Goal: Contribute content: Contribute content

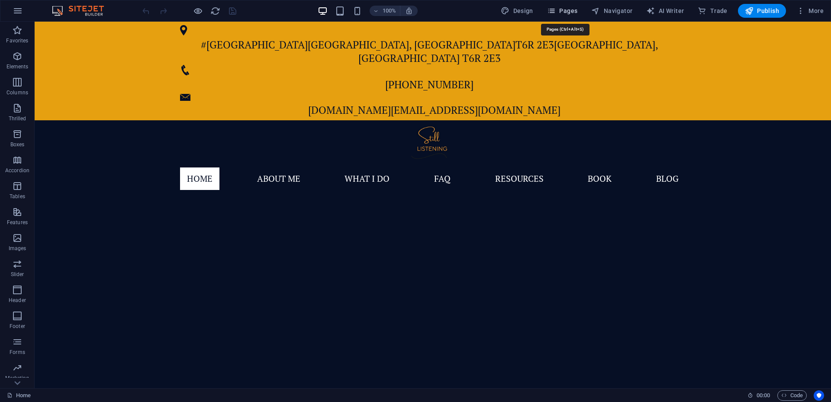
click at [560, 13] on span "Pages" at bounding box center [562, 10] width 30 height 9
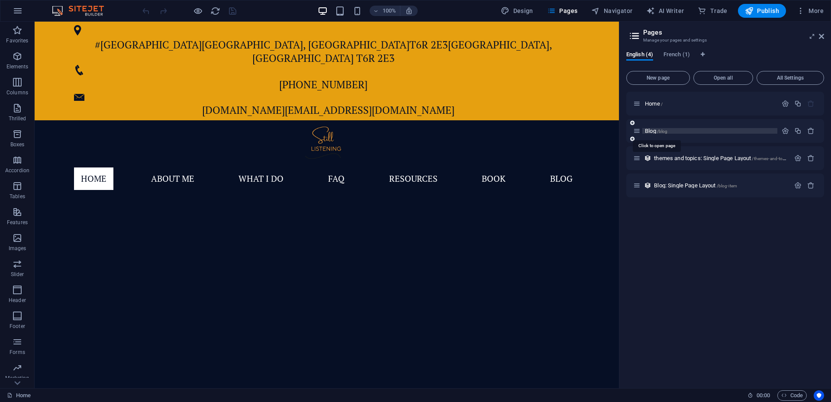
click at [647, 132] on font "Blog" at bounding box center [650, 131] width 11 height 6
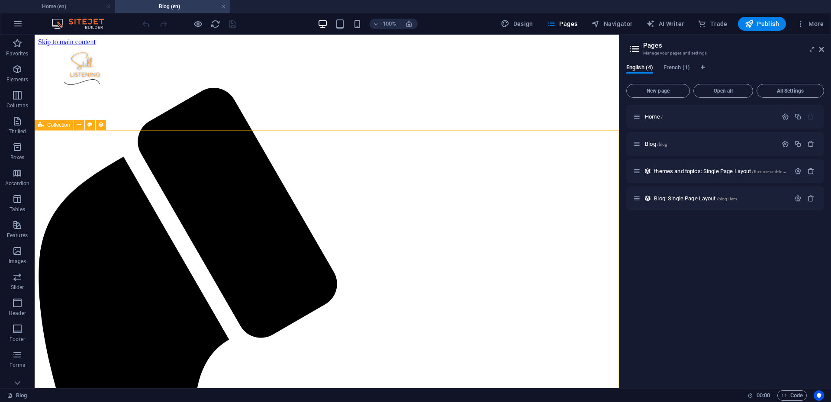
click at [61, 127] on font "Collection" at bounding box center [58, 125] width 23 height 6
click at [61, 124] on font "Collection" at bounding box center [58, 125] width 23 height 6
select select "columns.publishing_date_DESC"
select select "columns.status"
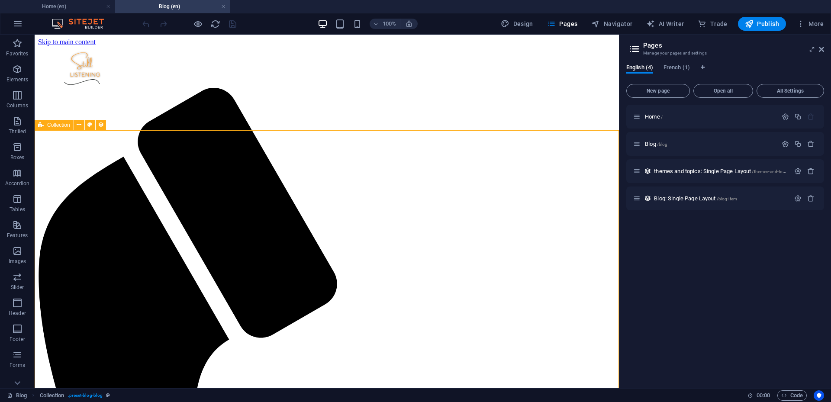
select select "columns.publishing_date"
select select "past"
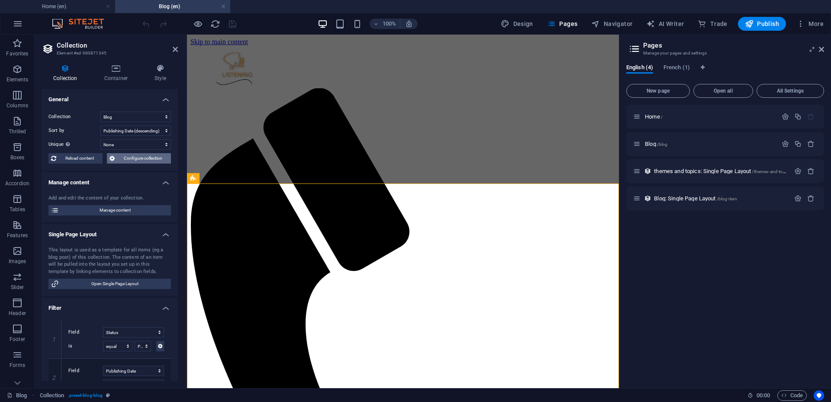
click at [137, 158] on font "Configure collection" at bounding box center [143, 158] width 39 height 5
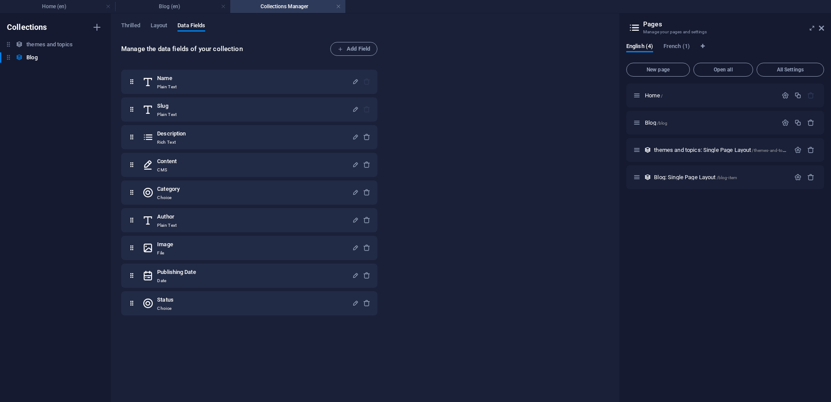
select select "columns.publishing_date_DESC"
select select "columns.status"
select select "columns.publishing_date"
select select "past"
click at [338, 7] on link at bounding box center [338, 7] width 5 height 8
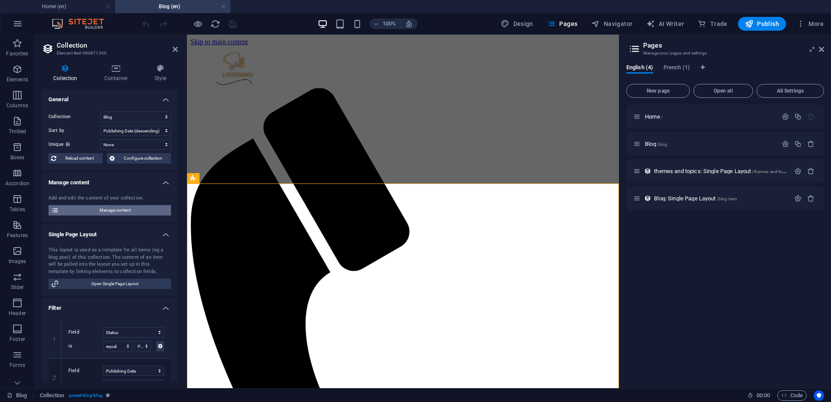
click at [129, 209] on font "Manage content" at bounding box center [115, 210] width 31 height 5
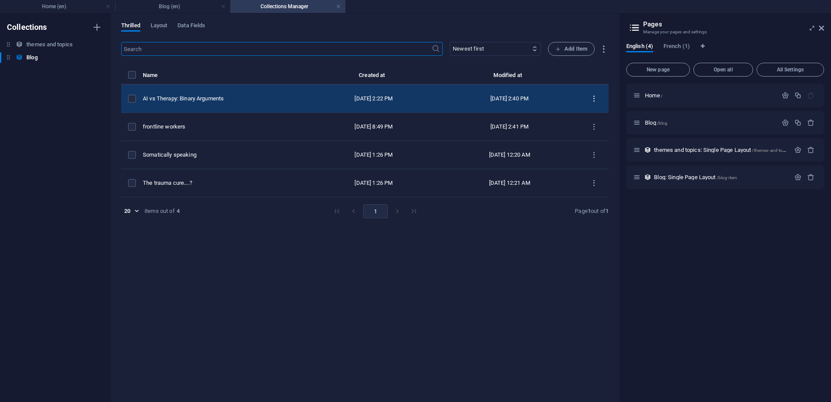
click at [594, 100] on icon "items list" at bounding box center [594, 99] width 8 height 8
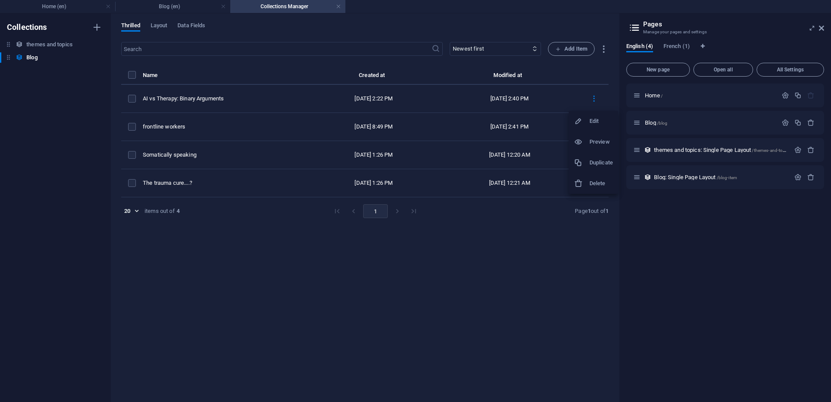
click at [535, 277] on div at bounding box center [415, 201] width 831 height 402
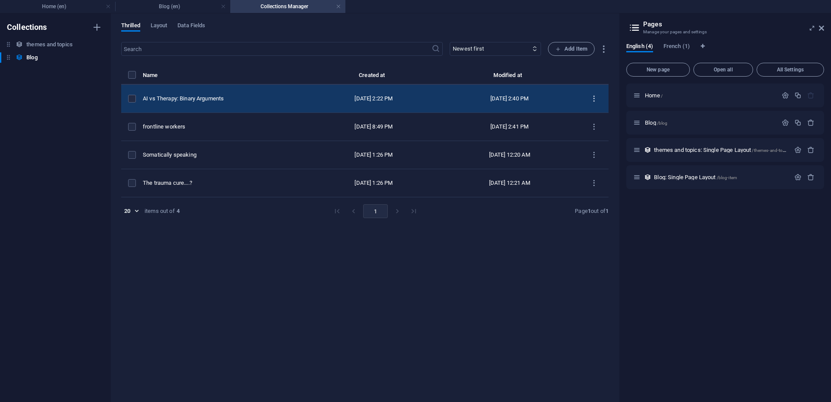
click at [596, 99] on icon "items list" at bounding box center [594, 99] width 8 height 8
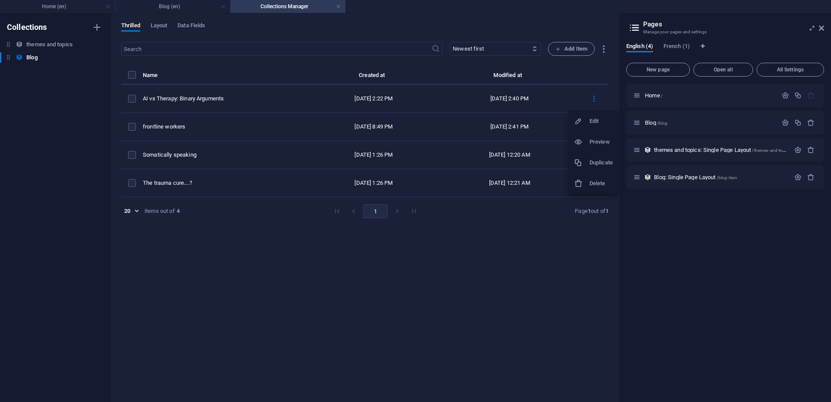
click at [595, 164] on font "Duplicate" at bounding box center [601, 162] width 23 height 6
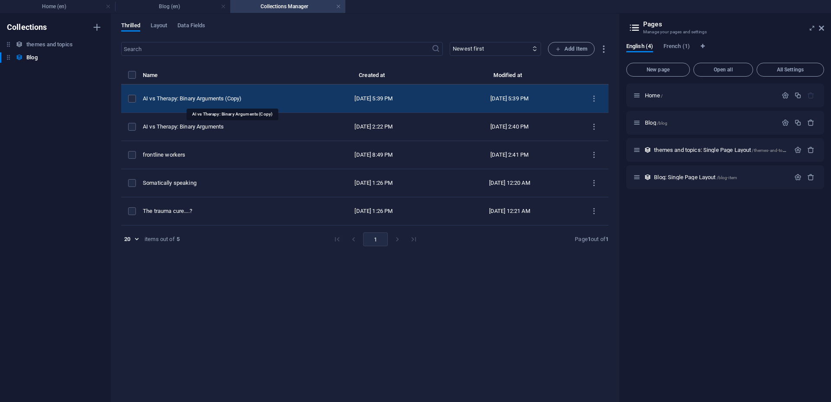
click at [213, 97] on div "AI vs Therapy: Binary Arguments (Copy)" at bounding box center [222, 99] width 158 height 8
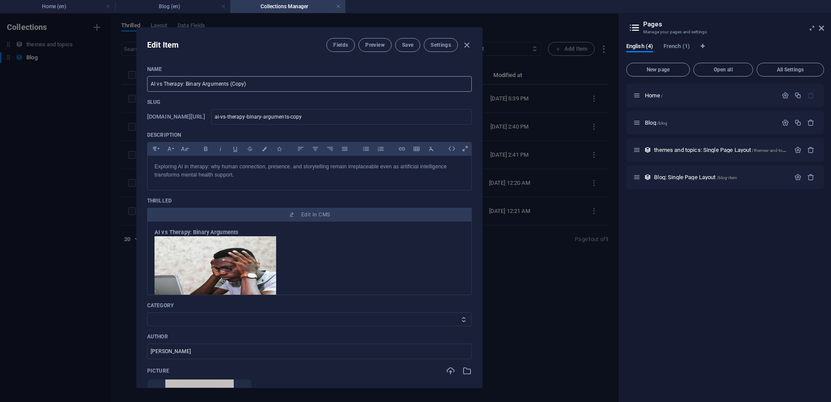
click at [266, 83] on input "AI vs Therapy: Binary Arguments (Copy)" at bounding box center [309, 84] width 325 height 16
drag, startPoint x: 262, startPoint y: 85, endPoint x: 135, endPoint y: 88, distance: 127.7
click at [135, 88] on div "Edit Item Fields Preview Save Settings Name AI vs Therapy: Binary Arguments (Co…" at bounding box center [309, 207] width 619 height 389
paste input "My Approach to Couples Therapy"
type input "My Approach to Couples Therapy"
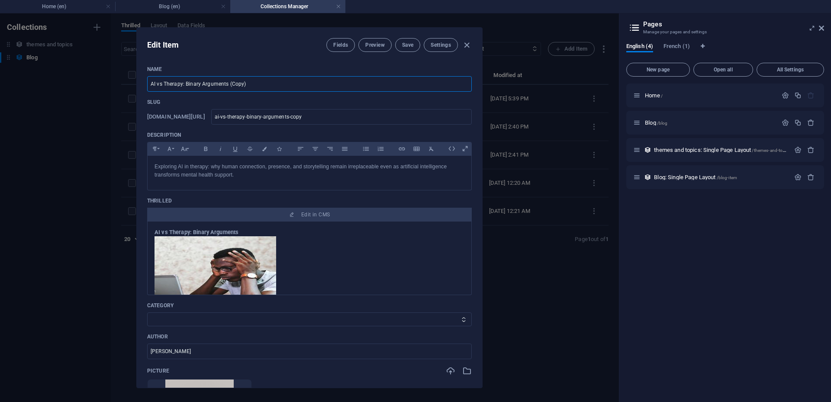
type input "my-approach-to-couples-therapy"
click at [189, 84] on input "My Approach to Couples Therapy" at bounding box center [309, 84] width 325 height 16
type input "My Approach toCouples Therapy"
type input "my-approach-tocouples-therapy"
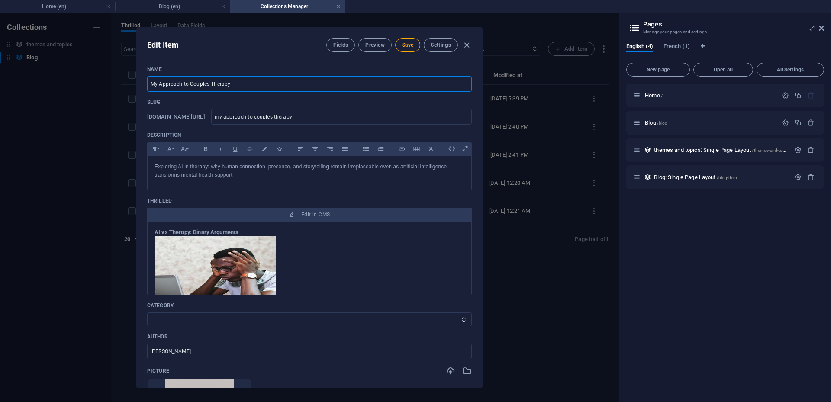
type input "my-approach-tocouples-therapy"
type input "Couples Therapy"
type input "couples-therapy"
drag, startPoint x: 217, startPoint y: 87, endPoint x: 135, endPoint y: 84, distance: 82.3
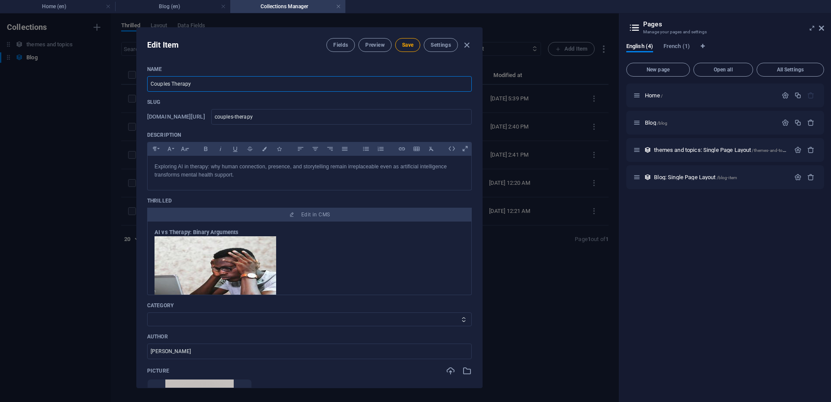
click at [135, 84] on div "Edit Item Fields Preview Save Settings Name Couples Therapy ​ Slug [DOMAIN_NAME…" at bounding box center [309, 207] width 619 height 389
paste input "Counselling Explained: What to Expect and How to Prepare"
type input "Couples Counselling Explained: What to Expect and How to Prepare"
type input "couples-counselling-explained-what-to-expect-and-how-to-prepare"
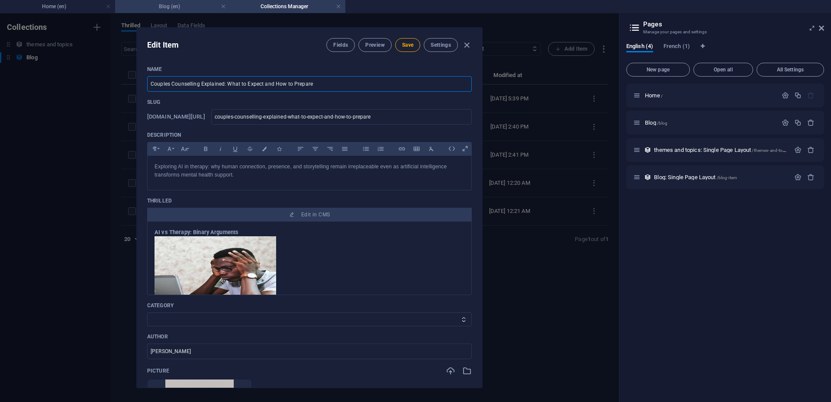
type input "Couples Counselling Explained: What to Expect and How to Prepare"
click at [287, 177] on p "Exploring AI in therapy: why human connection, presence, and storytelling remai…" at bounding box center [310, 171] width 310 height 16
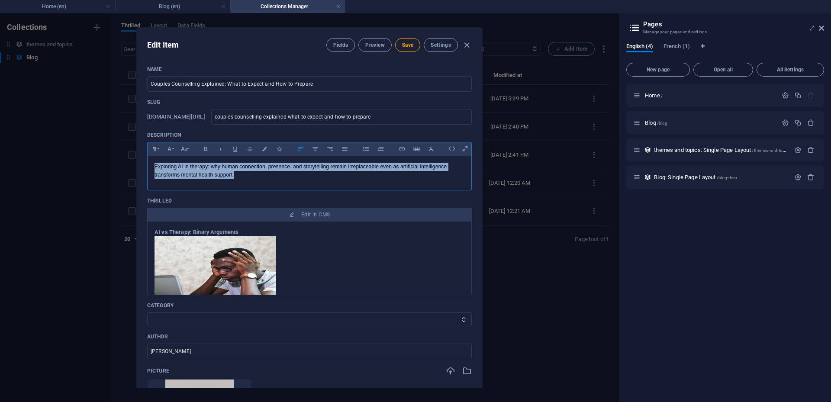
drag, startPoint x: 287, startPoint y: 177, endPoint x: 152, endPoint y: 161, distance: 135.9
click at [152, 161] on div "Exploring AI in therapy: why human connection, presence, and storytelling remai…" at bounding box center [310, 171] width 324 height 30
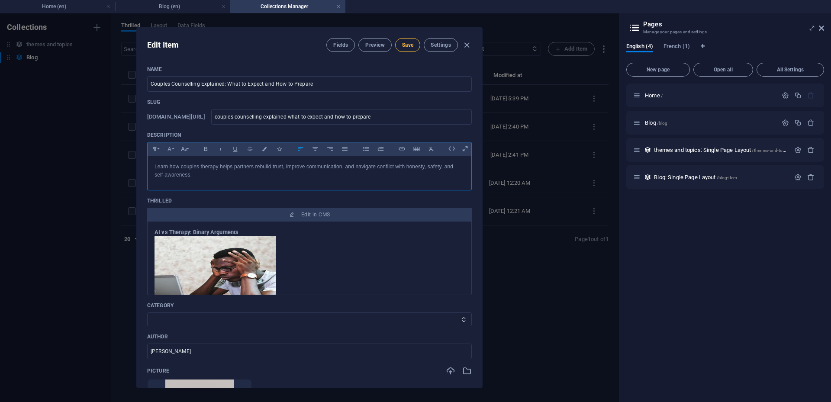
click at [408, 45] on font "Save" at bounding box center [407, 45] width 11 height 6
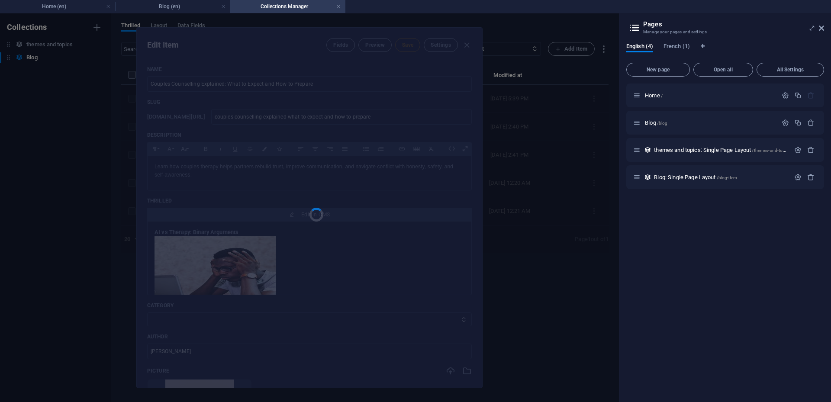
type input "couples-counselling-explained-what-to-expect-and-how-to-prepare"
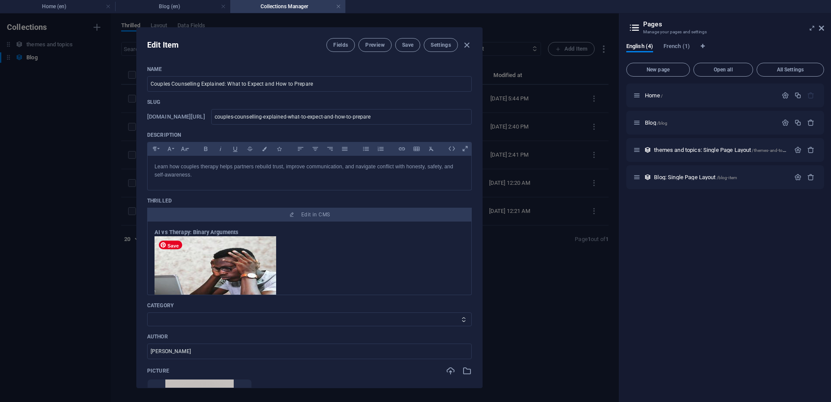
click at [223, 257] on img at bounding box center [216, 279] width 122 height 87
click at [245, 230] on h3 "AI vs Therapy: Binary Arguments" at bounding box center [310, 233] width 310 height 8
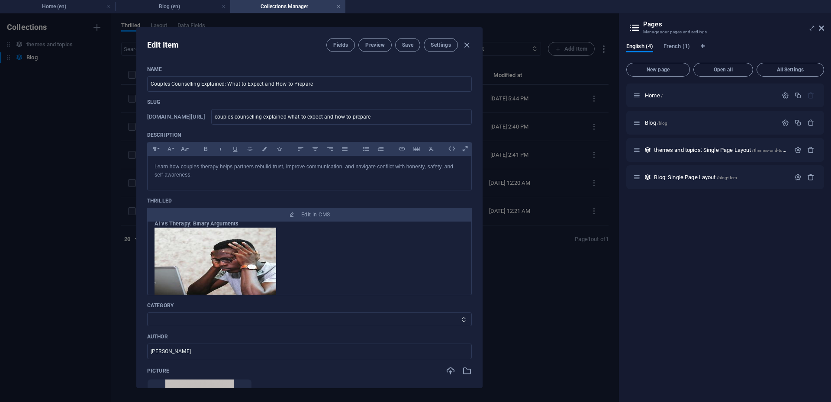
scroll to position [6, 0]
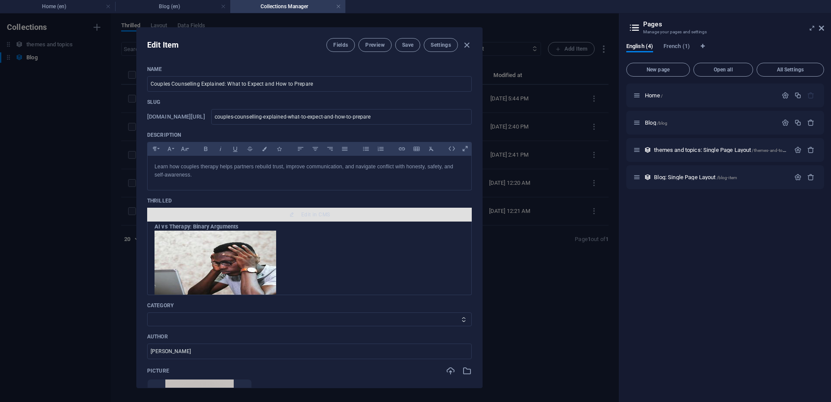
click at [309, 215] on font "Edit in CMS" at bounding box center [315, 215] width 29 height 6
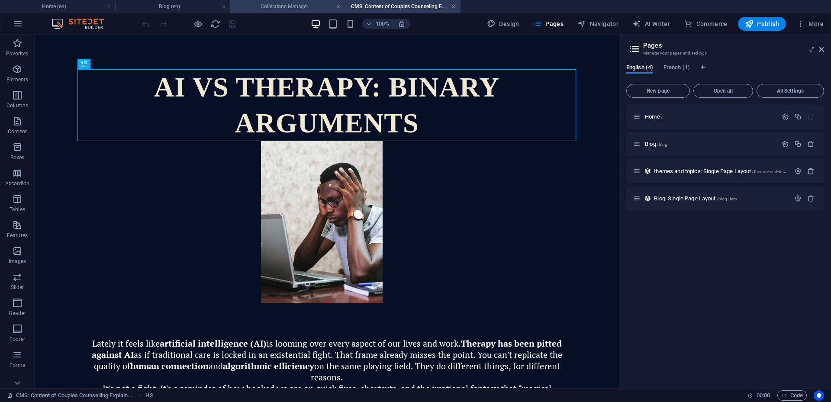
scroll to position [0, 0]
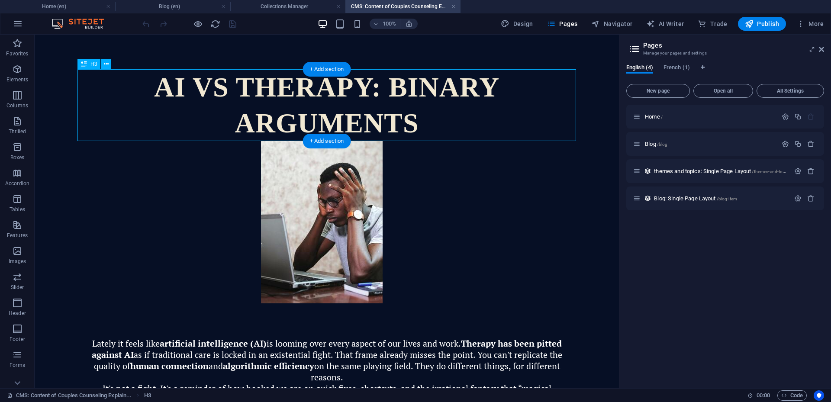
click at [402, 117] on div "AI vs Therapy: Binary Arguments" at bounding box center [326, 105] width 499 height 72
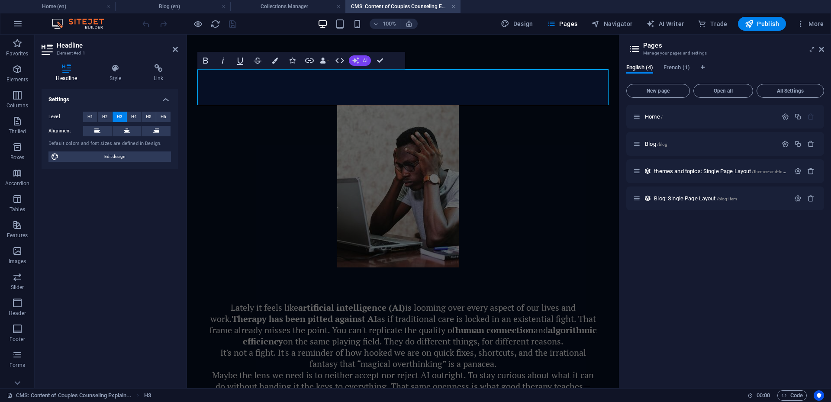
click at [365, 58] on font "AI" at bounding box center [365, 61] width 5 height 6
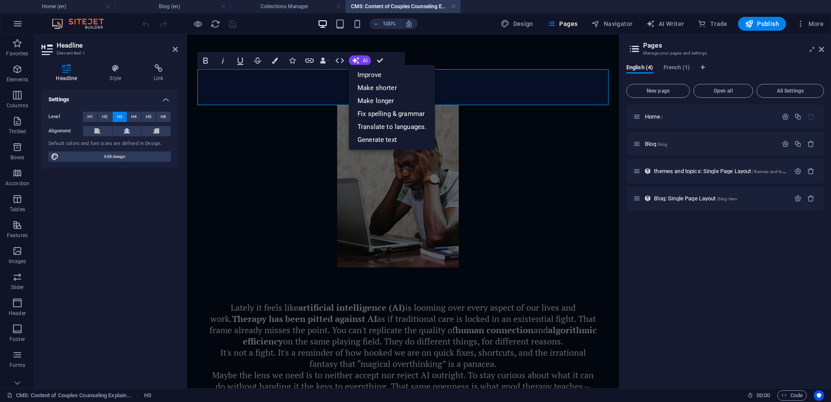
click at [461, 83] on h3 "​" at bounding box center [402, 87] width 411 height 36
click at [455, 86] on h3 "​" at bounding box center [402, 87] width 411 height 36
click at [459, 91] on h3 "​" at bounding box center [402, 87] width 411 height 36
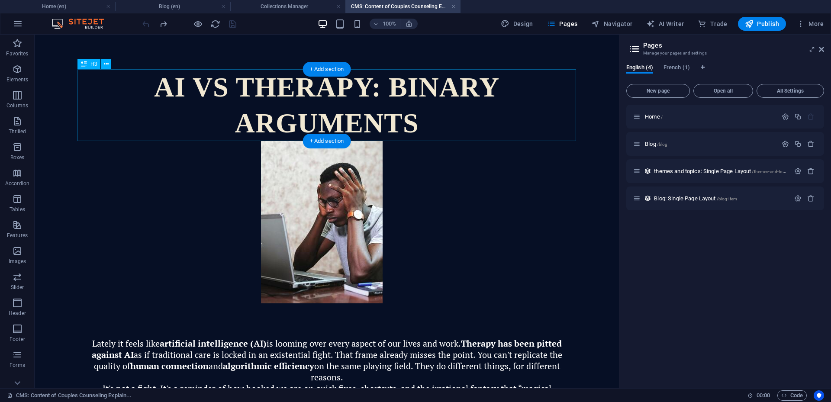
click at [385, 90] on div "AI vs Therapy: Binary Arguments" at bounding box center [326, 105] width 499 height 72
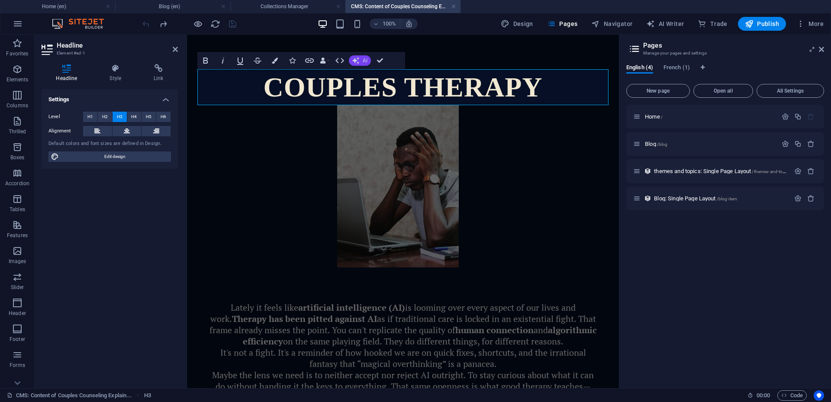
click at [359, 63] on icon "button" at bounding box center [355, 60] width 7 height 7
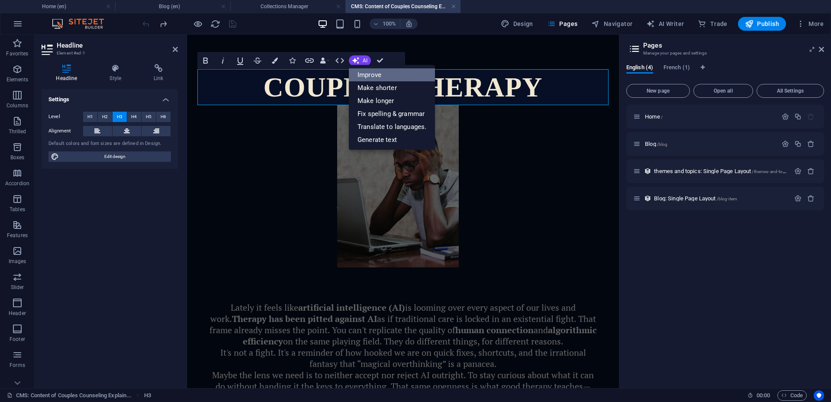
click at [368, 72] on font "Improve" at bounding box center [370, 75] width 24 height 8
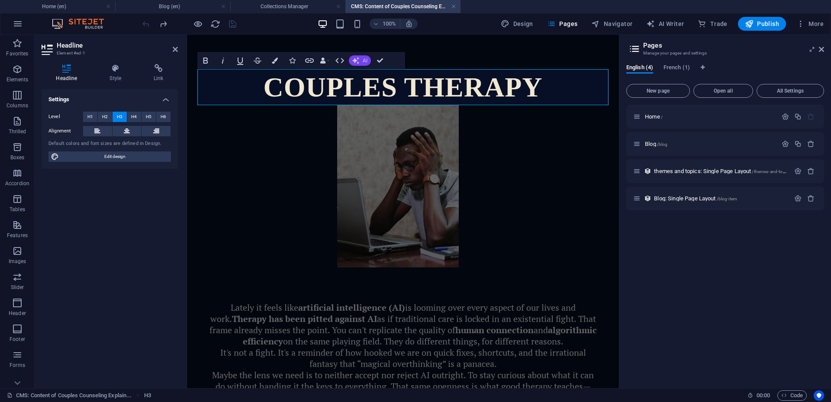
click at [365, 62] on font "AI" at bounding box center [365, 61] width 5 height 6
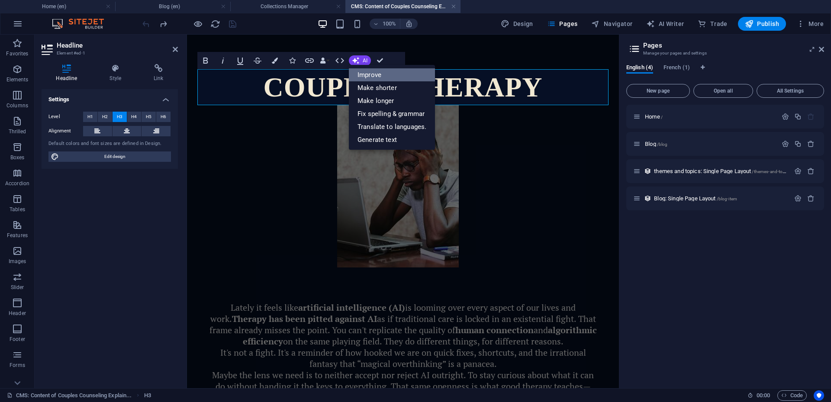
click at [366, 74] on font "Improve" at bounding box center [370, 75] width 24 height 8
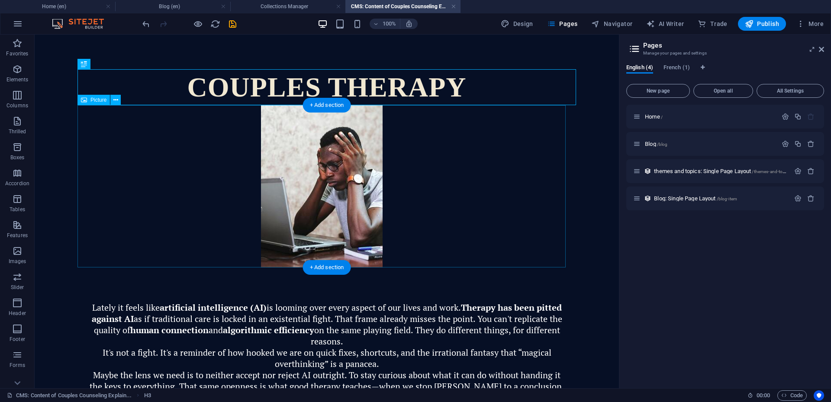
click at [320, 197] on figure at bounding box center [321, 186] width 488 height 162
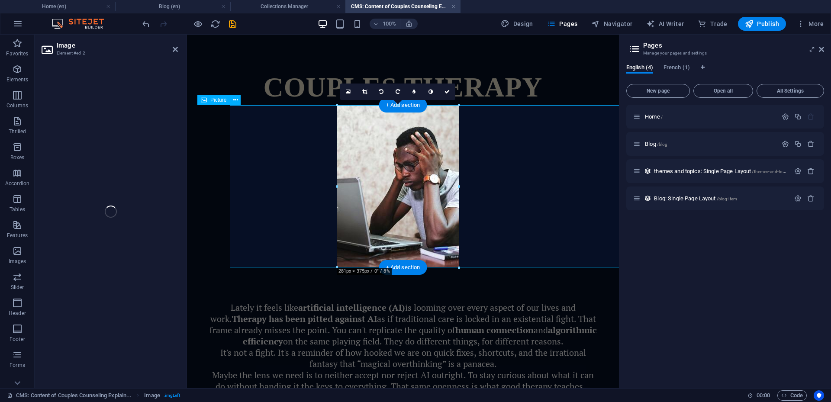
select select "px"
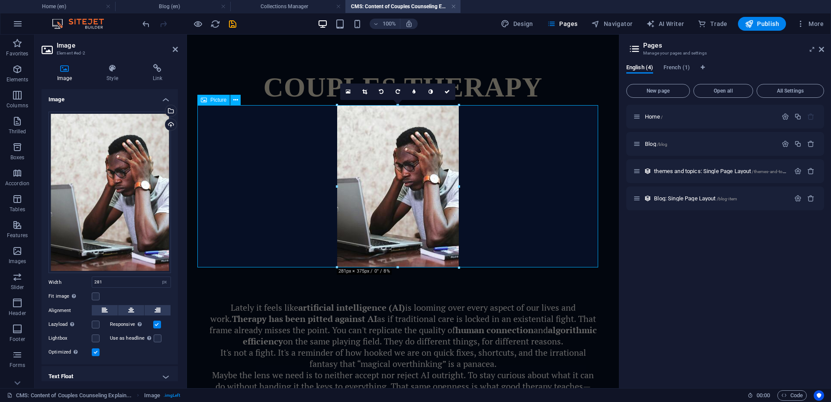
click at [213, 98] on font "Picture" at bounding box center [218, 100] width 16 height 6
click at [97, 166] on div "Drag files here, click to choose files or select files from Files or our free s…" at bounding box center [109, 193] width 122 height 162
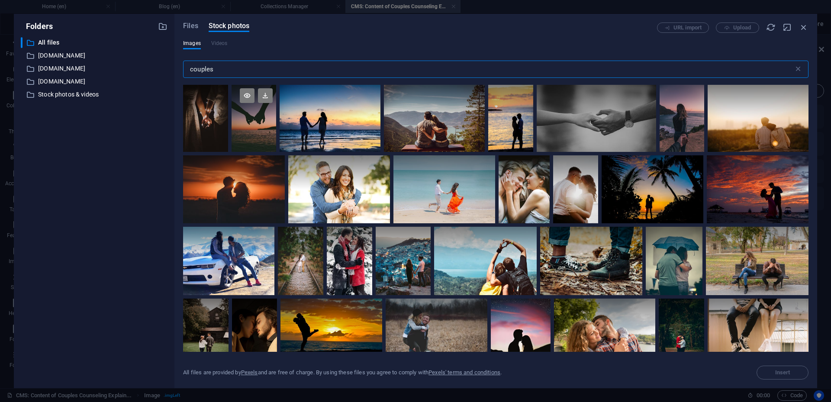
type input "couples"
click at [258, 117] on div at bounding box center [254, 102] width 45 height 34
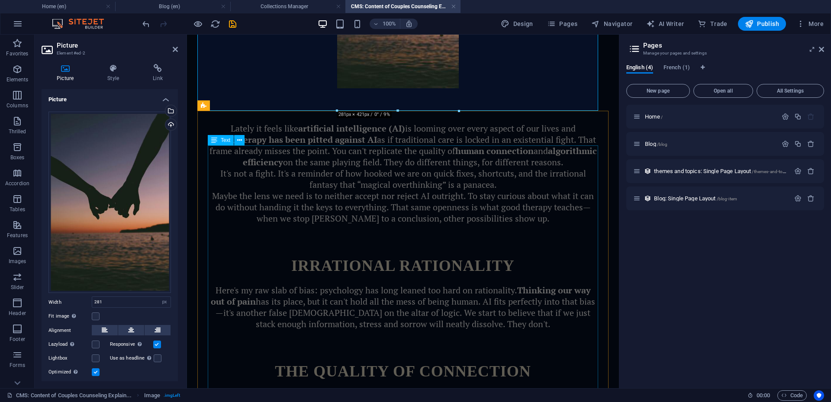
scroll to position [177, 0]
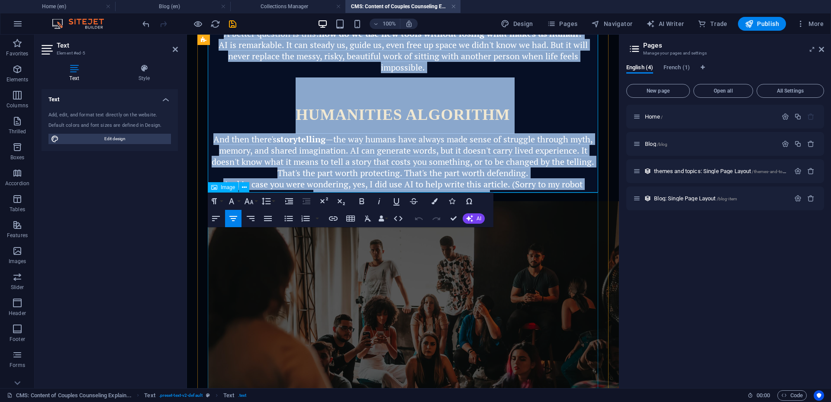
scroll to position [977, 0]
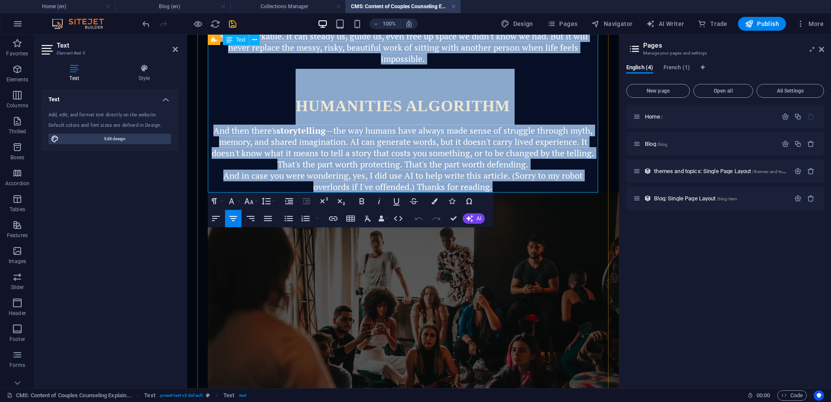
drag, startPoint x: 218, startPoint y: 150, endPoint x: 502, endPoint y: 188, distance: 286.1
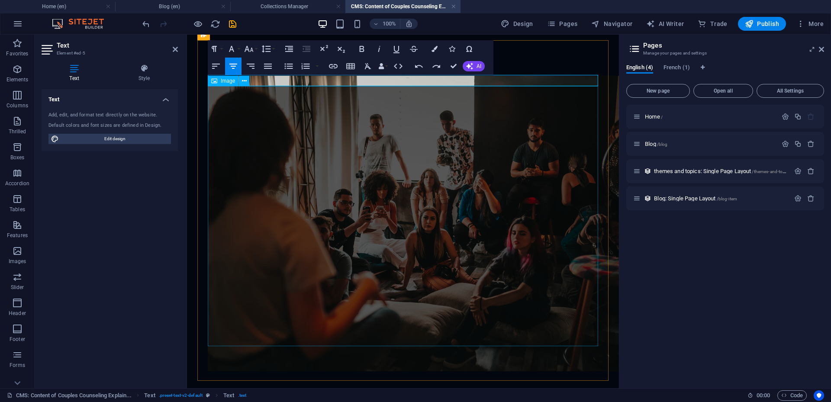
scroll to position [247, 0]
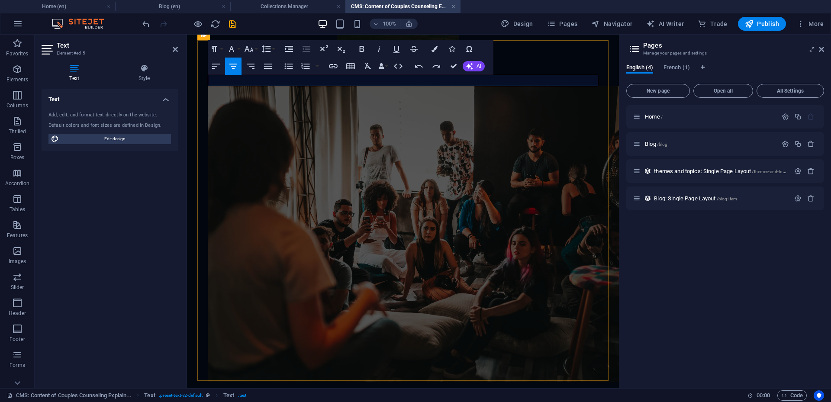
click at [403, 81] on p at bounding box center [403, 80] width 390 height 11
click at [403, 79] on p at bounding box center [403, 80] width 390 height 11
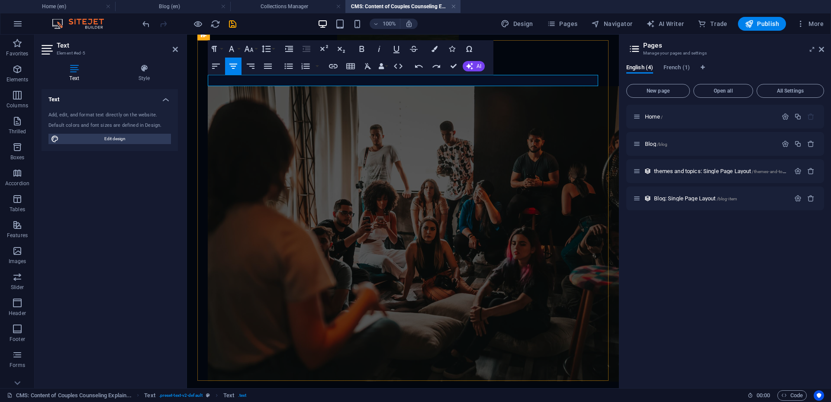
click at [403, 79] on p at bounding box center [403, 80] width 390 height 11
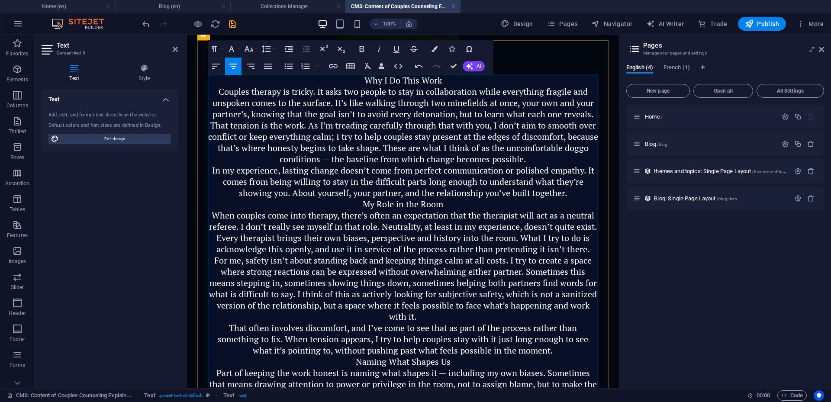
scroll to position [30671, 0]
drag, startPoint x: 451, startPoint y: 81, endPoint x: 366, endPoint y: 78, distance: 84.9
click at [366, 78] on p "Why I Do This Work" at bounding box center [403, 80] width 390 height 11
click at [249, 49] on icon "button" at bounding box center [249, 49] width 10 height 10
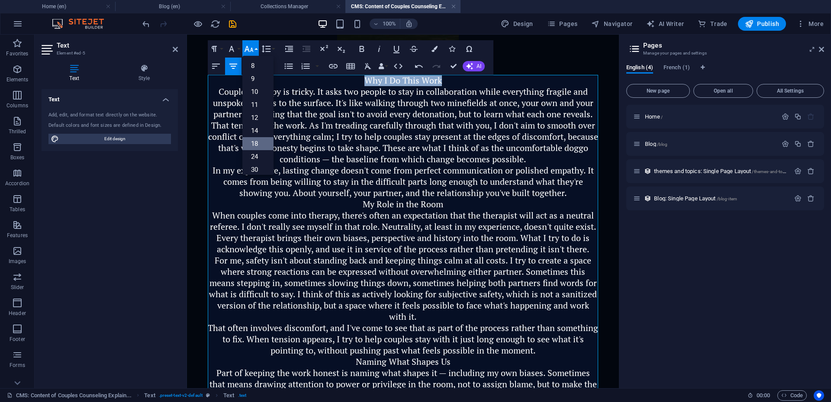
click at [258, 145] on link "18" at bounding box center [257, 143] width 31 height 13
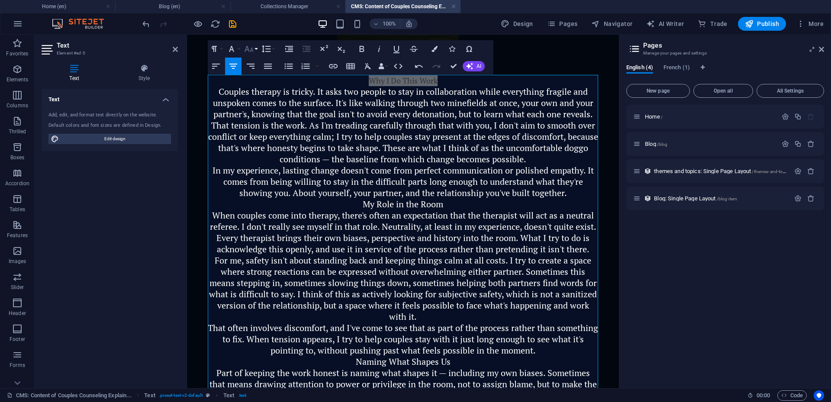
click at [248, 48] on icon "button" at bounding box center [249, 49] width 10 height 10
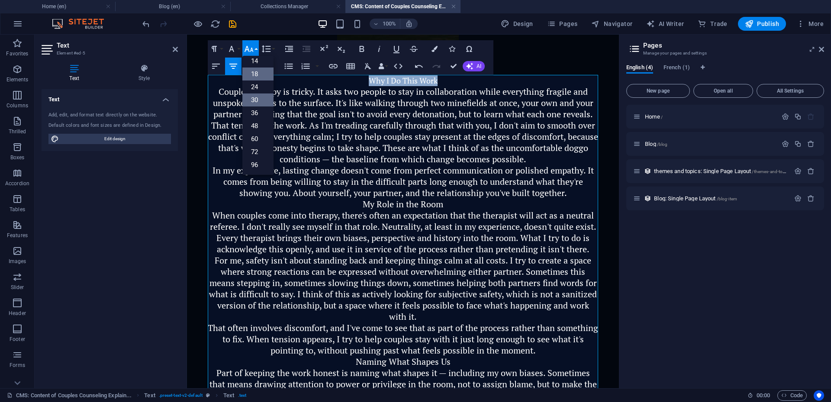
click at [257, 98] on font "30" at bounding box center [254, 100] width 7 height 8
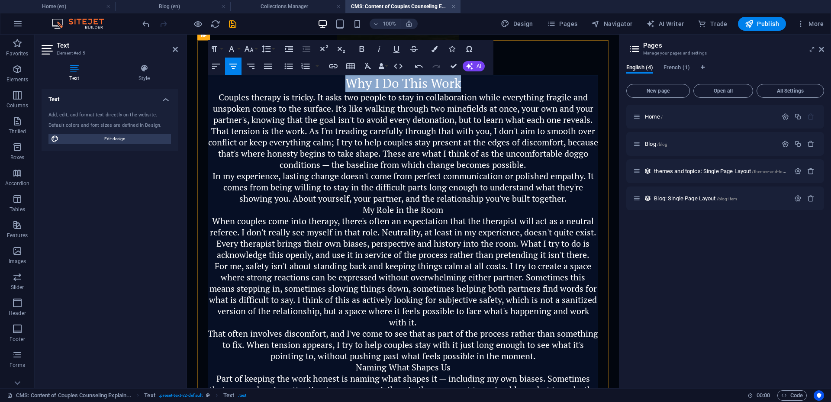
click at [424, 83] on span "Why I Do This Work" at bounding box center [403, 82] width 116 height 17
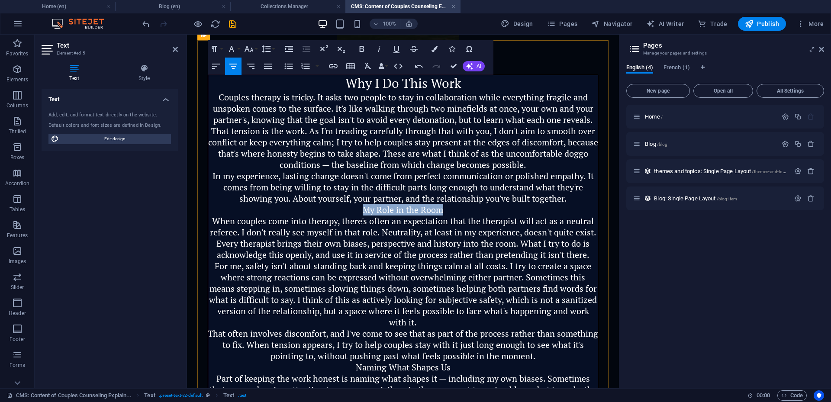
drag, startPoint x: 361, startPoint y: 211, endPoint x: 444, endPoint y: 211, distance: 83.1
click at [444, 211] on p "My Role in the Room" at bounding box center [403, 209] width 390 height 11
click at [251, 50] on icon "button" at bounding box center [249, 49] width 10 height 10
click at [254, 100] on font "30" at bounding box center [254, 100] width 7 height 8
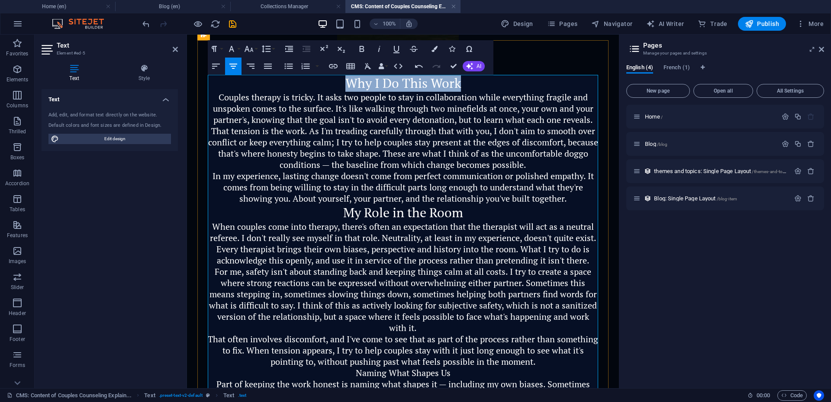
drag, startPoint x: 346, startPoint y: 86, endPoint x: 464, endPoint y: 87, distance: 118.2
click at [464, 87] on p "Why I Do This Work" at bounding box center [403, 83] width 390 height 17
click at [248, 49] on icon "button" at bounding box center [249, 49] width 10 height 10
click at [252, 115] on font "36" at bounding box center [254, 113] width 7 height 8
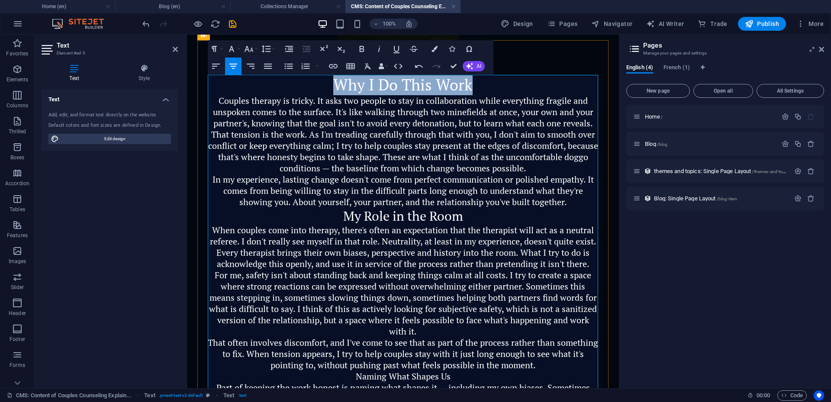
click at [340, 87] on span "Why I Do This Work" at bounding box center [402, 84] width 139 height 20
drag, startPoint x: 334, startPoint y: 85, endPoint x: 499, endPoint y: 79, distance: 164.6
click at [499, 79] on p "Why I Do This Work" at bounding box center [403, 85] width 390 height 20
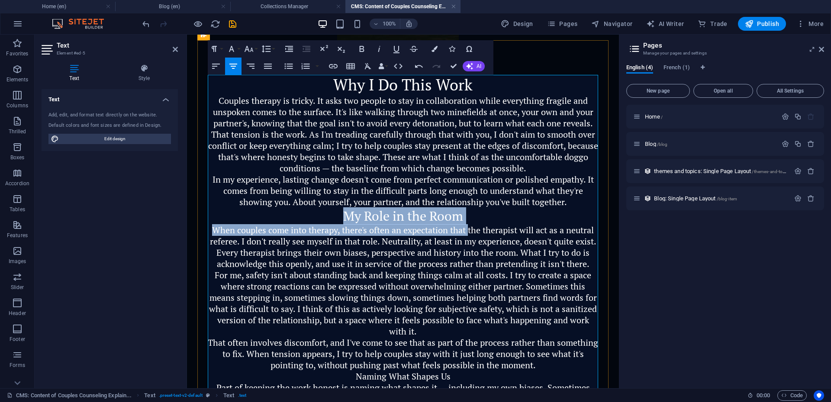
drag, startPoint x: 340, startPoint y: 217, endPoint x: 468, endPoint y: 224, distance: 127.9
click at [468, 224] on div "Why I Do This Work Couples therapy is tricky. It asks two people to stay in col…" at bounding box center [403, 296] width 390 height 442
click at [468, 224] on font "When couples come into therapy, there's often an expectation that the therapist…" at bounding box center [403, 246] width 387 height 45
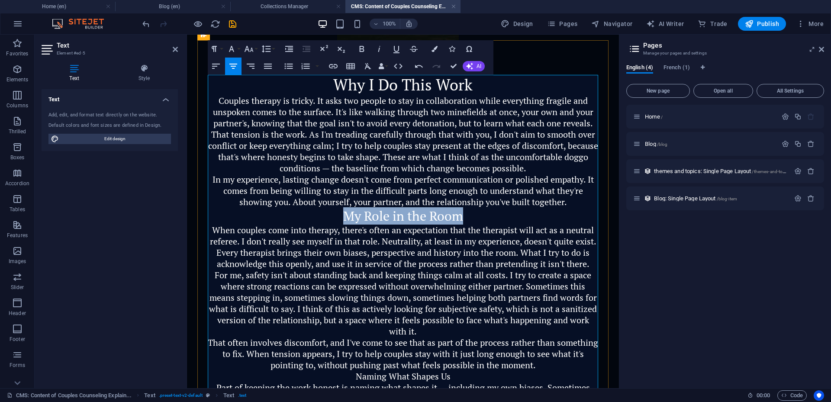
drag, startPoint x: 467, startPoint y: 214, endPoint x: 343, endPoint y: 213, distance: 124.2
click at [343, 213] on p "My Role in the Room" at bounding box center [403, 216] width 390 height 17
click at [248, 48] on icon "button" at bounding box center [249, 49] width 9 height 6
click at [256, 115] on font "36" at bounding box center [254, 113] width 7 height 8
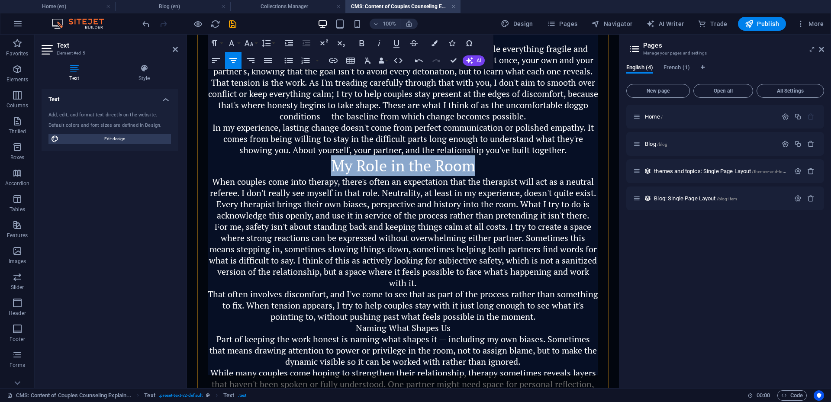
scroll to position [381, 0]
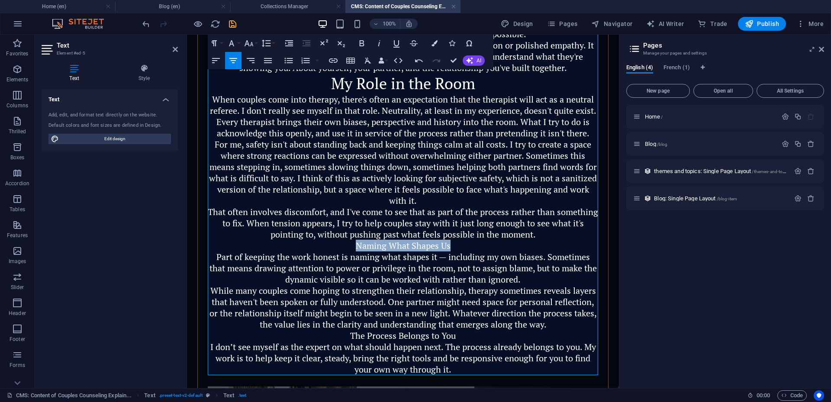
drag, startPoint x: 458, startPoint y: 233, endPoint x: 353, endPoint y: 234, distance: 105.6
click at [353, 240] on p "Naming What Shapes Us" at bounding box center [403, 245] width 390 height 11
click at [249, 45] on icon "button" at bounding box center [249, 43] width 9 height 6
click at [256, 107] on font "36" at bounding box center [254, 107] width 7 height 8
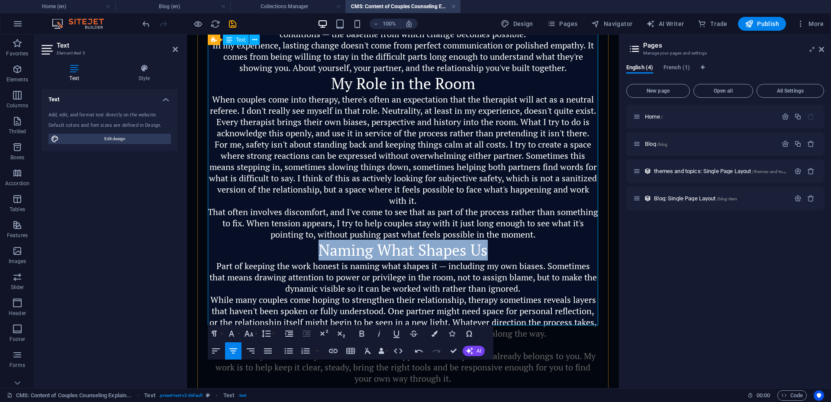
scroll to position [457, 0]
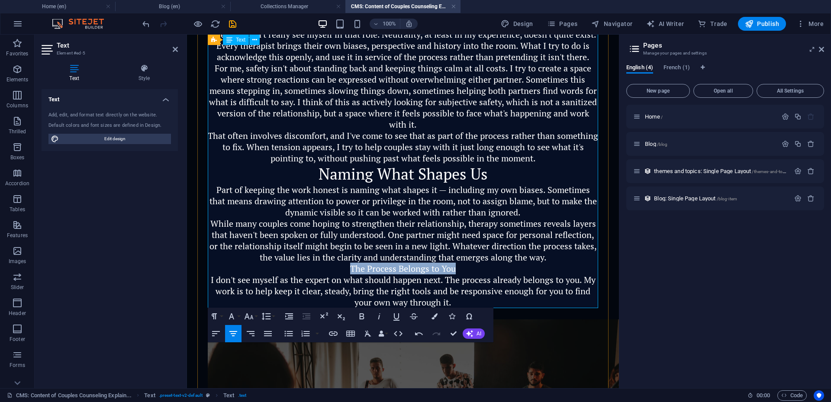
drag, startPoint x: 461, startPoint y: 256, endPoint x: 345, endPoint y: 258, distance: 116.4
click at [345, 263] on p "The Process Belongs to You" at bounding box center [403, 268] width 390 height 11
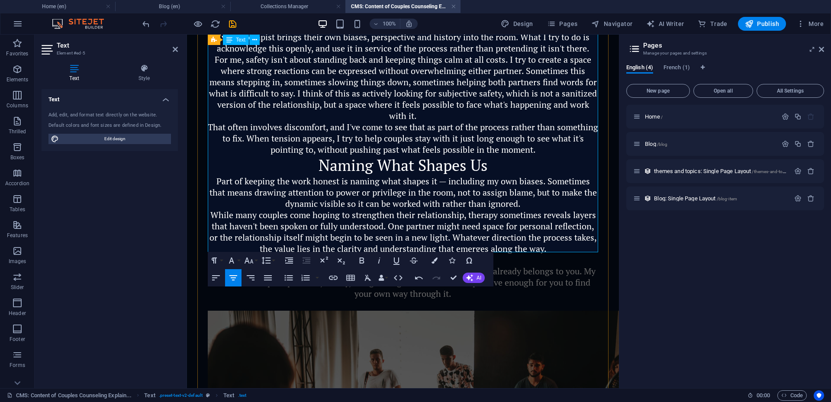
scroll to position [513, 0]
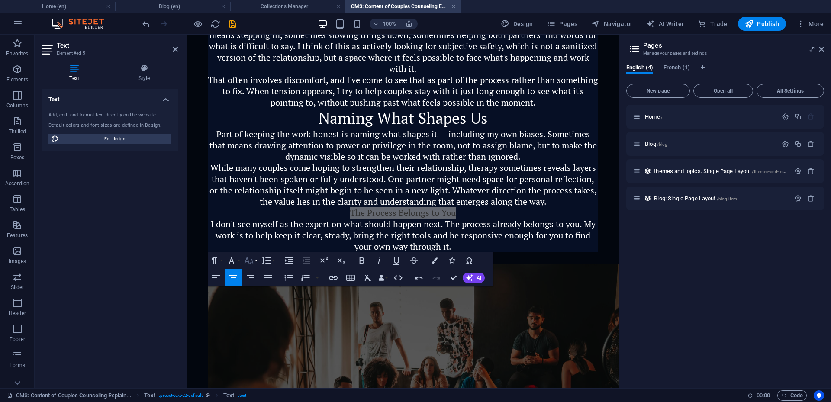
click at [246, 261] on icon "button" at bounding box center [249, 261] width 9 height 6
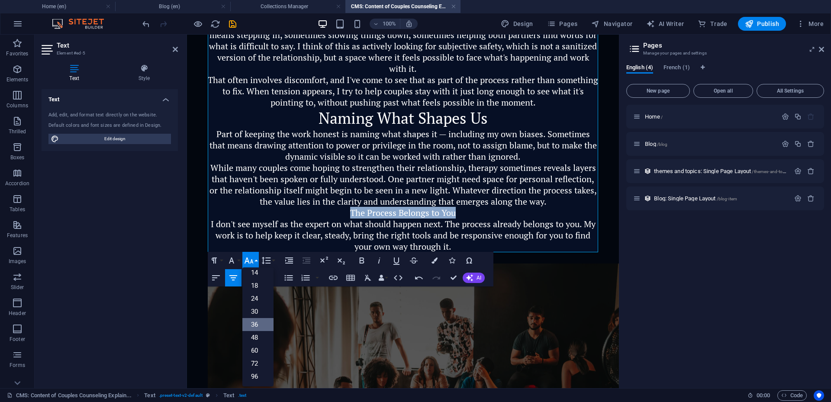
click at [253, 328] on font "36" at bounding box center [254, 325] width 7 height 8
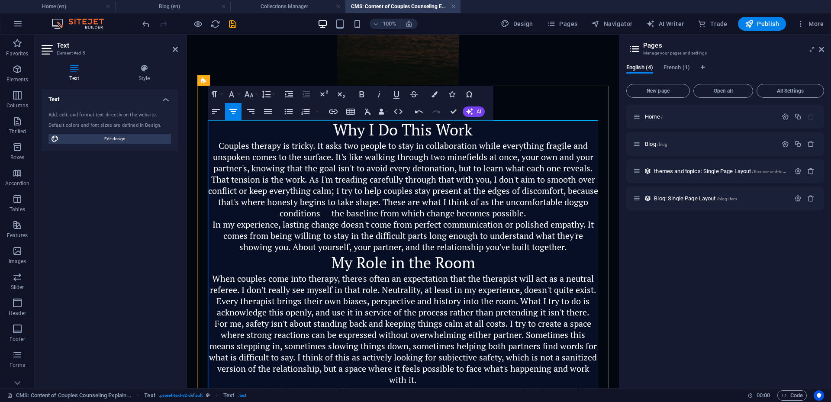
scroll to position [202, 0]
click at [482, 135] on p "Why I Do This Work" at bounding box center [403, 130] width 390 height 20
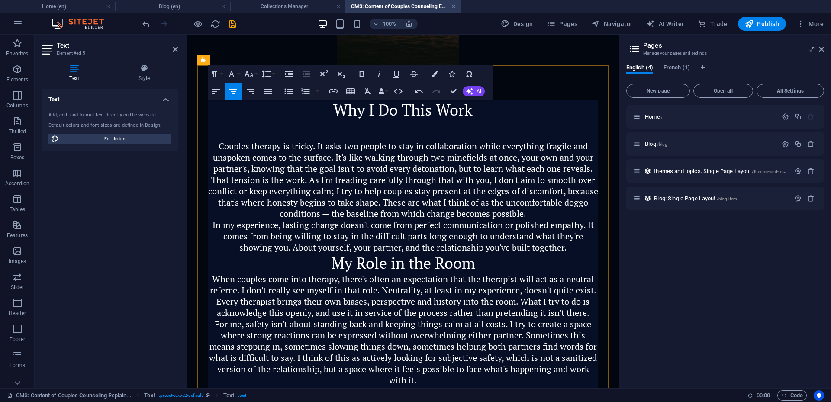
click at [575, 245] on p "In my experience, lasting change doesn't come from perfect communication or pol…" at bounding box center [403, 236] width 390 height 34
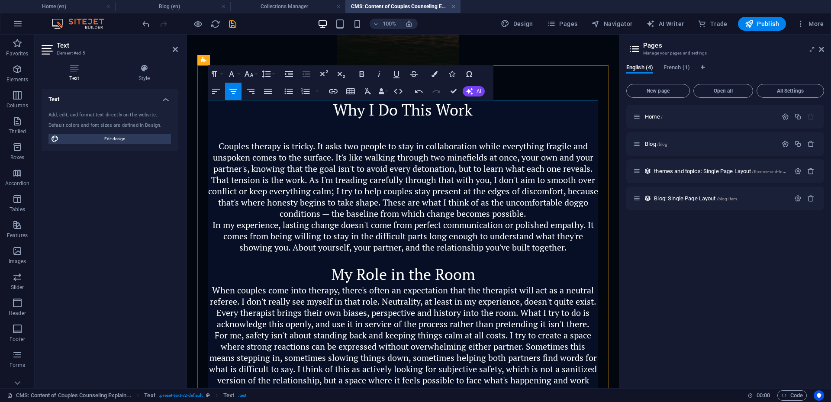
click at [533, 275] on p "My Role in the Room" at bounding box center [403, 274] width 390 height 20
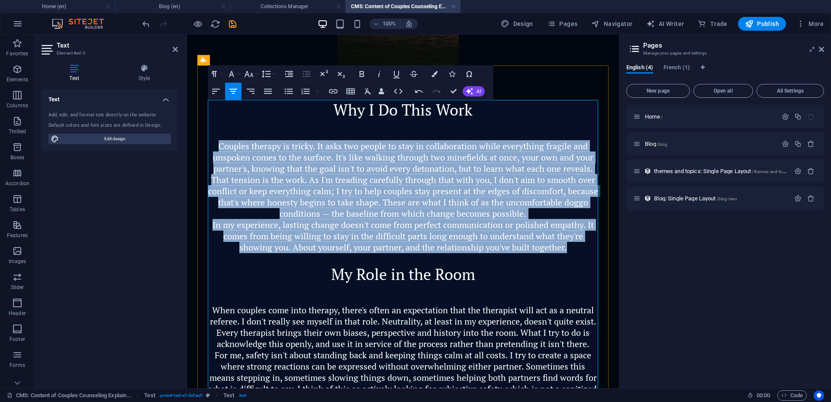
drag, startPoint x: 220, startPoint y: 144, endPoint x: 571, endPoint y: 260, distance: 370.1
click at [571, 260] on div "Why I Do This Work ​ Couples therapy is tricky. It asks two people to stay in c…" at bounding box center [403, 357] width 390 height 515
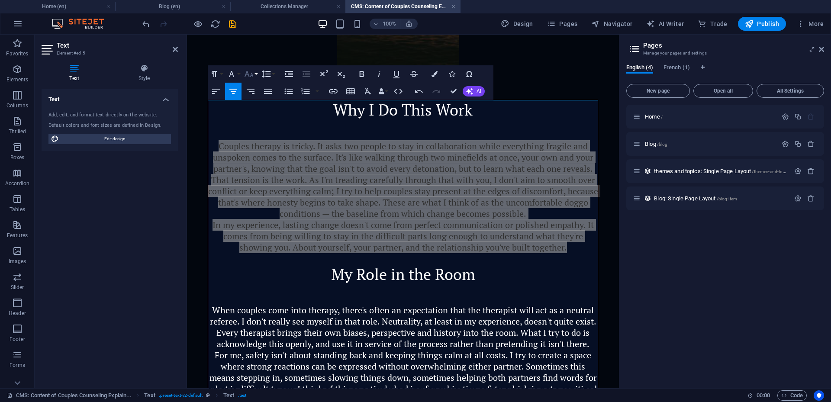
click at [251, 77] on icon "button" at bounding box center [249, 74] width 10 height 10
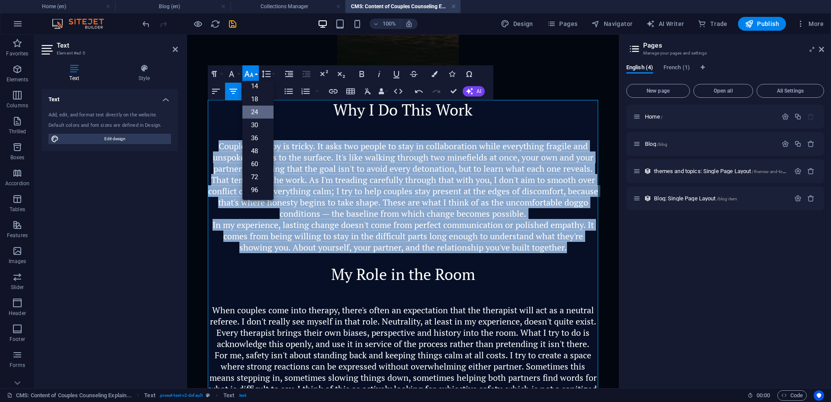
click at [257, 110] on font "24" at bounding box center [254, 112] width 7 height 8
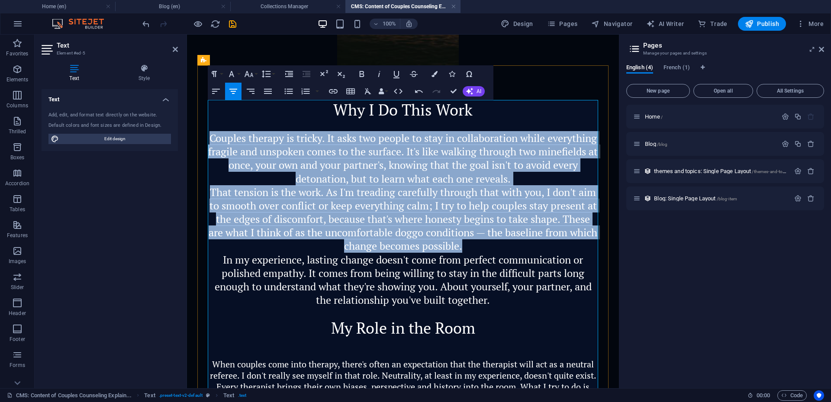
click at [343, 131] on span "Couples therapy is tricky. It asks two people to stay in collaboration while ev…" at bounding box center [403, 158] width 390 height 55
drag, startPoint x: 212, startPoint y: 138, endPoint x: 445, endPoint y: 245, distance: 256.4
click at [445, 245] on div "Why I Do This Work Couples therapy is tricky. It asks two people to stay in col…" at bounding box center [403, 384] width 390 height 569
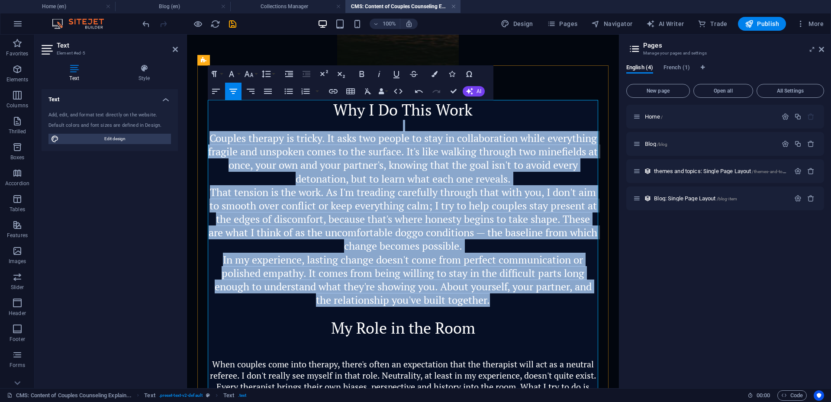
drag, startPoint x: 497, startPoint y: 304, endPoint x: 213, endPoint y: 128, distance: 335.1
click at [213, 128] on div "Why I Do This Work Couples therapy is tricky. It asks two people to stay in col…" at bounding box center [403, 384] width 390 height 569
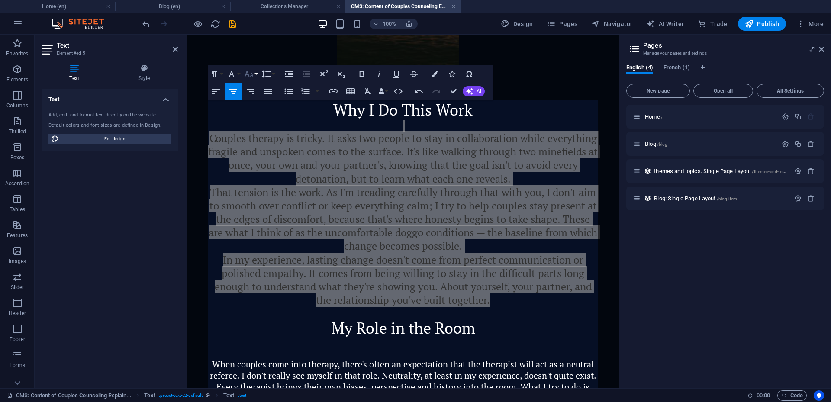
click at [246, 75] on icon "button" at bounding box center [249, 74] width 9 height 6
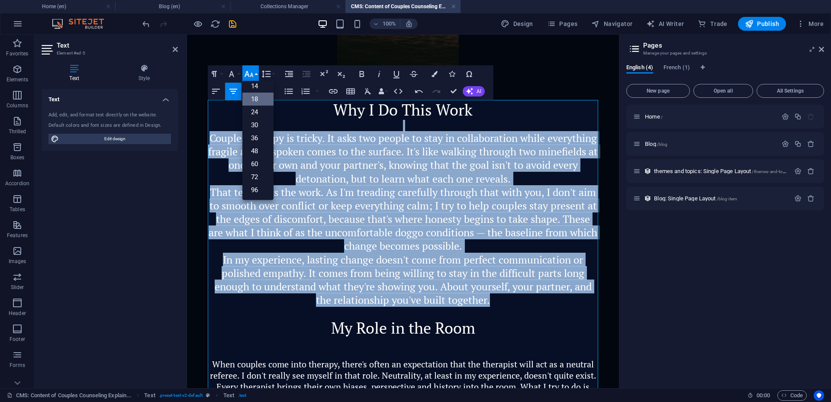
click at [258, 99] on font "18" at bounding box center [254, 99] width 7 height 8
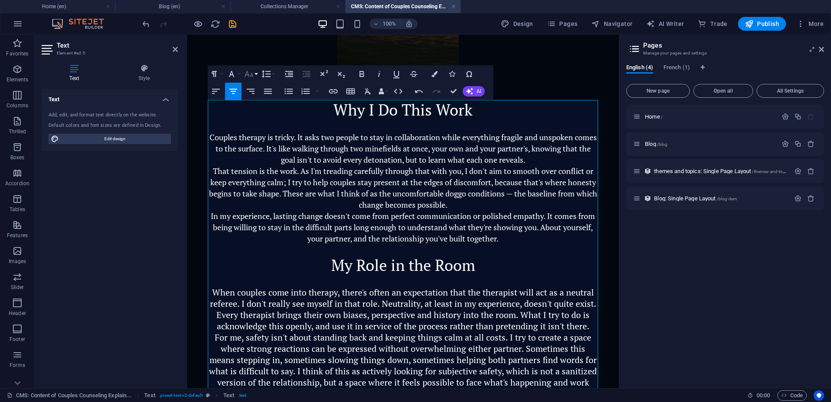
click at [249, 76] on icon "button" at bounding box center [249, 74] width 9 height 6
click at [258, 111] on link "24" at bounding box center [257, 112] width 31 height 13
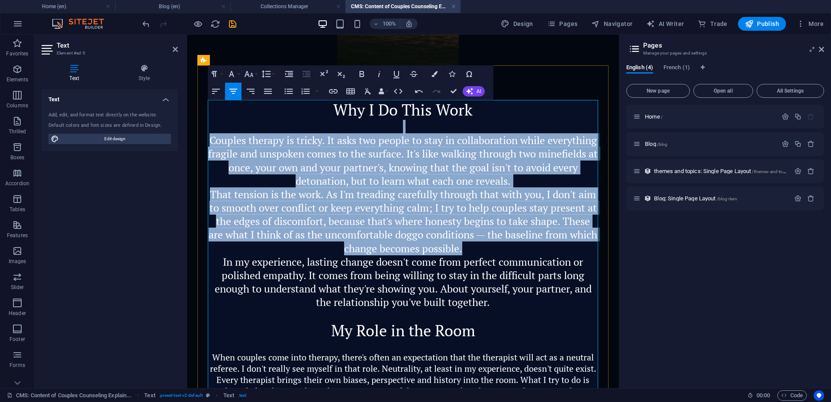
click at [349, 121] on p at bounding box center [403, 126] width 390 height 13
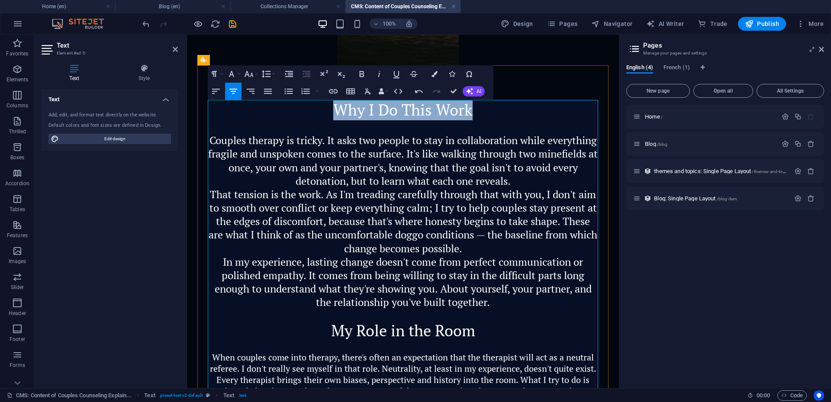
drag, startPoint x: 337, startPoint y: 111, endPoint x: 470, endPoint y: 115, distance: 133.8
click at [470, 115] on font "Why I Do This Work" at bounding box center [402, 110] width 139 height 20
click at [251, 76] on icon "button" at bounding box center [249, 74] width 9 height 6
click at [256, 139] on font "36" at bounding box center [254, 138] width 7 height 8
click at [410, 246] on font "That tension is the work. As I'm treading carefully through that with you, I do…" at bounding box center [403, 221] width 389 height 68
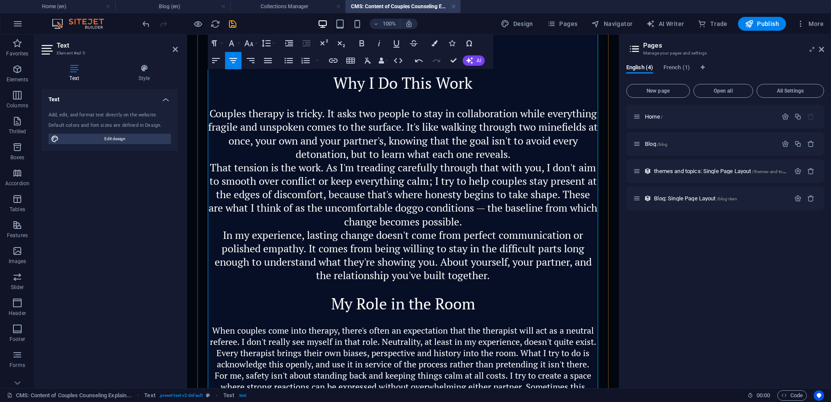
scroll to position [341, 0]
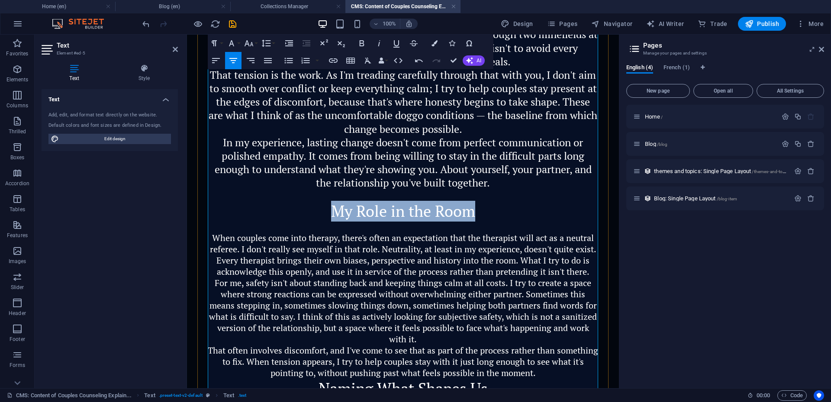
drag, startPoint x: 330, startPoint y: 208, endPoint x: 518, endPoint y: 208, distance: 187.8
click at [518, 208] on p "My Role in the Room" at bounding box center [403, 211] width 390 height 20
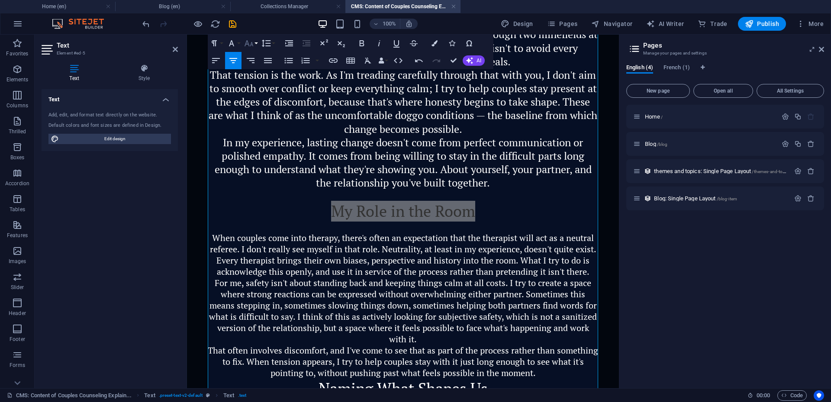
click at [251, 47] on icon "button" at bounding box center [249, 43] width 10 height 10
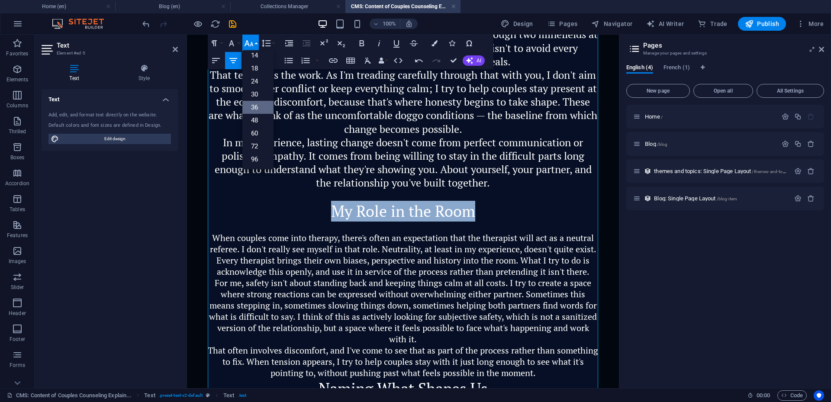
click at [254, 106] on font "36" at bounding box center [254, 107] width 7 height 8
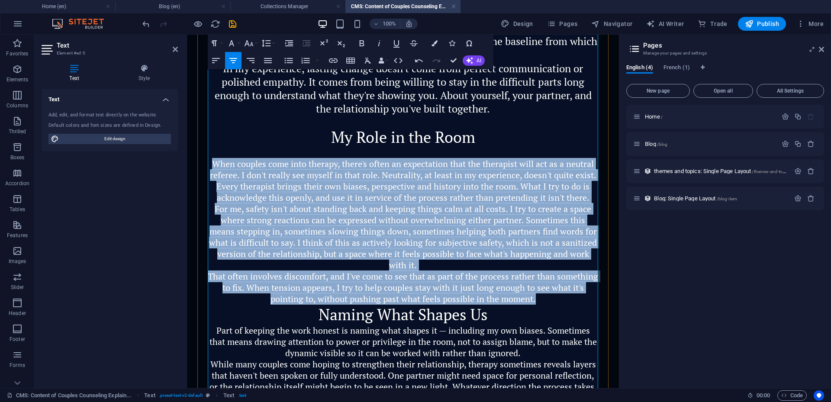
drag, startPoint x: 213, startPoint y: 164, endPoint x: 543, endPoint y: 288, distance: 352.6
click at [543, 288] on div "Why I Do This Work Couples therapy is tricky. It asks two people to stay in col…" at bounding box center [403, 188] width 390 height 563
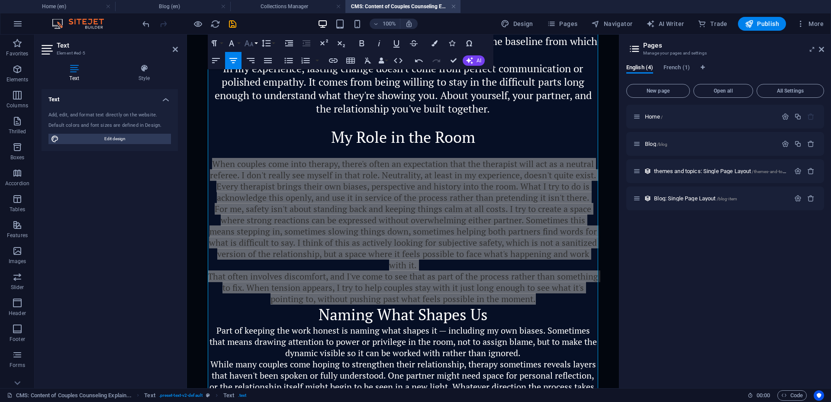
click at [247, 44] on icon "button" at bounding box center [249, 43] width 9 height 6
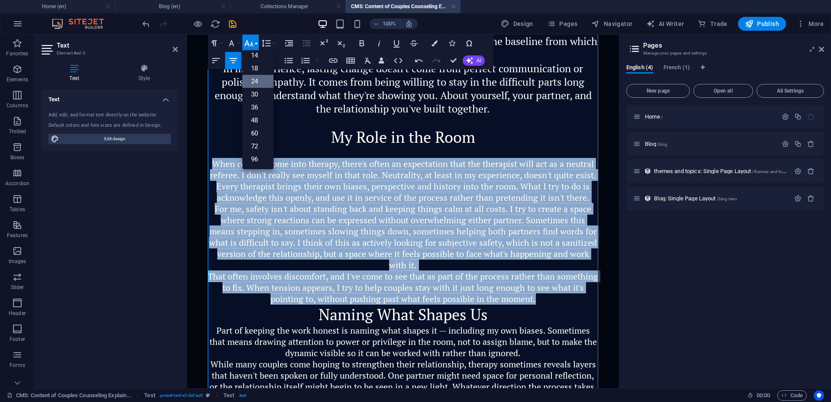
click at [254, 80] on font "24" at bounding box center [254, 81] width 7 height 8
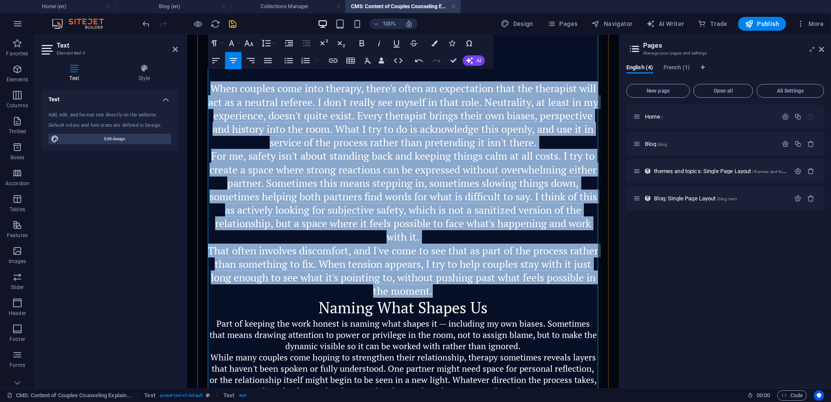
scroll to position [522, 0]
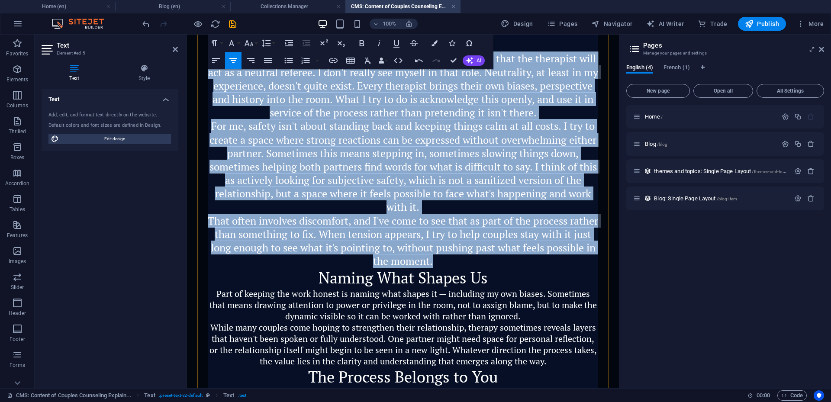
click at [432, 207] on p "For me, safety isn't about standing back and keeping things calm at all costs. …" at bounding box center [403, 166] width 390 height 94
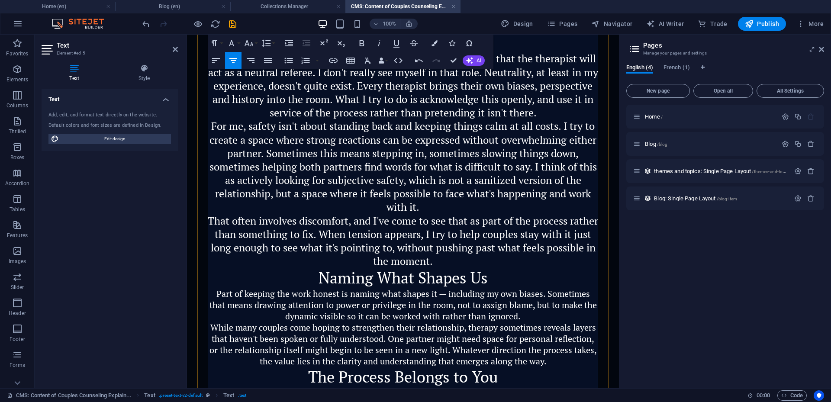
click at [484, 267] on p "That often involves discomfort, and I've come to see that as part of the proces…" at bounding box center [403, 241] width 390 height 54
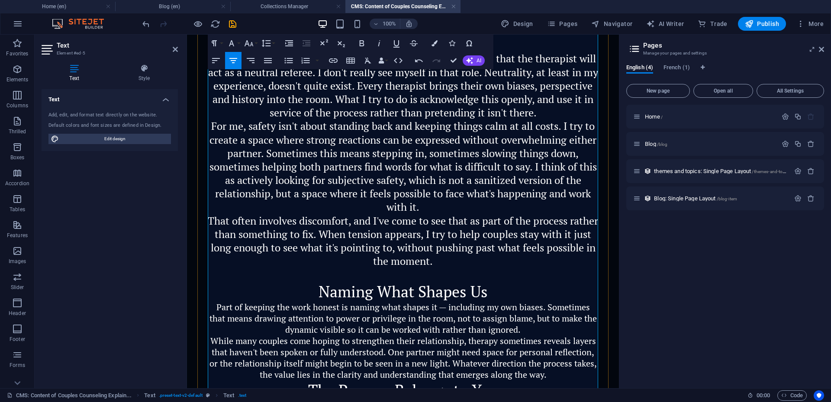
click at [502, 293] on p "Naming What Shapes Us" at bounding box center [403, 292] width 390 height 20
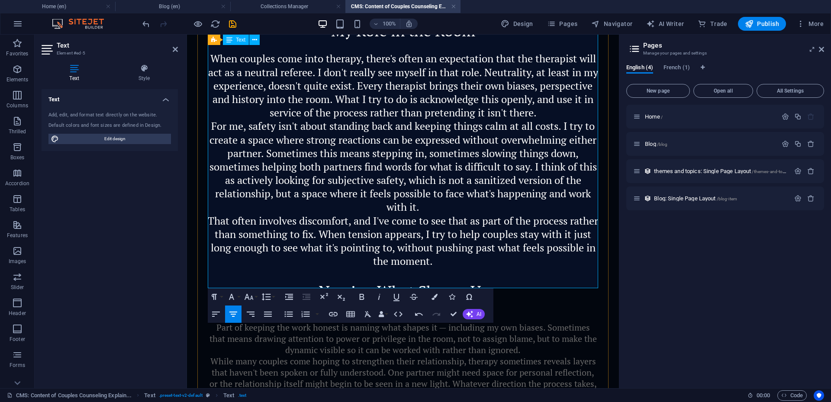
scroll to position [711, 0]
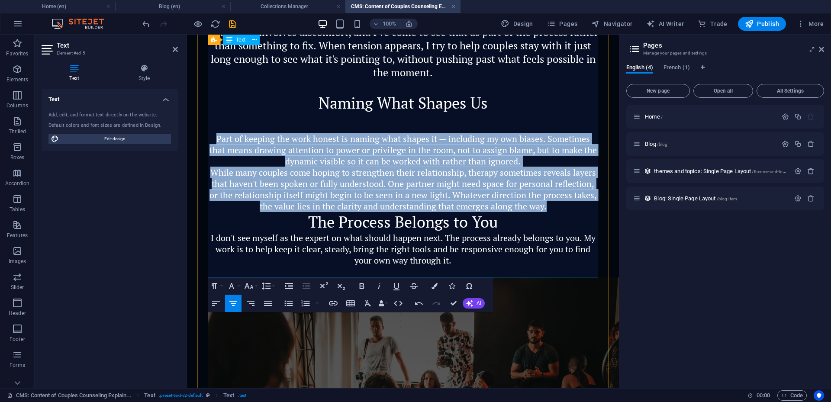
drag, startPoint x: 209, startPoint y: 137, endPoint x: 552, endPoint y: 211, distance: 350.2
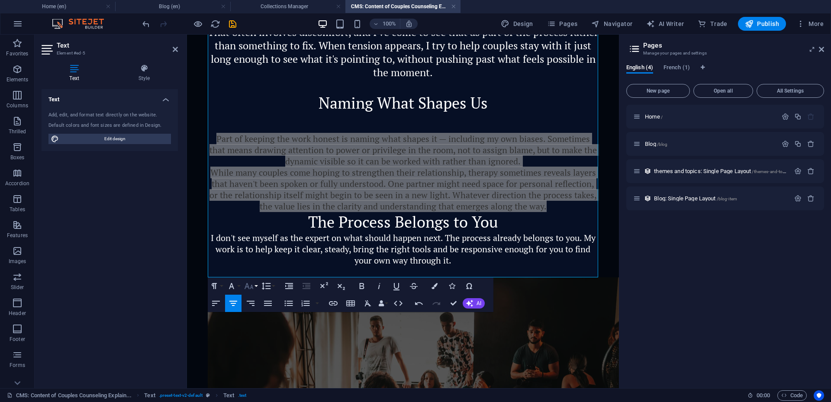
click at [248, 288] on icon "button" at bounding box center [249, 286] width 10 height 10
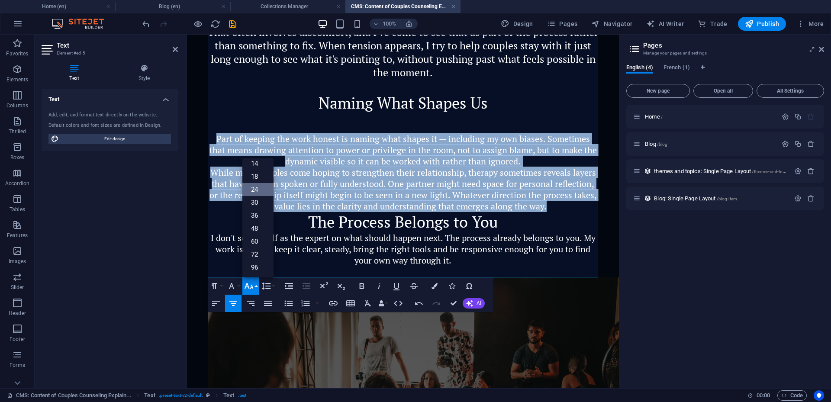
click at [255, 191] on font "24" at bounding box center [254, 190] width 7 height 8
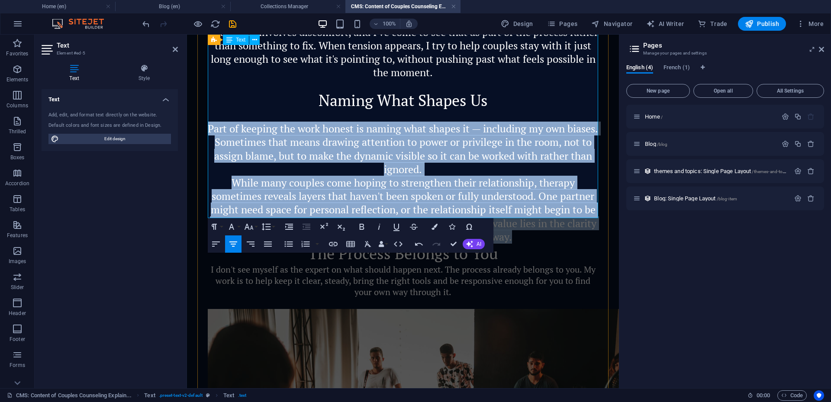
scroll to position [802, 0]
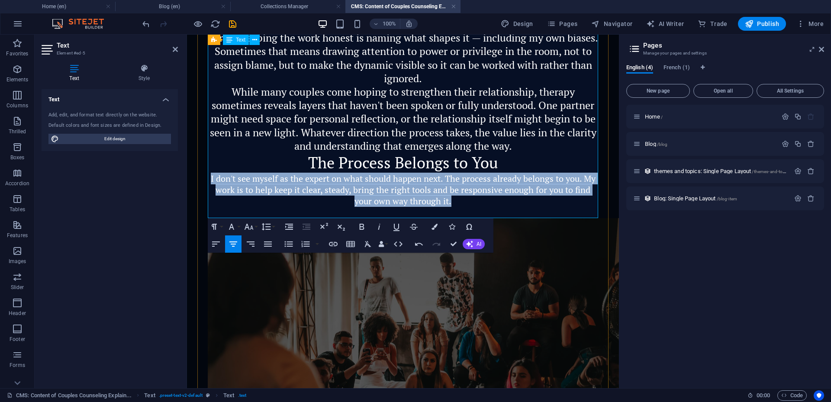
drag, startPoint x: 469, startPoint y: 201, endPoint x: 209, endPoint y: 175, distance: 261.0
click at [209, 175] on p "I don't see myself as the expert on what should happen next. The process alread…" at bounding box center [403, 190] width 390 height 34
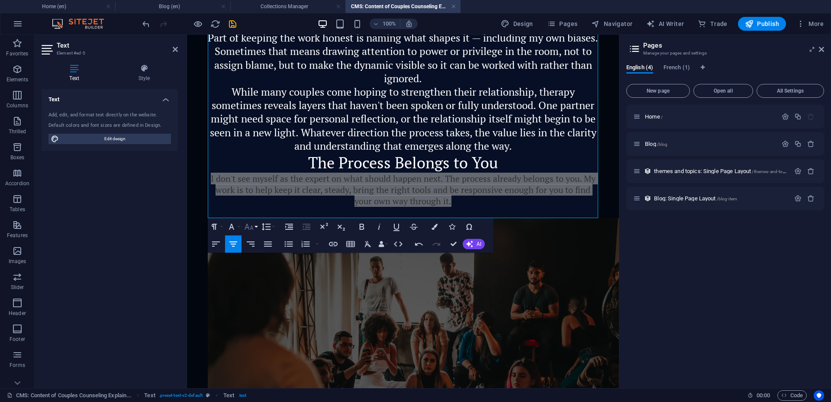
click at [248, 225] on icon "button" at bounding box center [249, 227] width 9 height 6
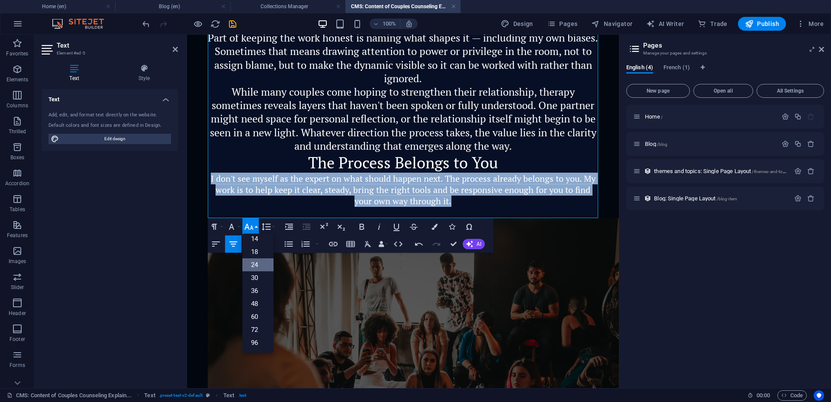
click at [257, 267] on font "24" at bounding box center [254, 265] width 7 height 8
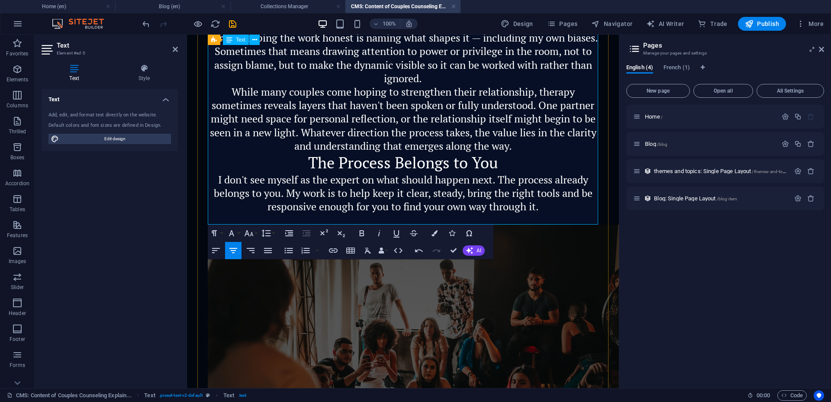
click at [524, 147] on p "While many couples come hoping to strengthen their relationship, therapy someti…" at bounding box center [403, 119] width 390 height 68
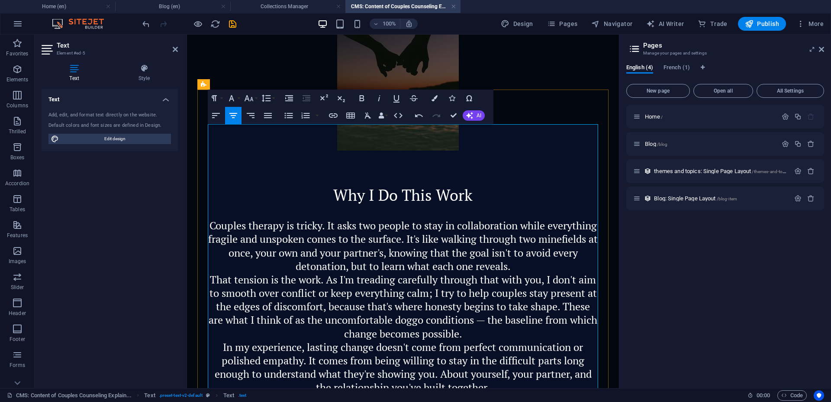
scroll to position [198, 0]
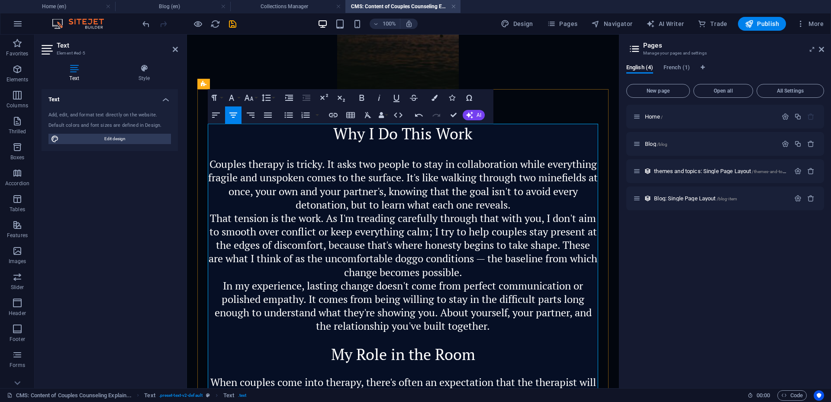
click at [494, 275] on p "That tension is the work. As I'm treading carefully through that with you, I do…" at bounding box center [403, 246] width 390 height 68
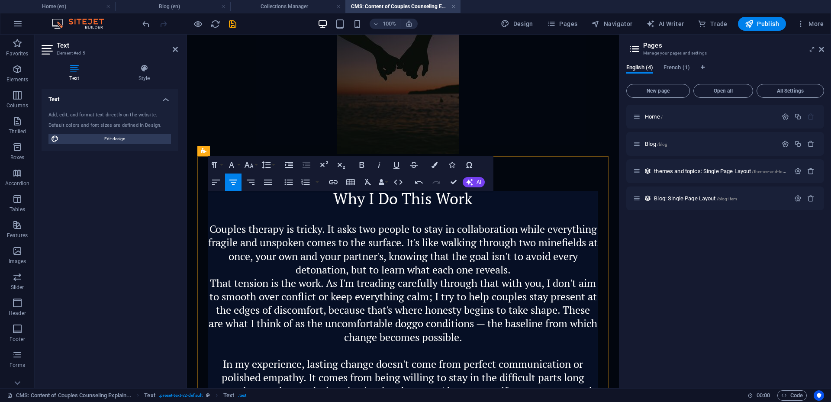
scroll to position [131, 0]
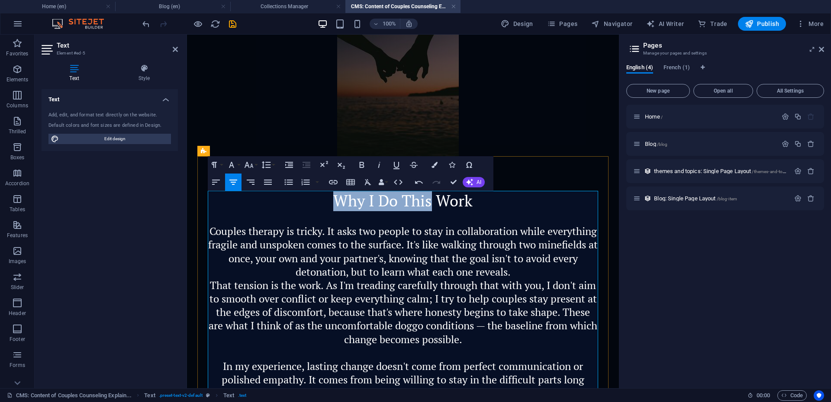
drag, startPoint x: 430, startPoint y: 201, endPoint x: 329, endPoint y: 201, distance: 101.3
click at [329, 201] on p "Why I Do This Work" at bounding box center [403, 201] width 390 height 20
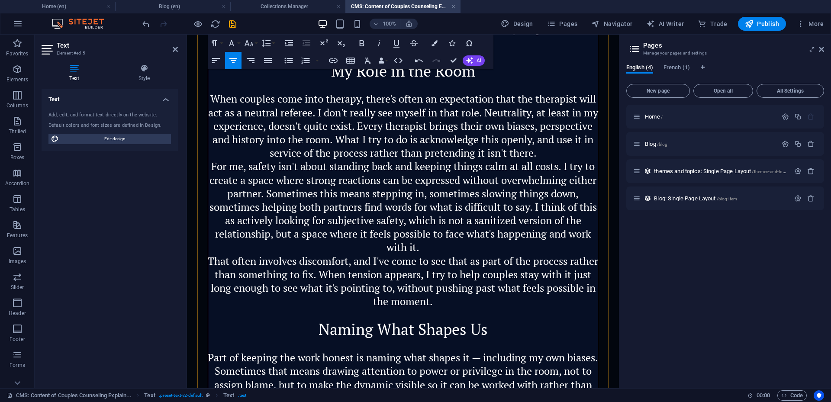
scroll to position [503, 0]
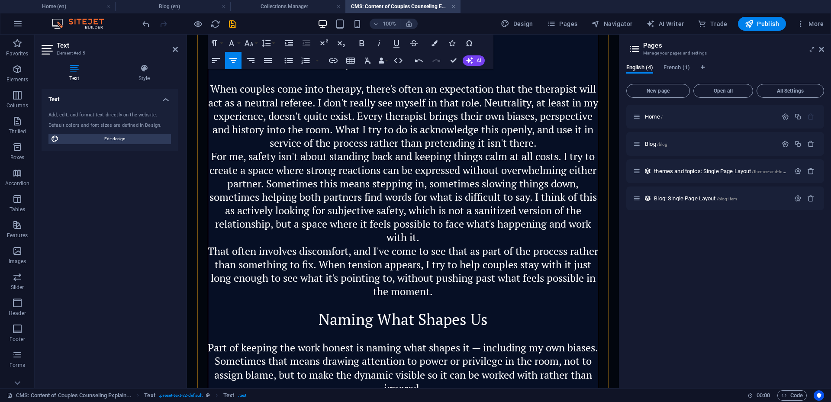
click at [440, 234] on p "For me, safety isn't about standing back and keeping things calm at all costs. …" at bounding box center [403, 197] width 390 height 94
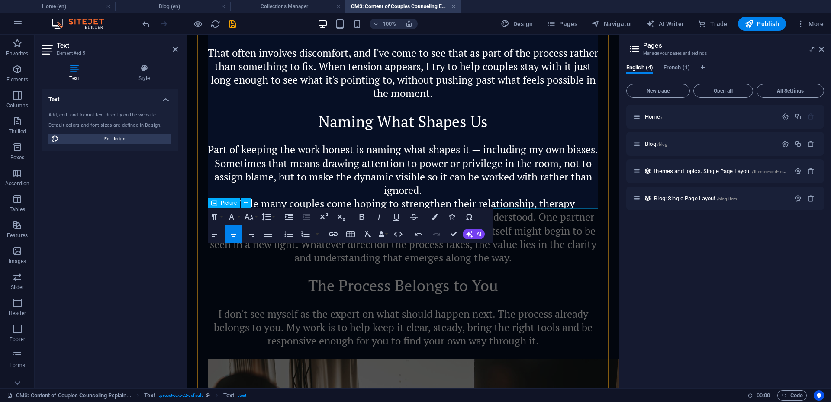
scroll to position [865, 0]
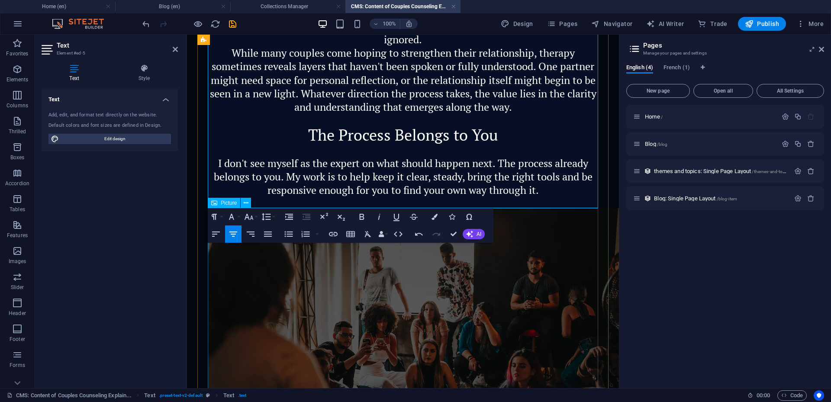
click at [395, 275] on figure at bounding box center [403, 356] width 390 height 296
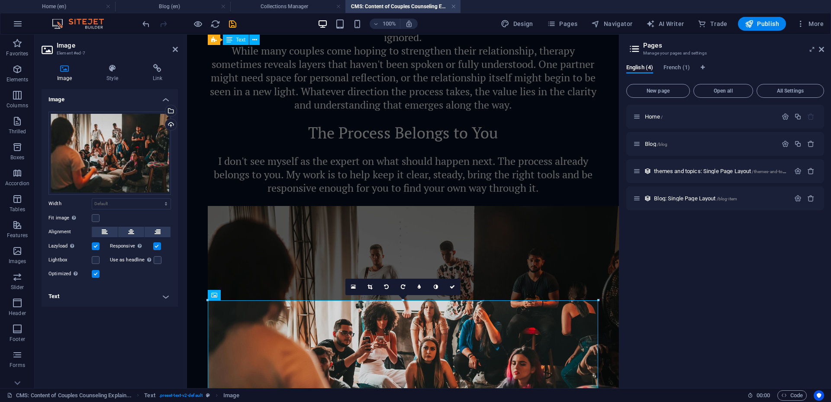
scroll to position [771, 0]
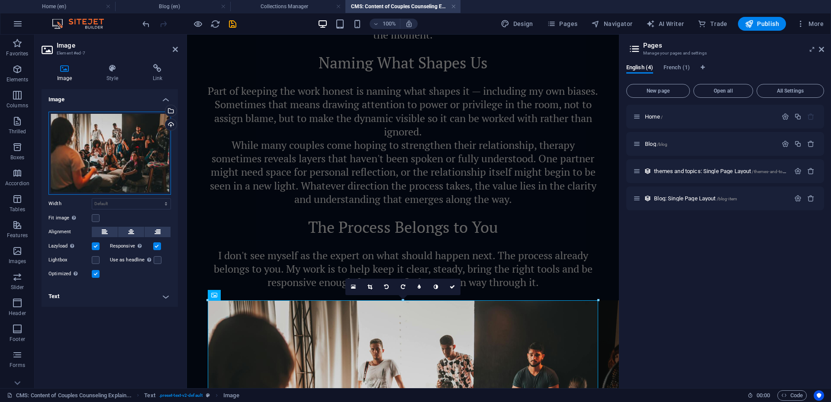
click at [131, 176] on div "Drag files here, click to choose files or select files from Files or our free s…" at bounding box center [109, 153] width 122 height 83
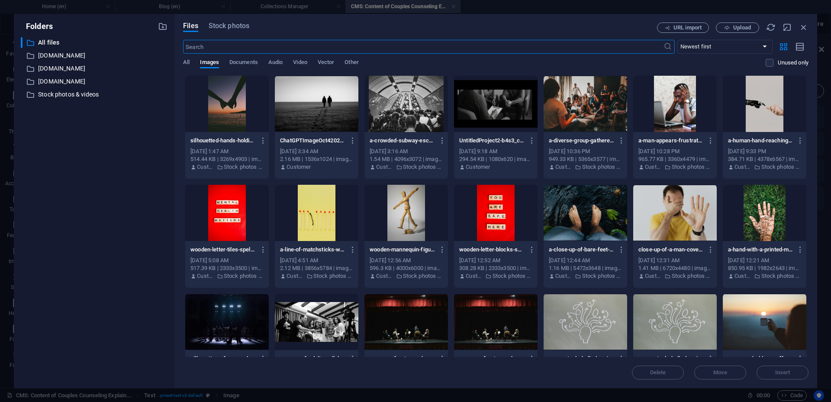
scroll to position [664, 0]
type input "happy couple"
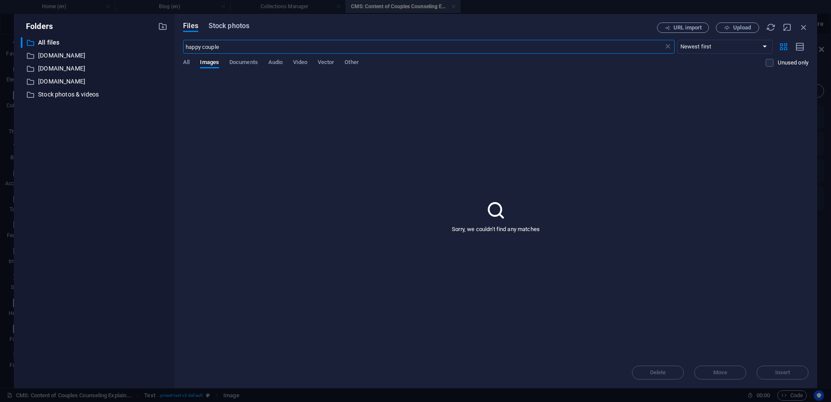
click at [234, 26] on font "Stock photos" at bounding box center [229, 26] width 41 height 8
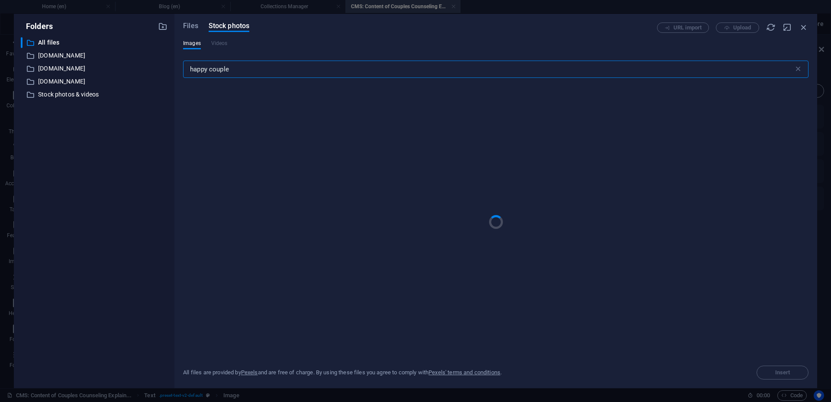
type input "happy couple"
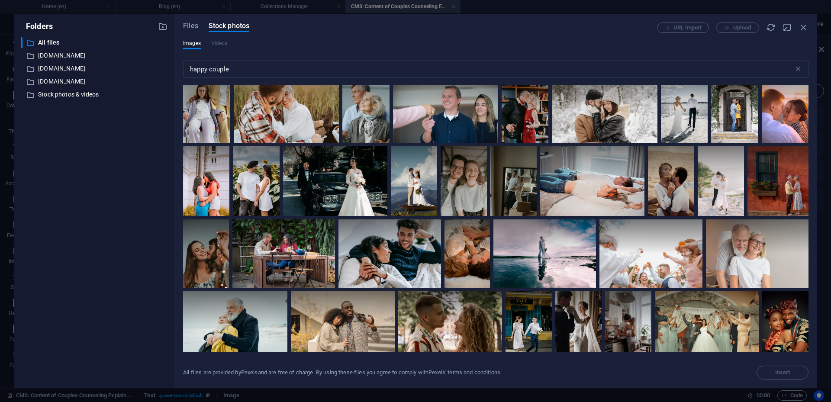
scroll to position [3136, 0]
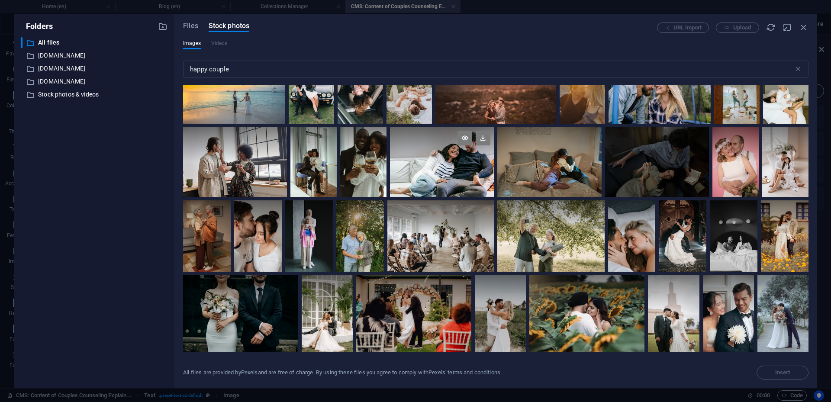
click at [445, 153] on div at bounding box center [442, 144] width 104 height 35
click at [775, 373] on div "Home / Blog /blog themes and topics: Single Page Layout /themes-and-topics-item…" at bounding box center [725, 243] width 198 height 277
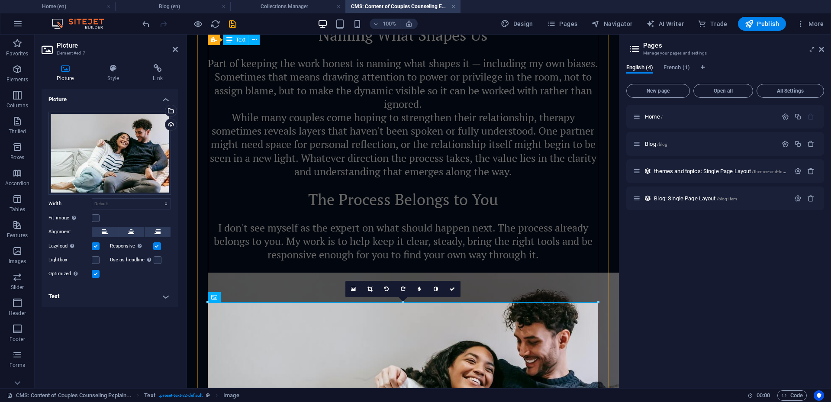
scroll to position [763, 0]
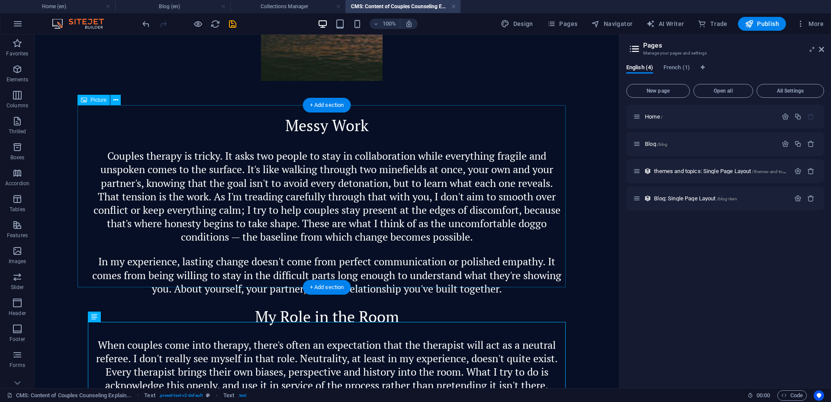
scroll to position [0, 0]
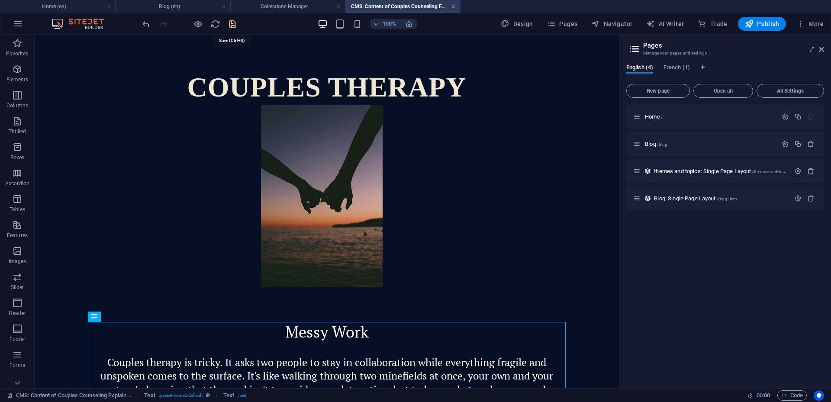
click at [233, 23] on icon "save" at bounding box center [233, 24] width 10 height 10
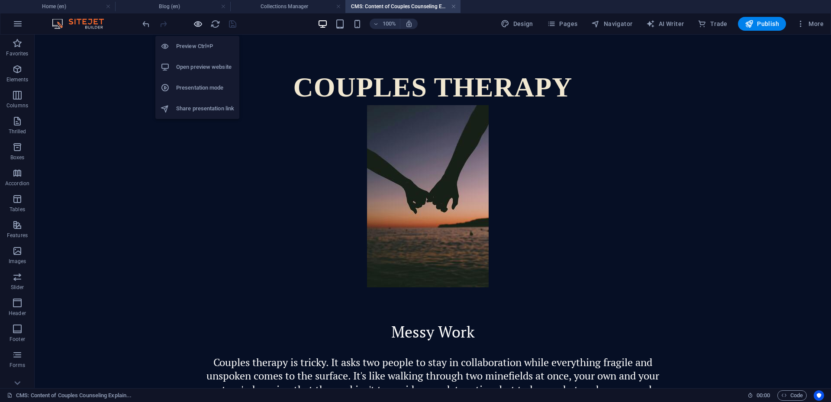
click at [197, 23] on icon "button" at bounding box center [198, 24] width 10 height 10
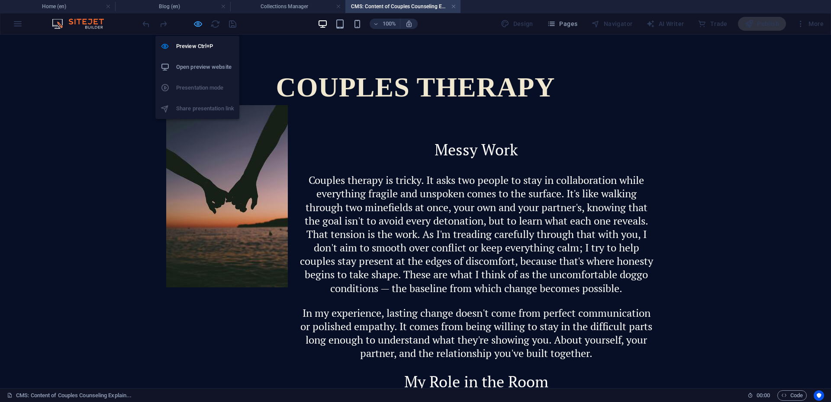
click at [199, 24] on icon "button" at bounding box center [198, 24] width 10 height 10
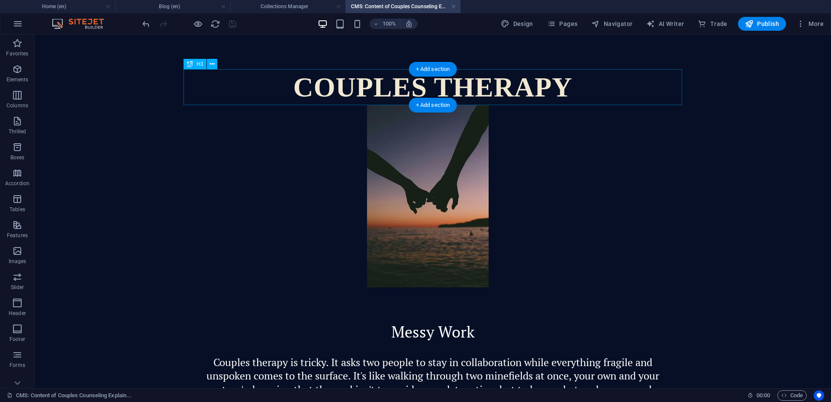
click at [587, 85] on div "Couples Therapy" at bounding box center [433, 87] width 499 height 36
click at [437, 104] on font "+ Add section" at bounding box center [433, 105] width 34 height 6
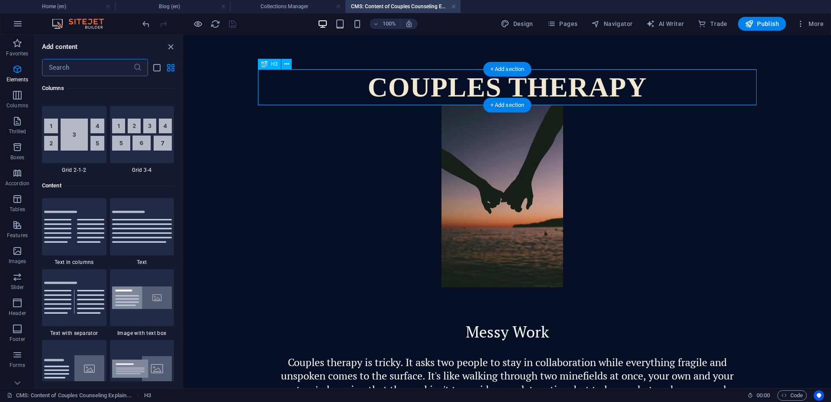
scroll to position [1514, 0]
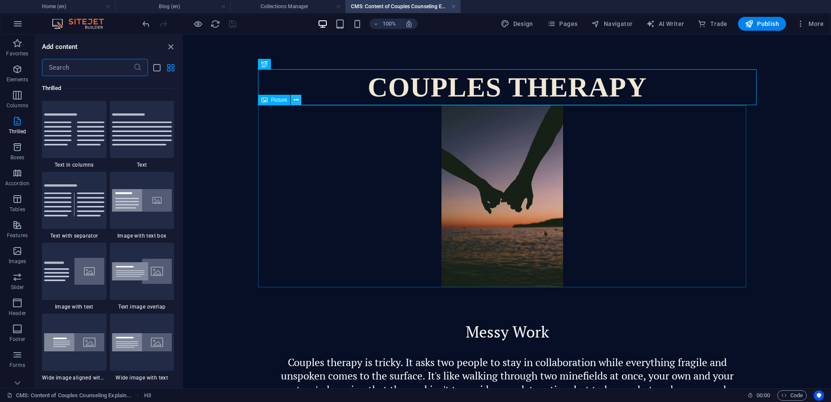
click at [296, 100] on icon at bounding box center [296, 100] width 5 height 9
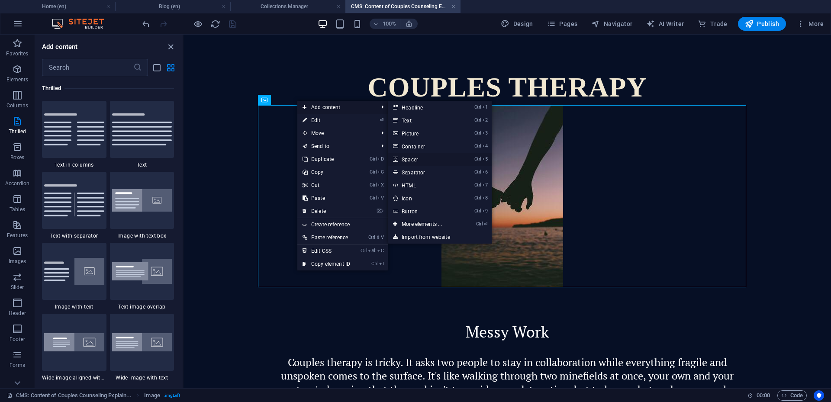
click at [420, 158] on link "Ctrl 5 Spacer" at bounding box center [423, 159] width 71 height 13
select select "px"
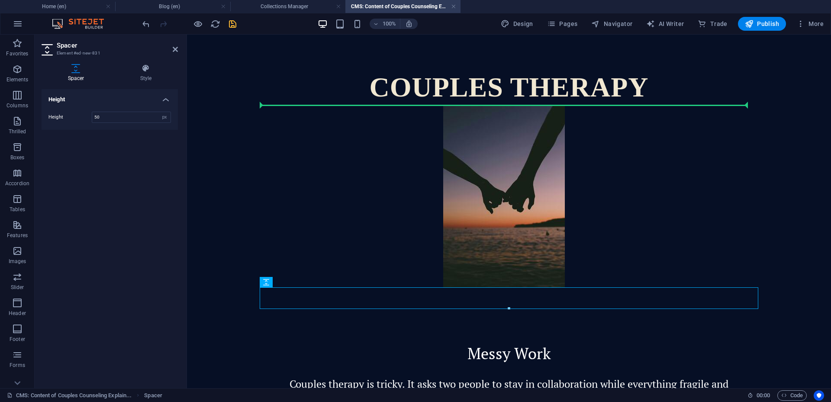
drag, startPoint x: 521, startPoint y: 299, endPoint x: 537, endPoint y: 123, distance: 176.5
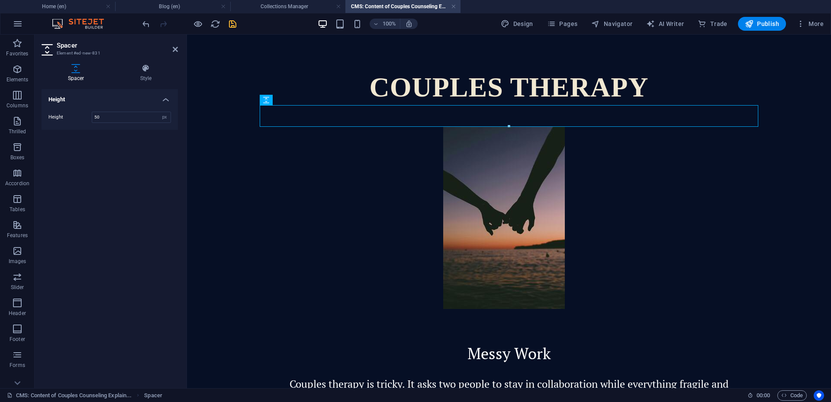
click at [233, 26] on icon "save" at bounding box center [233, 24] width 10 height 10
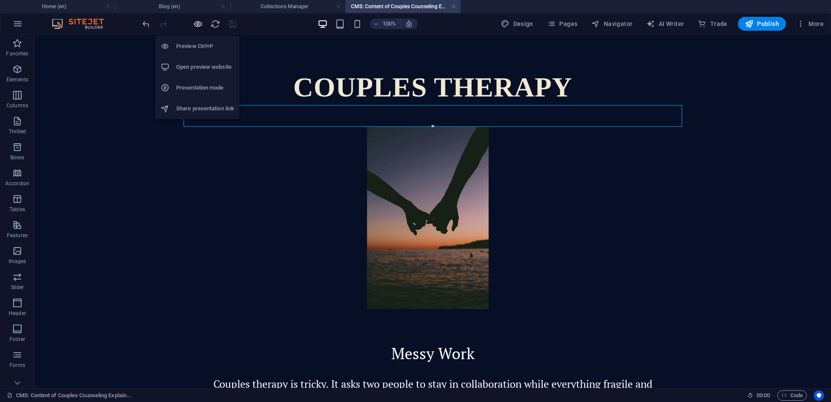
click at [197, 25] on icon "button" at bounding box center [198, 24] width 10 height 10
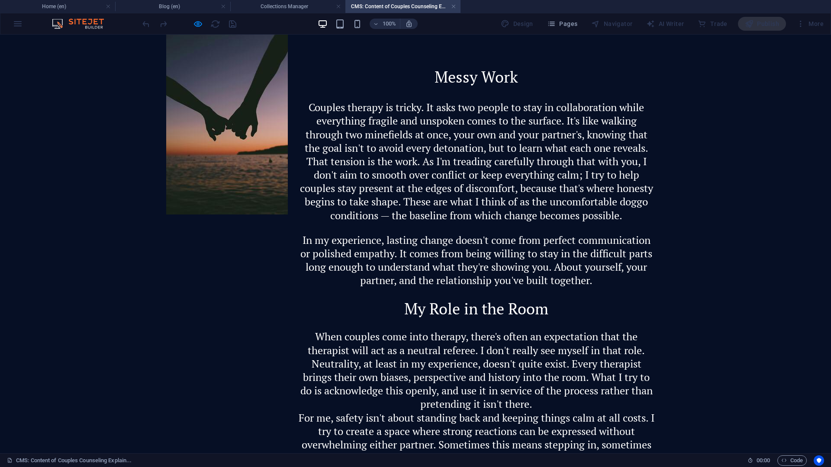
scroll to position [0, 0]
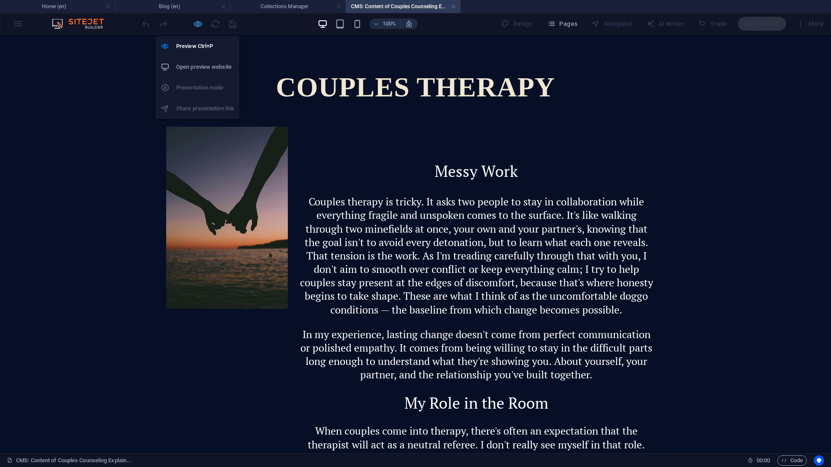
click at [196, 26] on icon "button" at bounding box center [198, 24] width 10 height 10
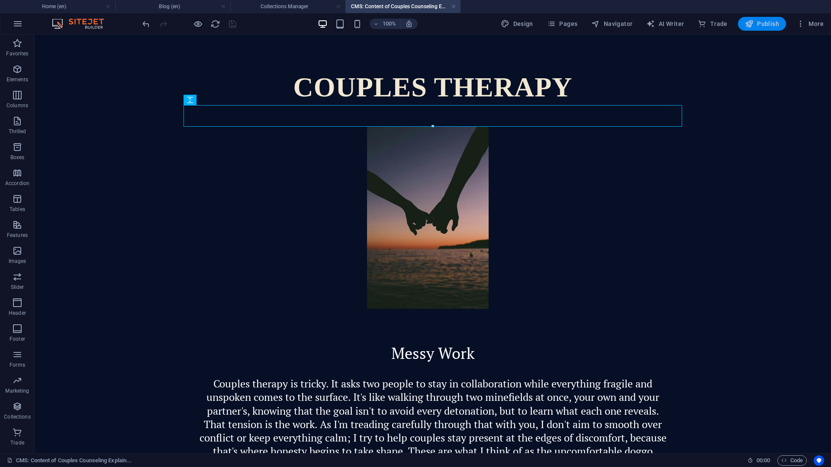
click at [770, 24] on font "Publish" at bounding box center [768, 23] width 22 height 7
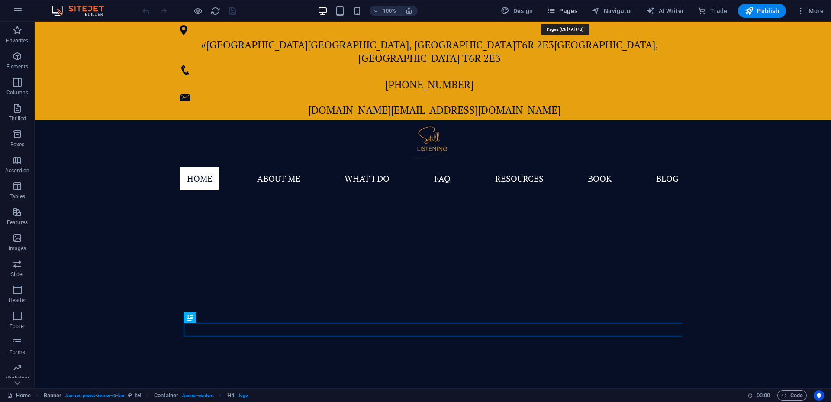
click at [563, 12] on font "Pages" at bounding box center [568, 10] width 18 height 7
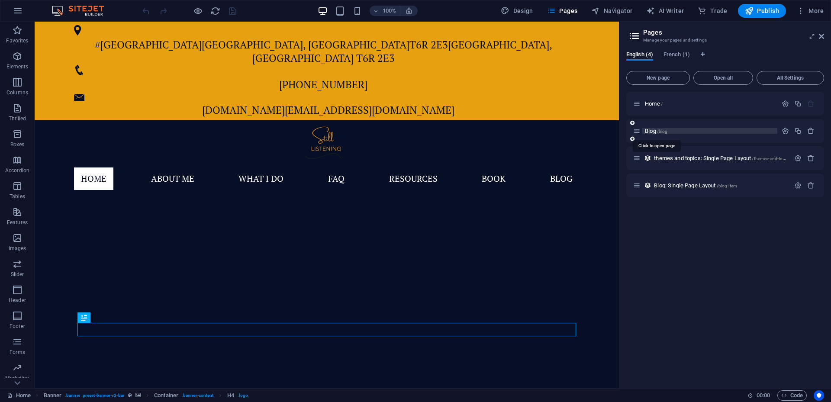
click at [651, 132] on font "Blog" at bounding box center [650, 131] width 11 height 6
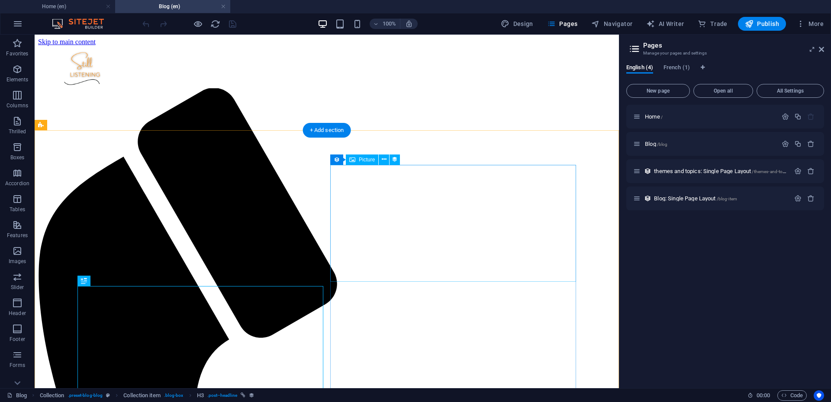
select select "px"
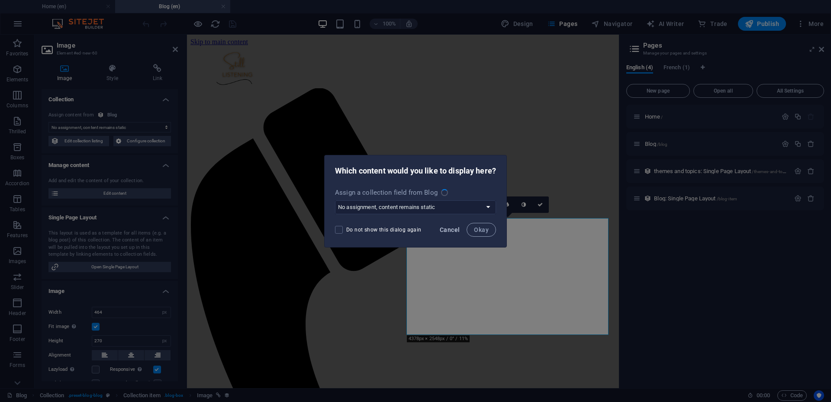
select select "image"
click at [449, 228] on span "Cancel" at bounding box center [450, 229] width 20 height 7
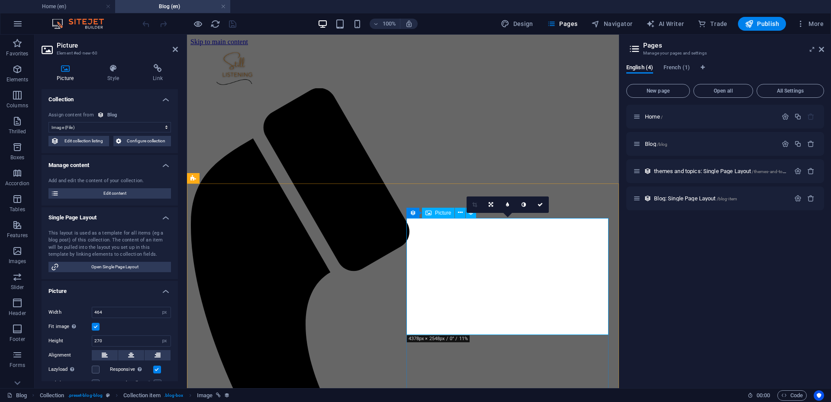
click at [121, 193] on font "Edit content" at bounding box center [114, 193] width 23 height 5
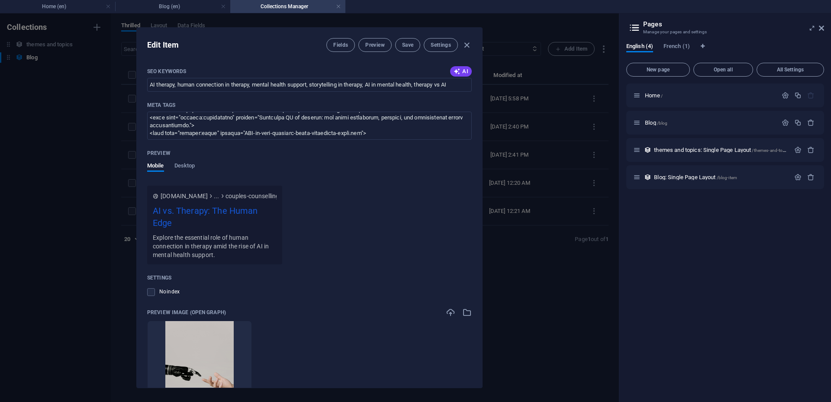
scroll to position [768, 0]
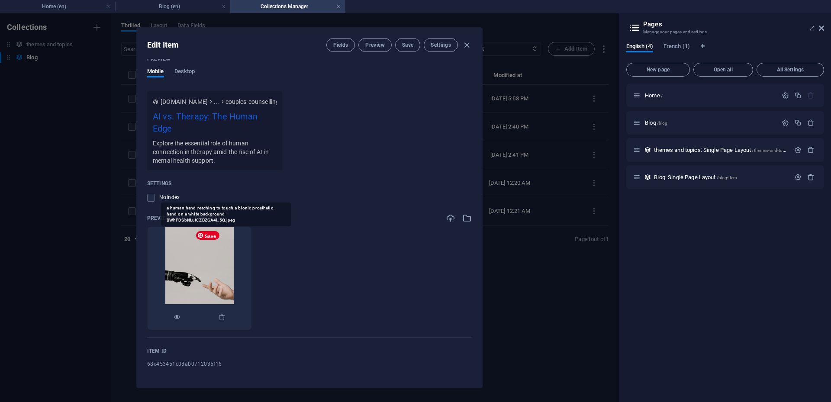
click at [220, 287] on img at bounding box center [199, 278] width 69 height 103
click at [225, 262] on img at bounding box center [199, 278] width 69 height 103
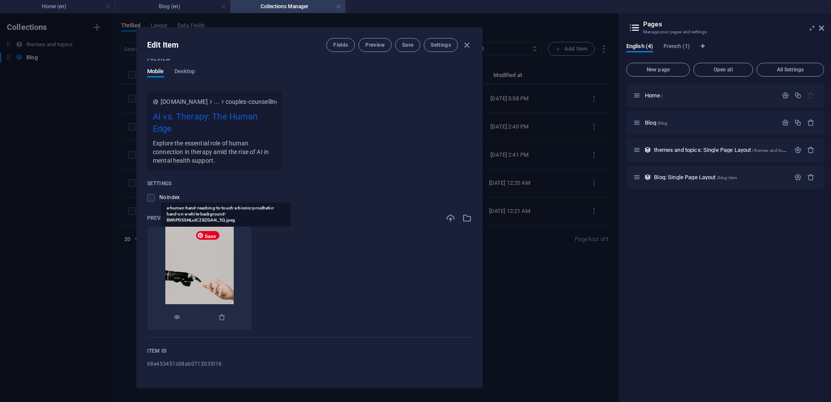
click at [225, 262] on img at bounding box center [199, 278] width 69 height 103
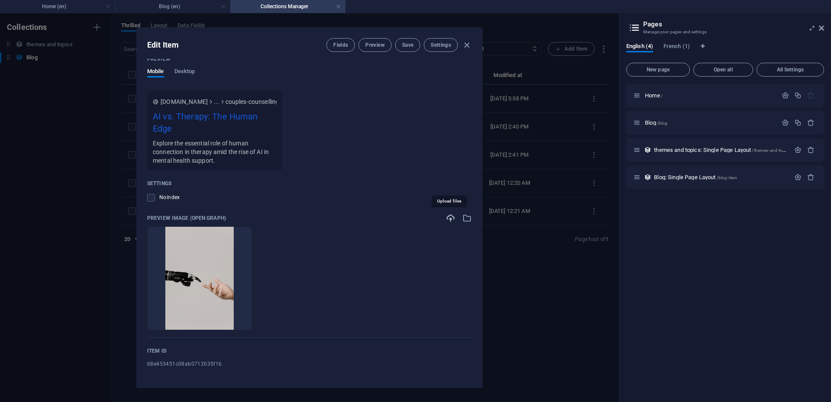
click at [447, 219] on icon "button" at bounding box center [451, 218] width 10 height 10
click at [468, 216] on icon "button" at bounding box center [467, 218] width 10 height 10
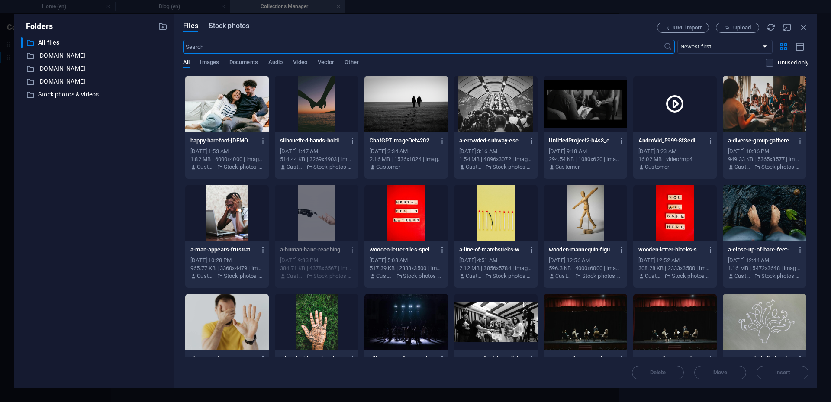
click at [232, 26] on font "Stock photos" at bounding box center [229, 26] width 41 height 8
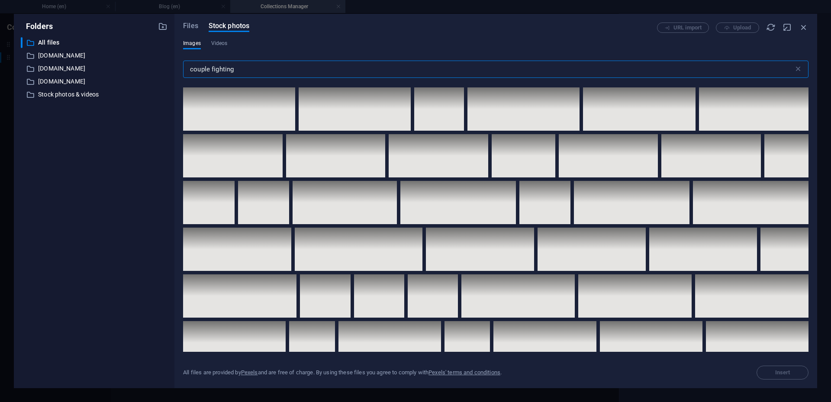
scroll to position [222, 0]
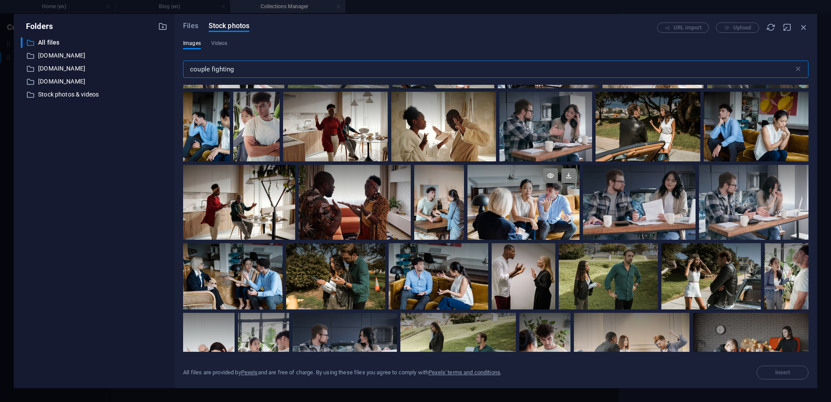
type input "couple fighting"
click at [531, 207] on div at bounding box center [523, 202] width 112 height 75
click at [531, 207] on div at bounding box center [523, 220] width 112 height 37
click at [531, 207] on div at bounding box center [523, 202] width 112 height 75
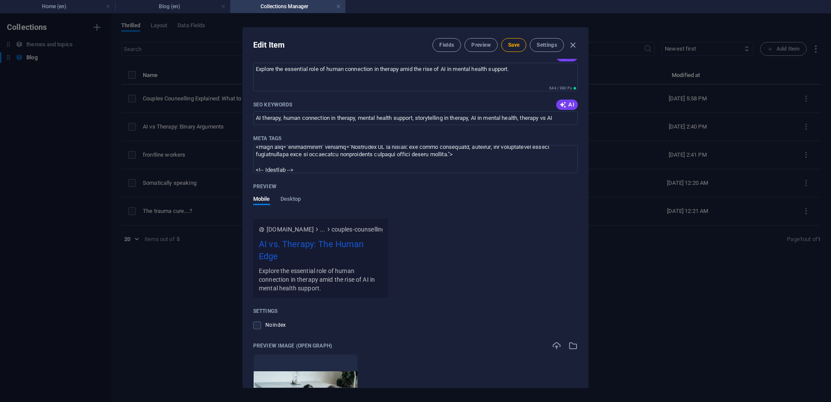
scroll to position [0, 0]
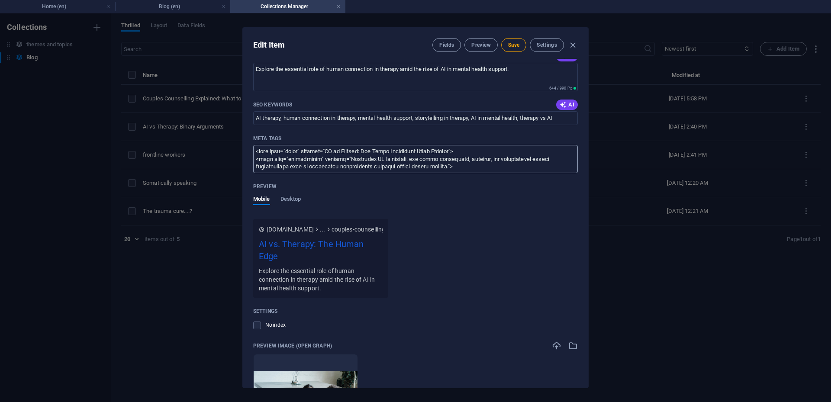
click at [296, 161] on textarea "Meta tags ​" at bounding box center [415, 159] width 325 height 28
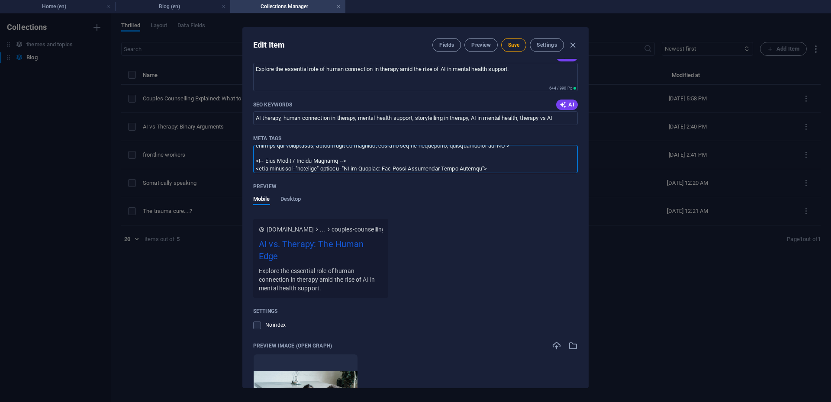
scroll to position [155, 0]
drag, startPoint x: 257, startPoint y: 152, endPoint x: 431, endPoint y: 188, distance: 177.2
click at [431, 188] on div "SEO Title AI AI vs Therapy: The Human Edge ​ 295 / 580 Px Slug www.example.com/…" at bounding box center [415, 244] width 325 height 521
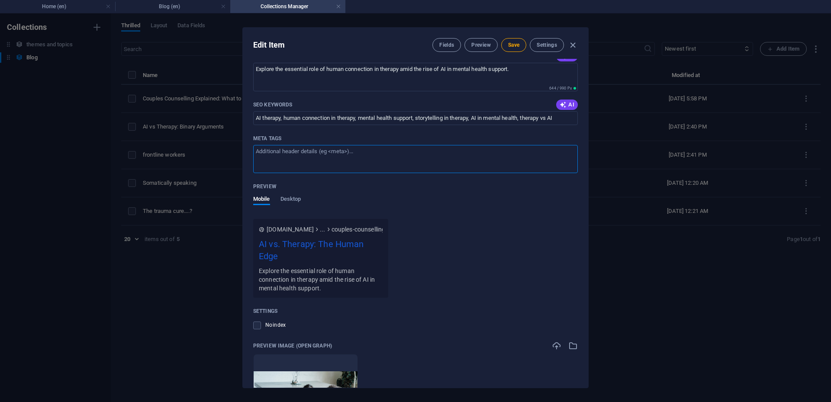
scroll to position [0, 0]
click at [353, 149] on textarea "Meta tags ​" at bounding box center [415, 159] width 325 height 28
paste textarea "<!-- Page Title --> <title>My Approach to Couples Therapy | Relationship Counse…"
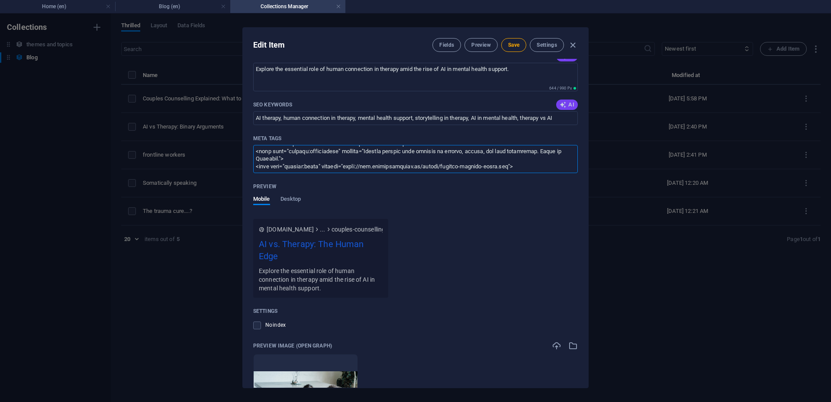
type textarea "<!-- Page Title --> <title>My Approach to Couples Therapy | Relationship Counse…"
click at [566, 103] on span "AI" at bounding box center [567, 104] width 15 height 7
click at [350, 118] on input "couples therapy, relationship counseling, improve communication, rebuild trust,…" at bounding box center [415, 118] width 325 height 14
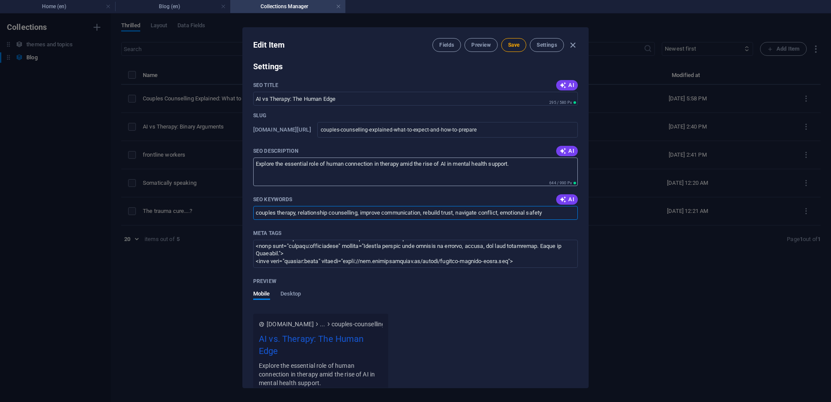
scroll to position [538, 0]
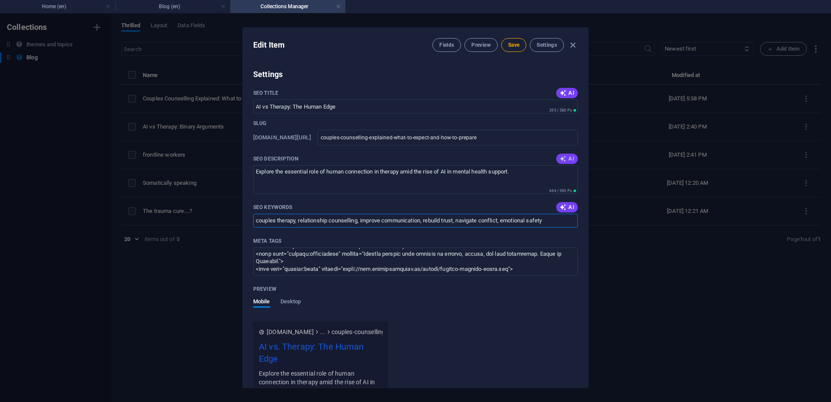
type input "couples therapy, relationship counselling, improve communication, rebuild trust…"
click at [568, 159] on font "AI" at bounding box center [571, 158] width 6 height 6
type textarea "Enhance your relationship with couples therapy. Discover how to rebuild trust, …"
click at [412, 138] on input "couples-counselling-explained-what-to-expect-and-how-to-prepare" at bounding box center [447, 138] width 261 height 16
type input "couples-counselling-explaine-what-to-expect-and-how-to-prepare"
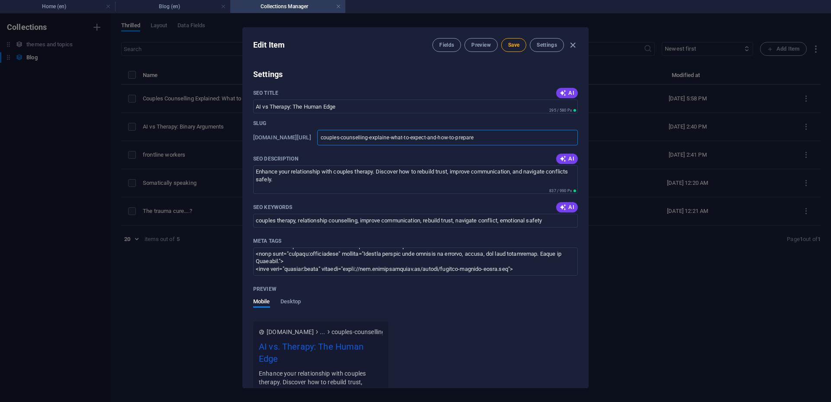
type input "couples-counselling-explain-what-to-expect-and-how-to-prepare"
type input "couples-counselling-explai-what-to-expect-and-how-to-prepare"
type input "couples-counselling-expl-what-to-expect-and-how-to-prepare"
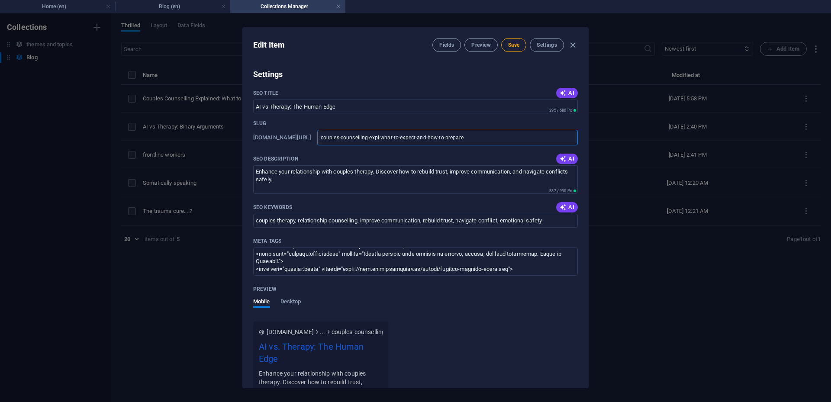
type input "couples-counselling-expl-what-to-expect-and-how-to-prepare"
type input "couples-counselling-exp-what-to-expect-and-how-to-prepare"
type input "couples-counselling-ex-what-to-expect-and-how-to-prepare"
type input "couples-counselling-e-what-to-expect-and-how-to-prepare"
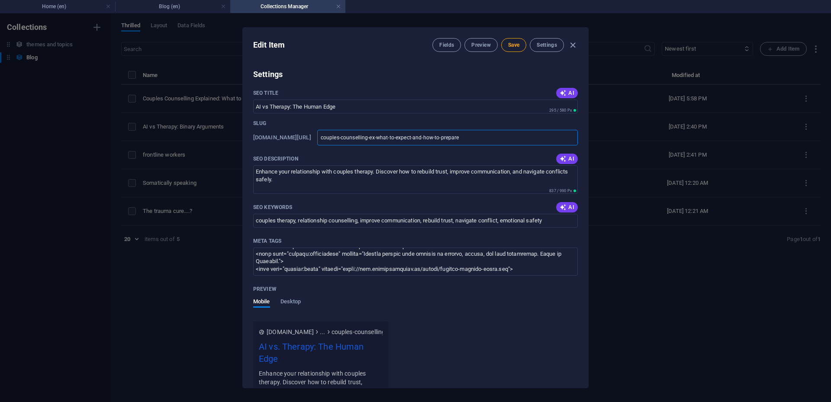
type input "couples-counselling-e-what-to-expect-and-how-to-prepare"
type input "couples-counselling-what-to-expect-and-how-to-prepare"
type input "couples-counselling-what-to-expect-and-how-to-prepar"
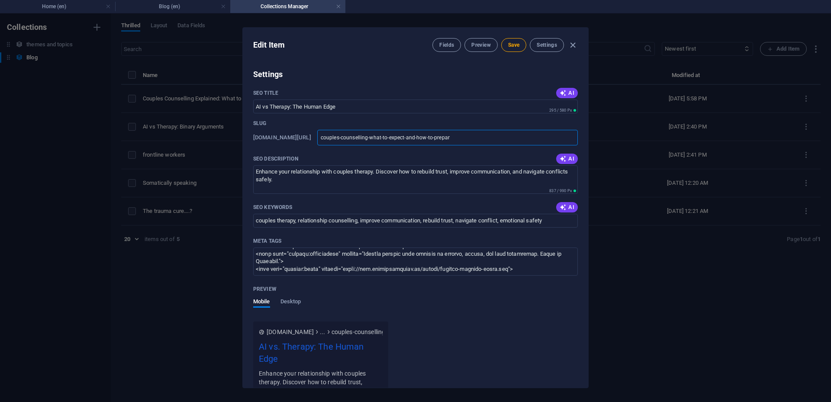
type input "couples-counselling-what-to-expect-and-how-to-prepa"
type input "couples-counselling-what-to-expect-and-how"
type input "couples-counselling-what-to-expect-and-ho"
type input "couples-counselling-what-to-expec"
type input "couples-counselling-what-to-expect"
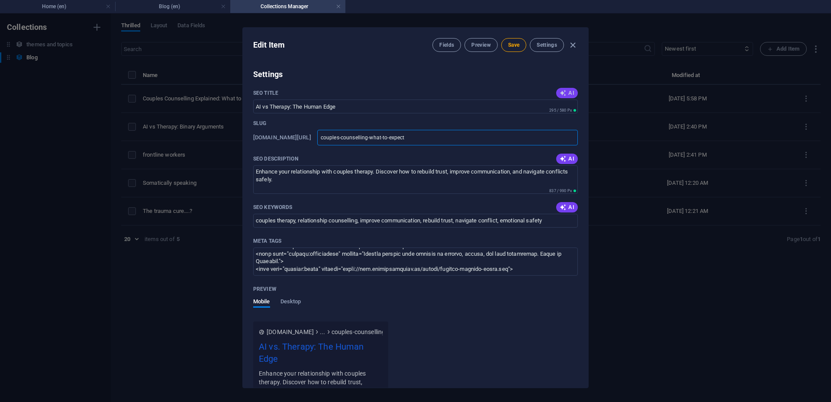
type input "couples-counselling-what-to-expect"
click at [565, 91] on icon "button" at bounding box center [563, 93] width 7 height 7
type input "Couples Therapy: What to Expect"
click at [565, 91] on icon "button" at bounding box center [563, 93] width 10 height 10
click at [570, 158] on font "AI" at bounding box center [571, 158] width 6 height 6
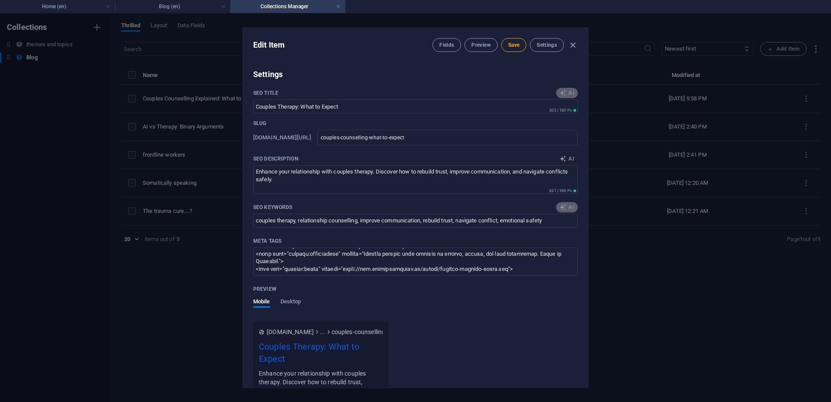
type textarea "Explore couples counseling to rebuild trust, enhance communication, and navigat…"
click at [509, 46] on font "Save" at bounding box center [513, 45] width 11 height 6
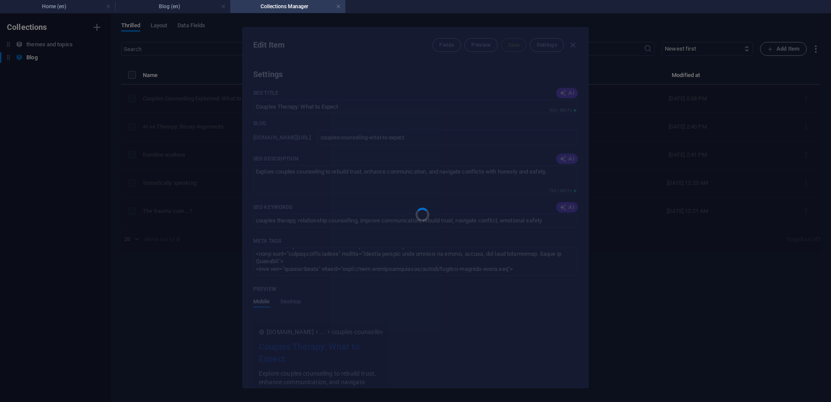
type input "couples-counselling-what-to-expect"
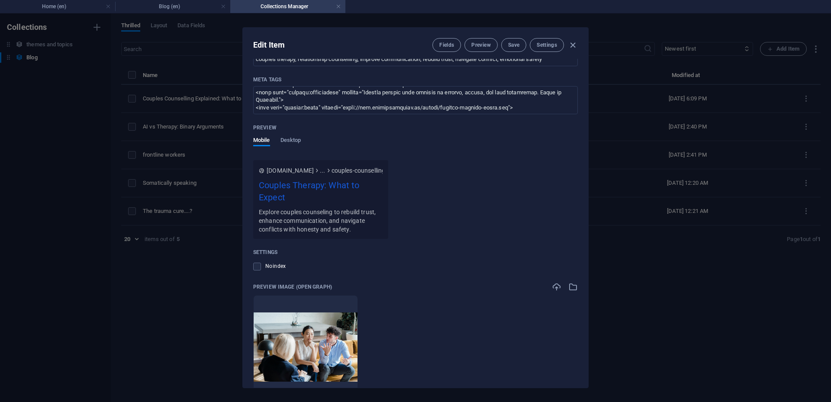
scroll to position [768, 0]
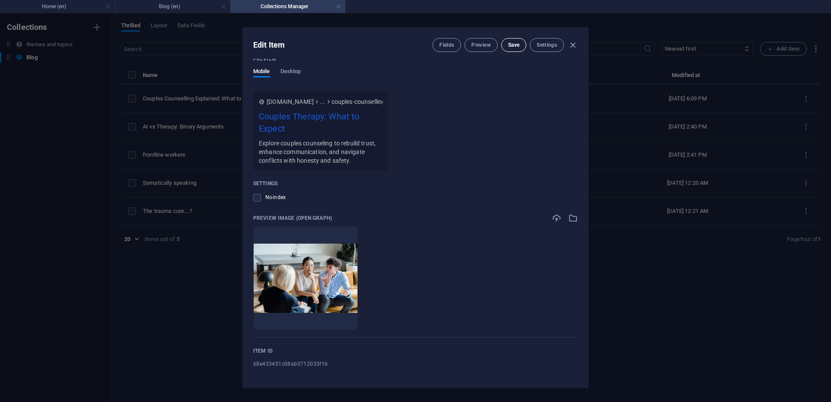
click at [515, 45] on font "Save" at bounding box center [513, 45] width 11 height 6
click at [480, 48] on font "Preview" at bounding box center [480, 45] width 19 height 6
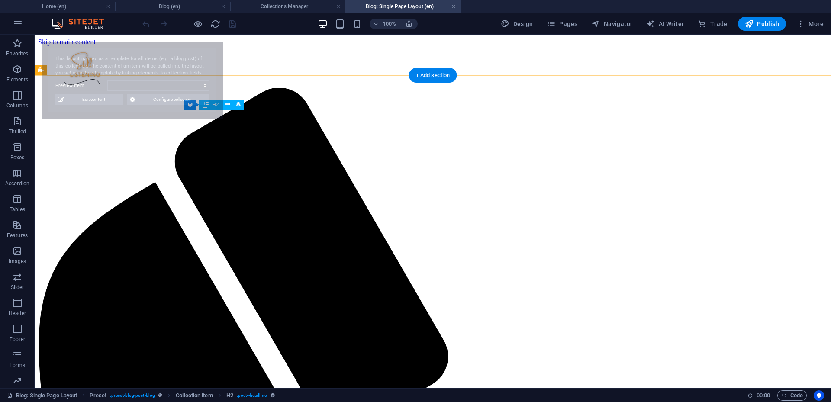
scroll to position [0, 0]
select select "68e453451c08ab0712035f16"
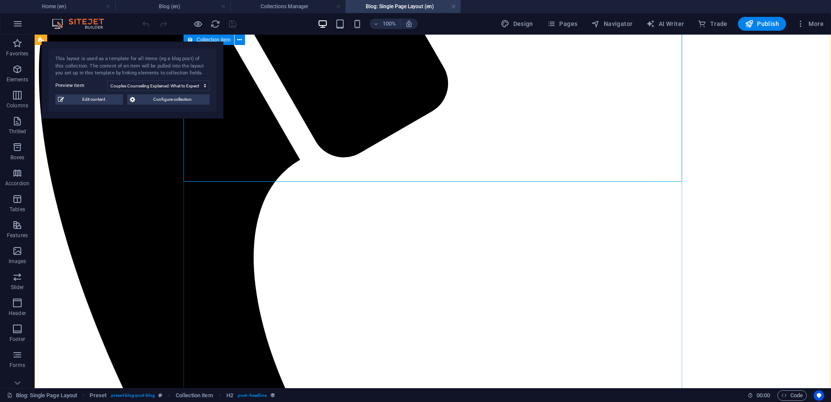
scroll to position [209, 0]
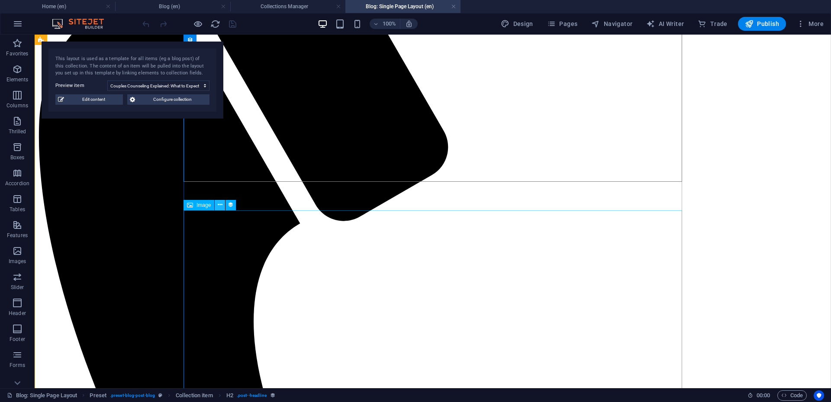
click at [219, 206] on icon at bounding box center [220, 204] width 5 height 9
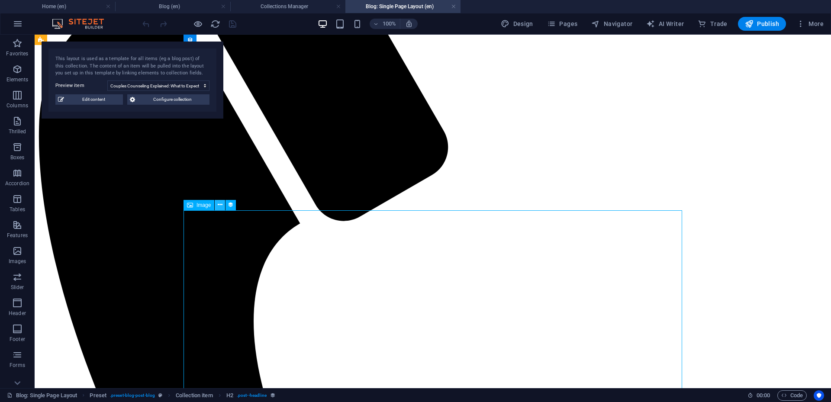
click at [219, 206] on icon at bounding box center [220, 204] width 5 height 9
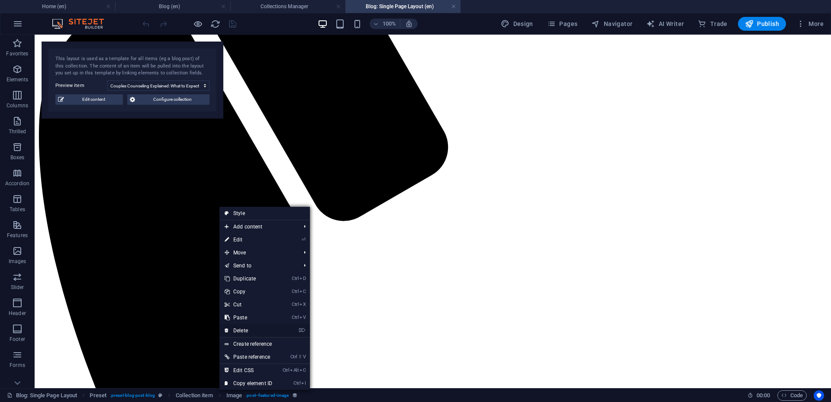
click at [248, 333] on link "⌦ Delete" at bounding box center [248, 330] width 58 height 13
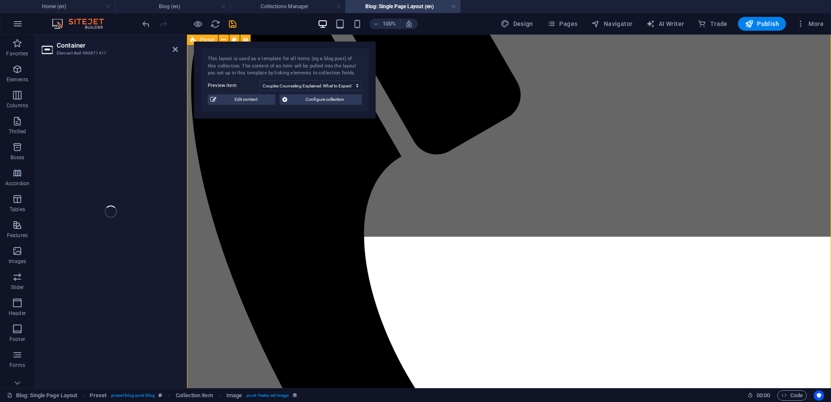
select select "content"
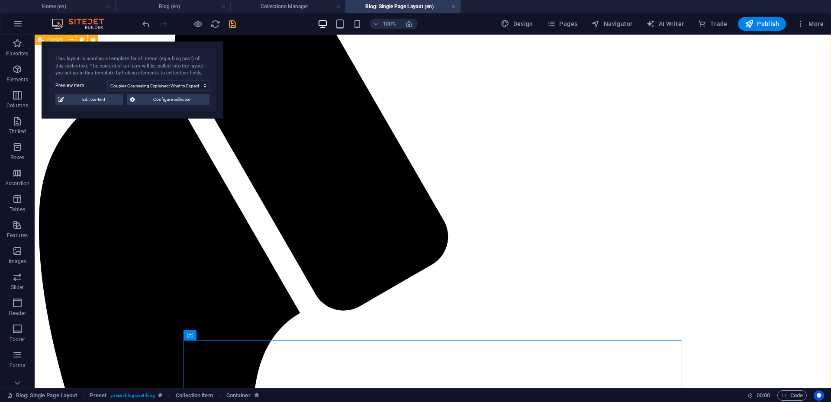
scroll to position [100, 0]
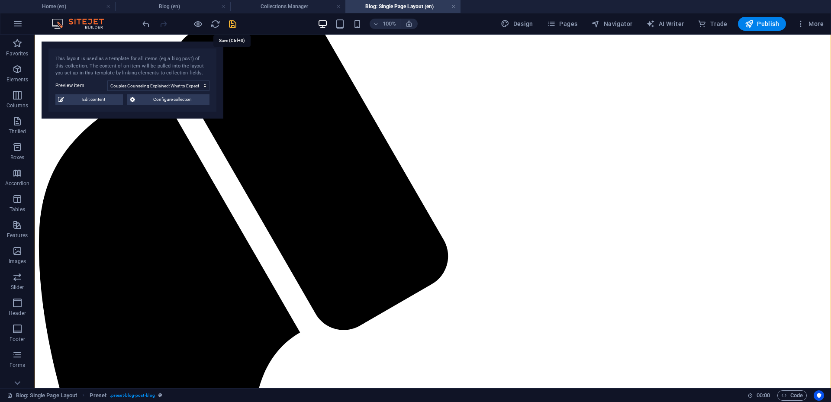
click at [232, 27] on icon "save" at bounding box center [233, 24] width 10 height 10
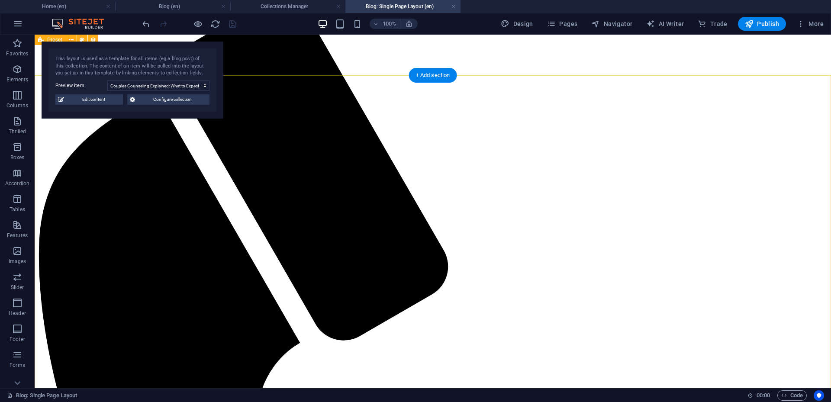
scroll to position [0, 0]
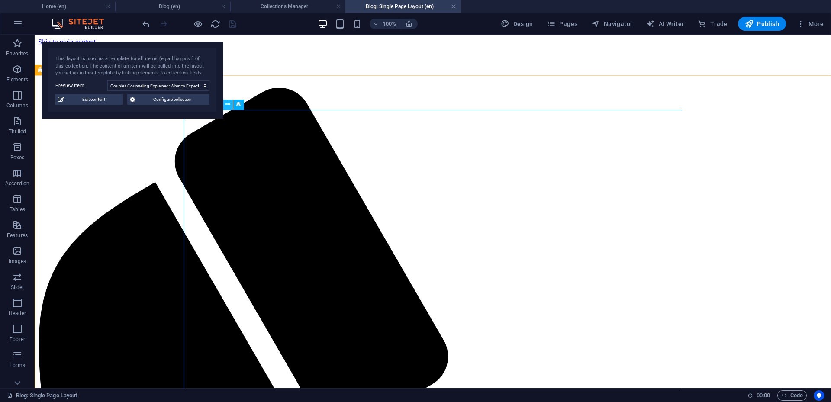
click at [227, 103] on icon at bounding box center [227, 104] width 5 height 9
select select "name"
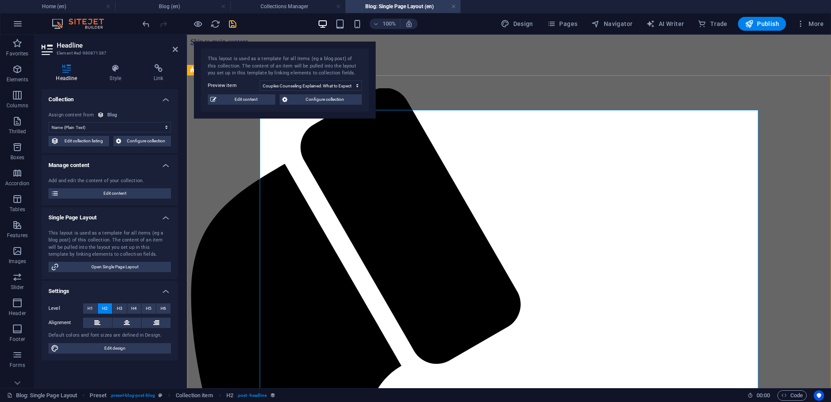
click at [122, 195] on font "Edit content" at bounding box center [114, 193] width 23 height 5
type input "[DATE]"
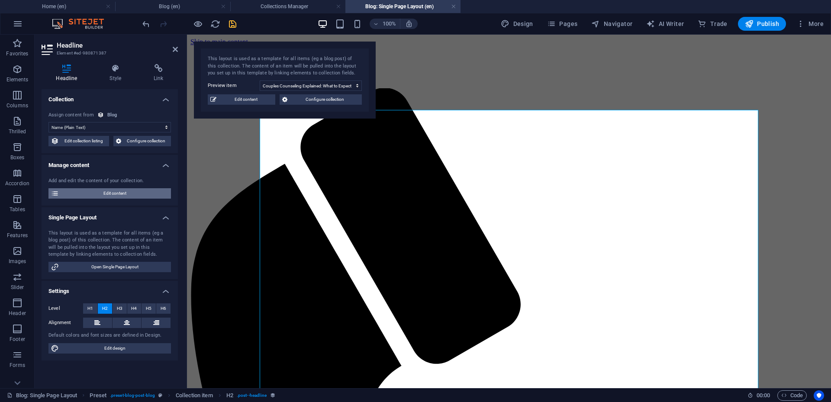
type input "Couples Therapy: What to Expect"
type input "couples-counselling-what-to-expect"
type textarea "Explore couples counseling to rebuild trust, enhance communication, and navigat…"
type input "couples therapy, relationship counselling, improve communication, rebuild trust…"
type textarea "<!-- Page Title --> <title>My Approach to Couples Therapy | Relationship Counse…"
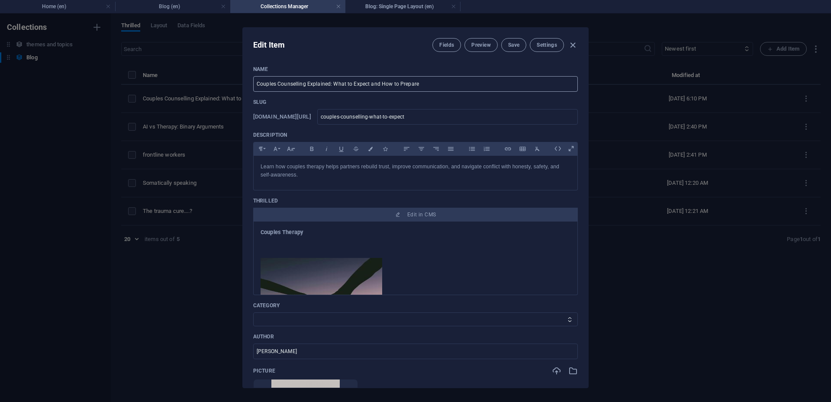
click at [331, 85] on input "Couples Counselling Explained: What to Expect and How to Prepare" at bounding box center [415, 84] width 325 height 16
click at [421, 82] on input "Couples Counselling Explained: What to Expect and How to Prepare" at bounding box center [415, 84] width 325 height 16
type input "Couples Counselling Explained: What to Expect"
click at [512, 45] on font "Save" at bounding box center [513, 45] width 11 height 6
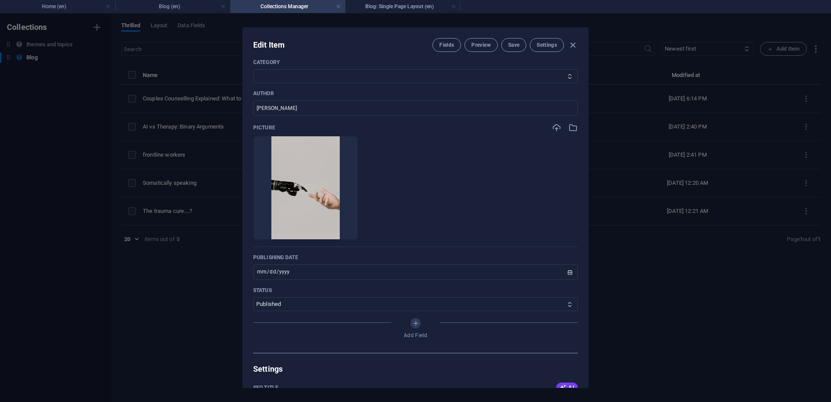
scroll to position [247, 0]
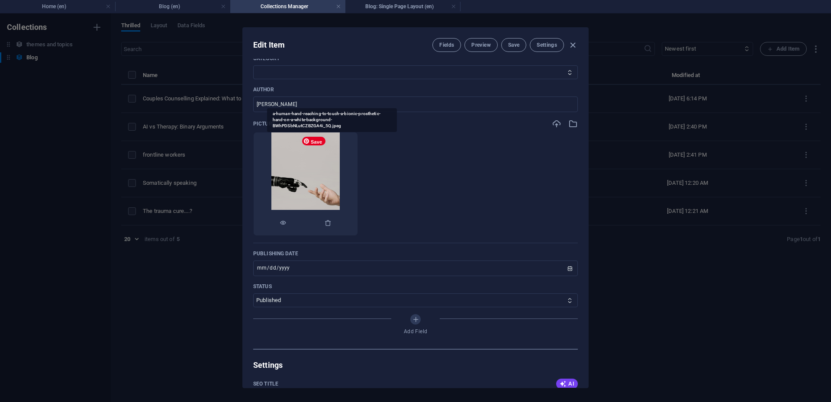
click at [329, 169] on img at bounding box center [305, 183] width 69 height 103
click at [332, 225] on icon "button" at bounding box center [328, 222] width 7 height 7
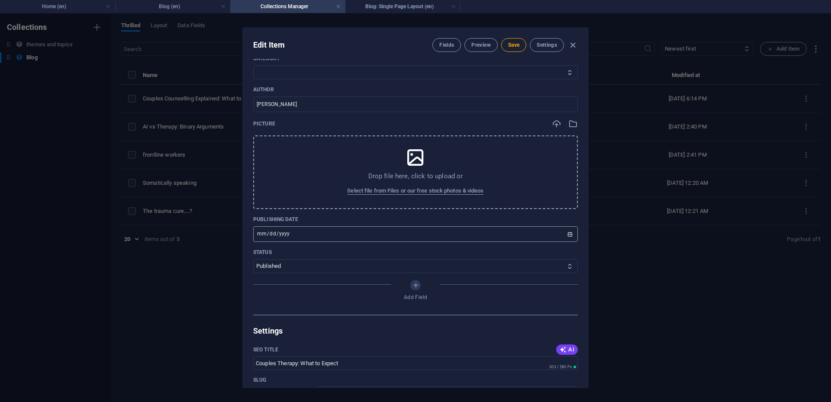
click at [301, 235] on input "[DATE]" at bounding box center [415, 234] width 325 height 16
click at [568, 235] on input "[DATE]" at bounding box center [415, 234] width 325 height 16
type input "2025-10-02"
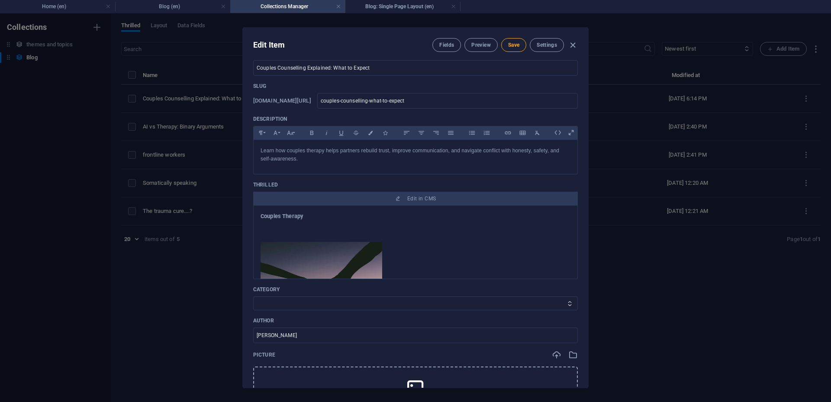
scroll to position [16, 0]
click at [348, 265] on img at bounding box center [322, 285] width 122 height 87
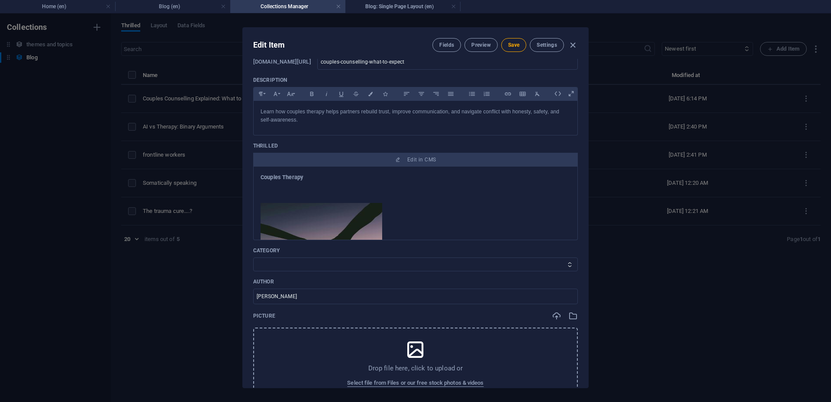
scroll to position [54, 0]
click at [419, 359] on icon at bounding box center [416, 351] width 22 height 22
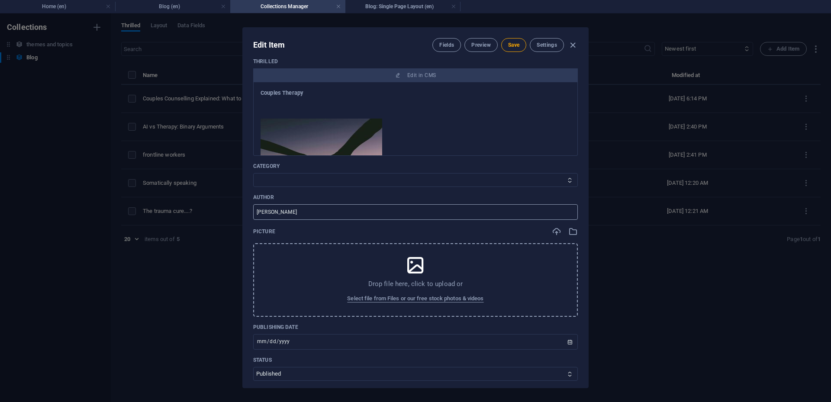
scroll to position [143, 0]
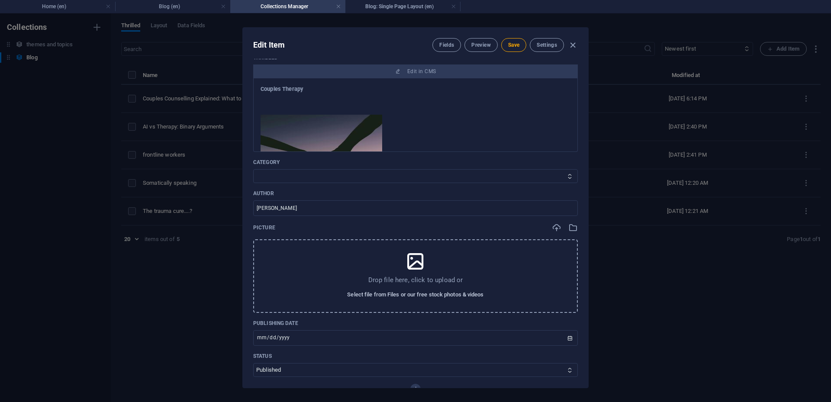
click at [414, 293] on font "Select file from Files or our free stock photos & videos" at bounding box center [415, 294] width 136 height 6
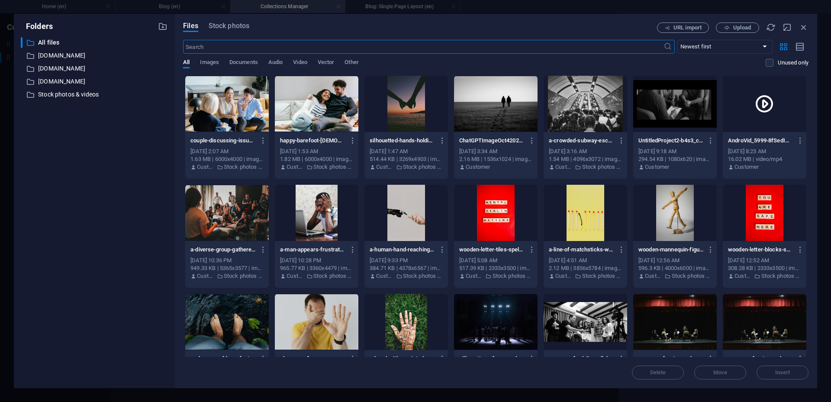
click at [248, 116] on div at bounding box center [227, 104] width 84 height 56
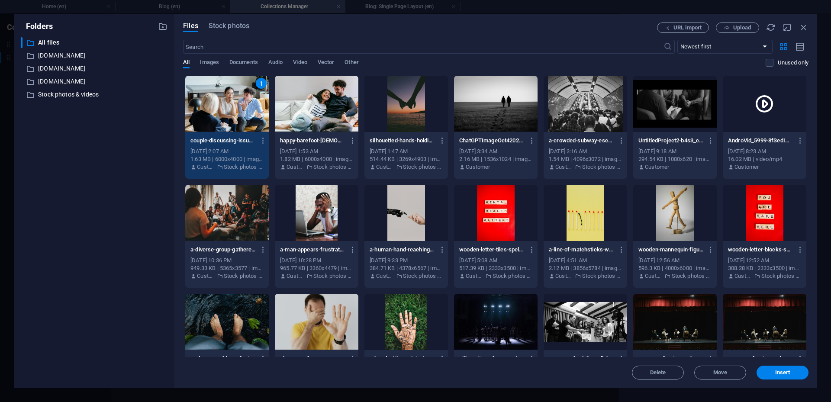
click at [248, 116] on div "1" at bounding box center [227, 104] width 84 height 56
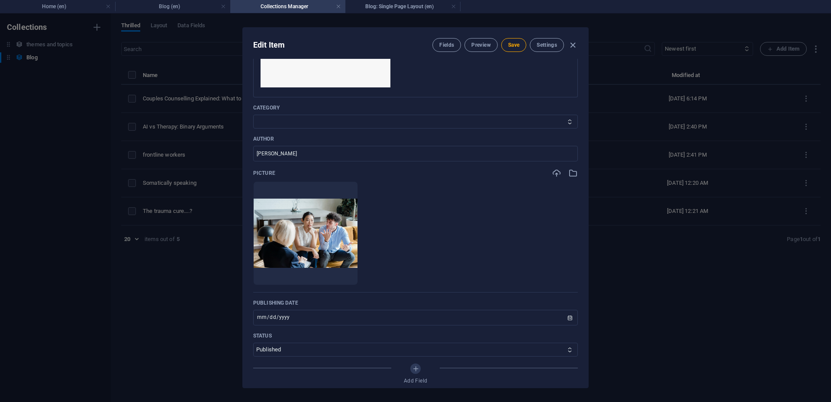
scroll to position [206, 0]
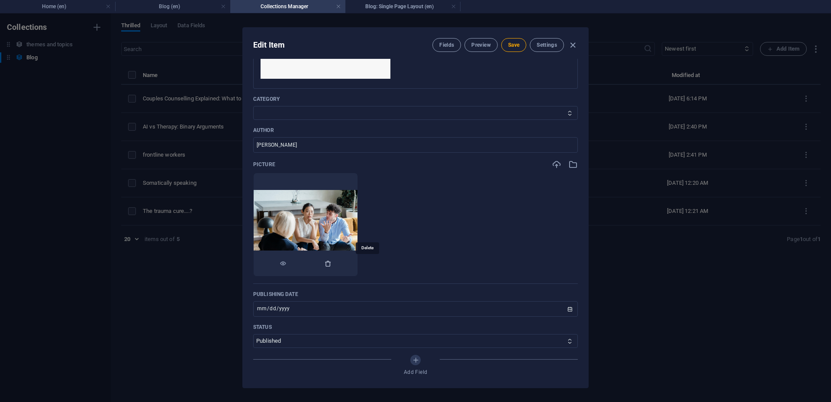
click at [332, 264] on icon "button" at bounding box center [328, 263] width 7 height 7
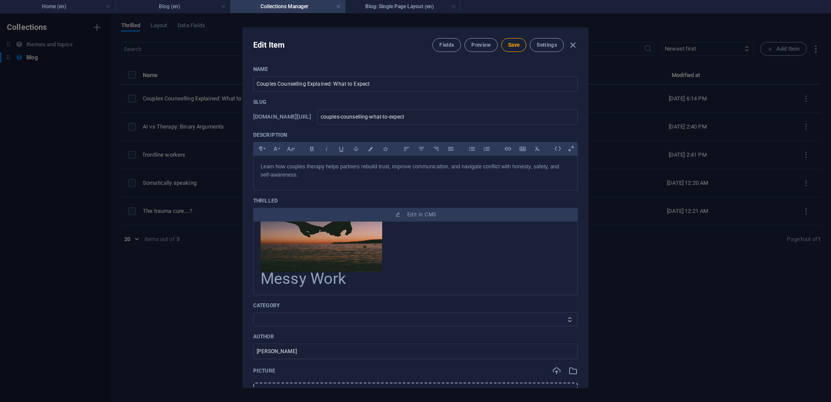
scroll to position [0, 0]
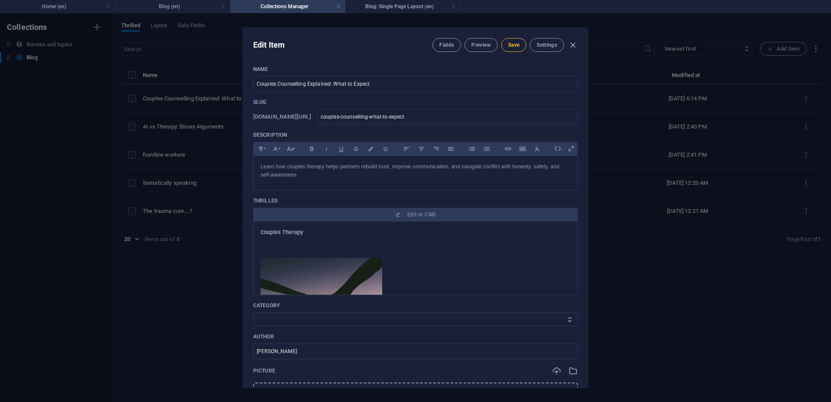
click at [509, 45] on font "Save" at bounding box center [513, 45] width 11 height 6
click at [572, 48] on icon "button" at bounding box center [573, 45] width 10 height 10
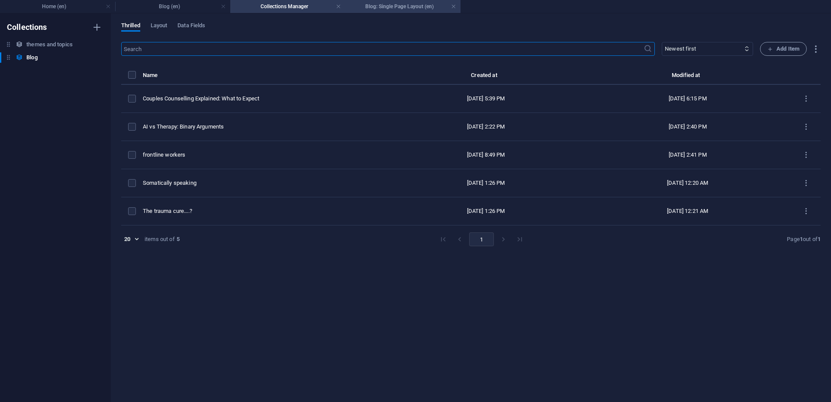
click at [388, 5] on font "Blog: Single Page Layout (en)" at bounding box center [399, 6] width 68 height 6
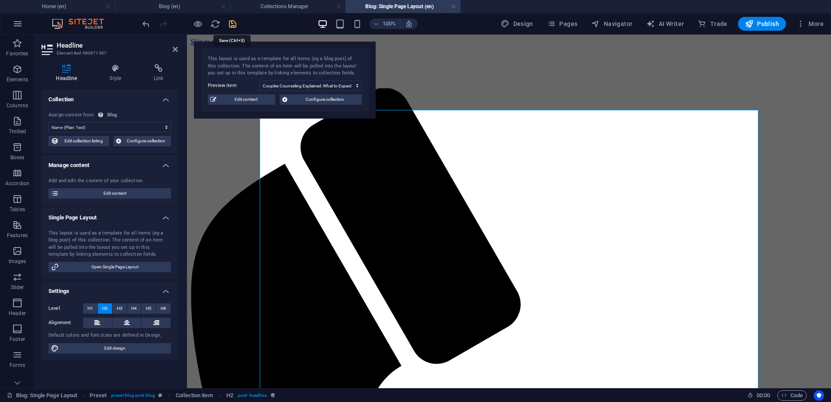
click at [235, 26] on icon "save" at bounding box center [233, 24] width 10 height 10
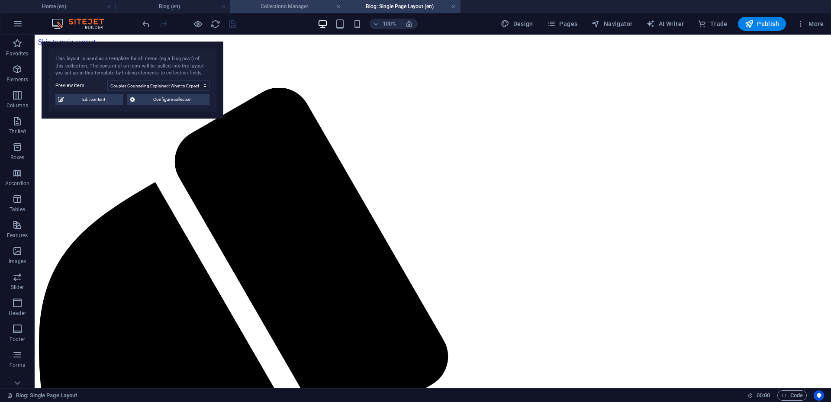
click at [301, 8] on font "Collections Manager" at bounding box center [285, 6] width 48 height 6
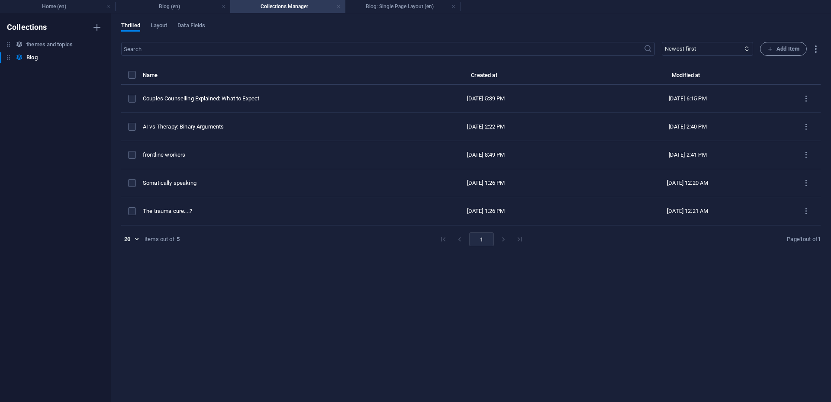
click at [339, 7] on link at bounding box center [338, 7] width 5 height 8
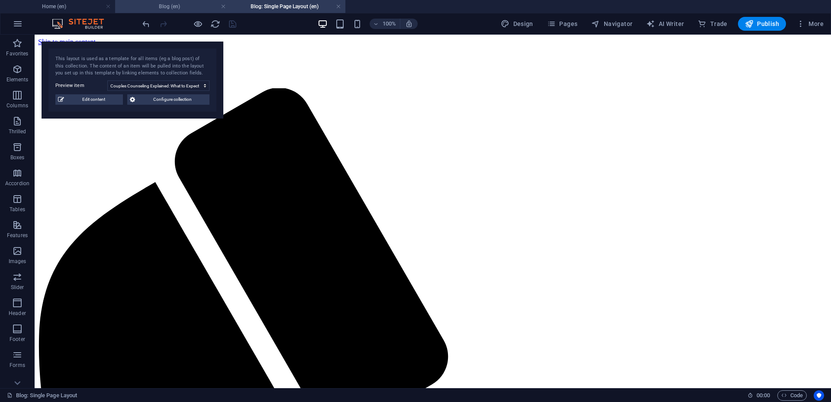
click at [196, 9] on h4 "Blog (en)" at bounding box center [172, 7] width 115 height 10
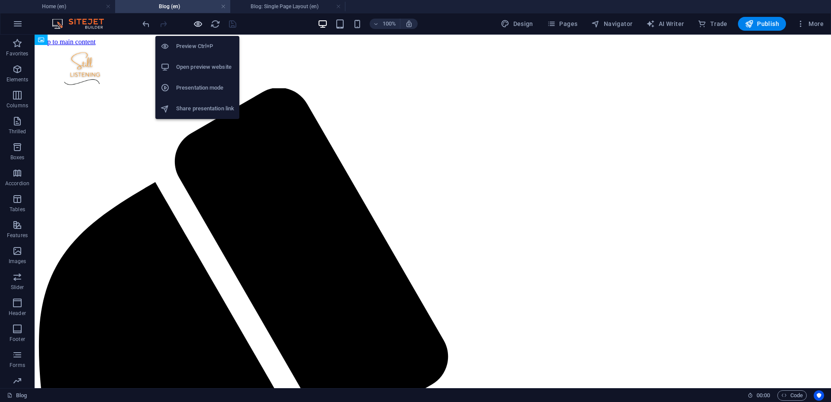
click at [197, 25] on icon "button" at bounding box center [198, 24] width 10 height 10
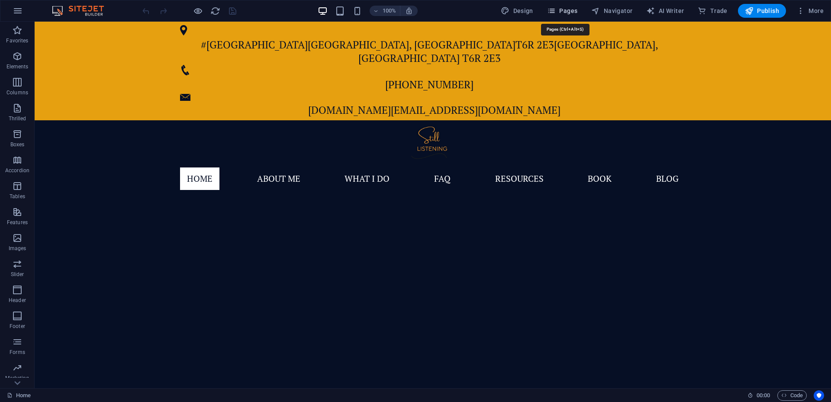
click at [567, 13] on font "Pages" at bounding box center [568, 10] width 18 height 7
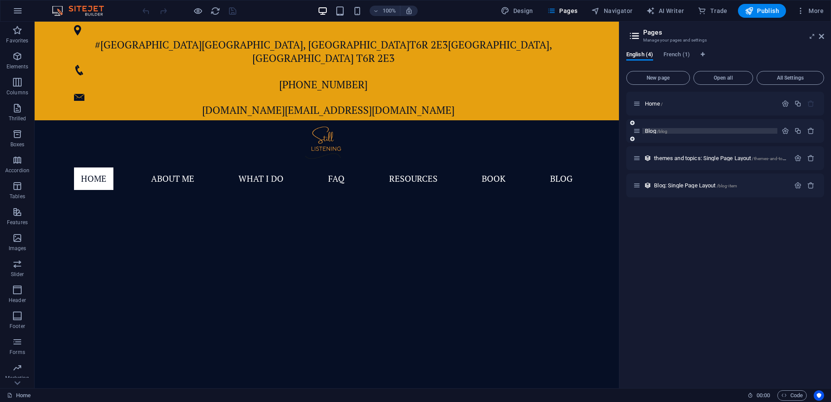
click at [656, 131] on font "Blog" at bounding box center [650, 131] width 11 height 6
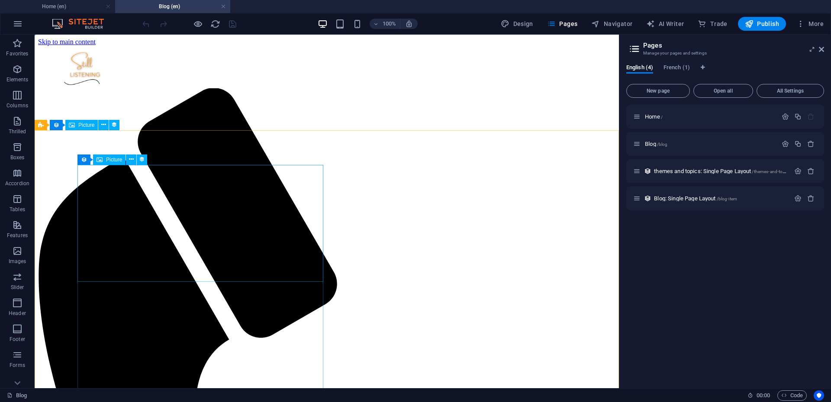
click at [112, 160] on font "Picture" at bounding box center [114, 160] width 16 height 6
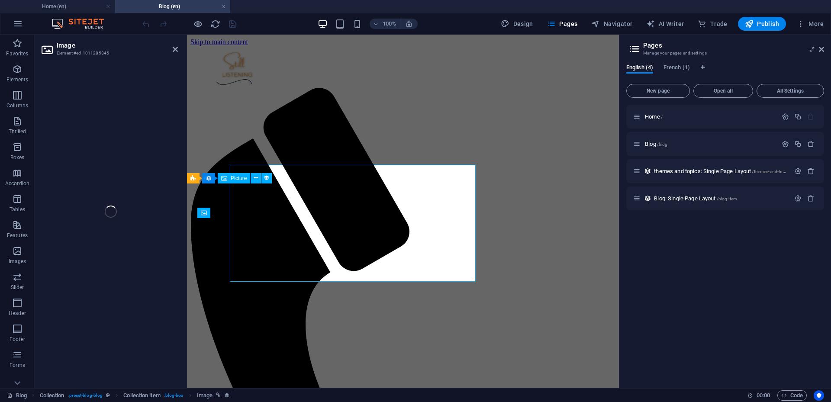
select select "px"
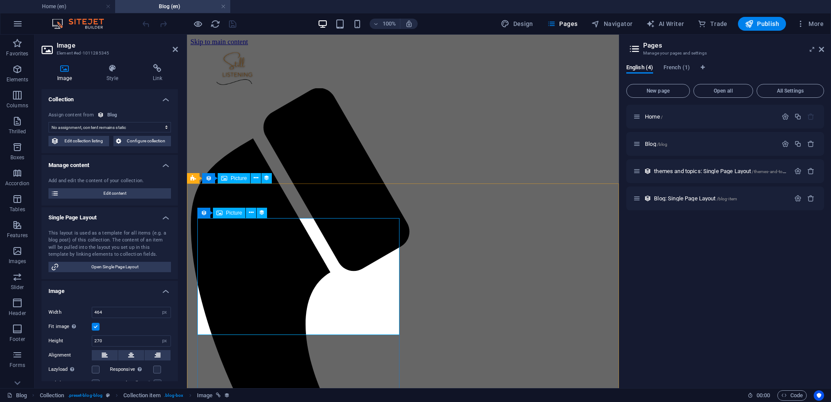
select select "image"
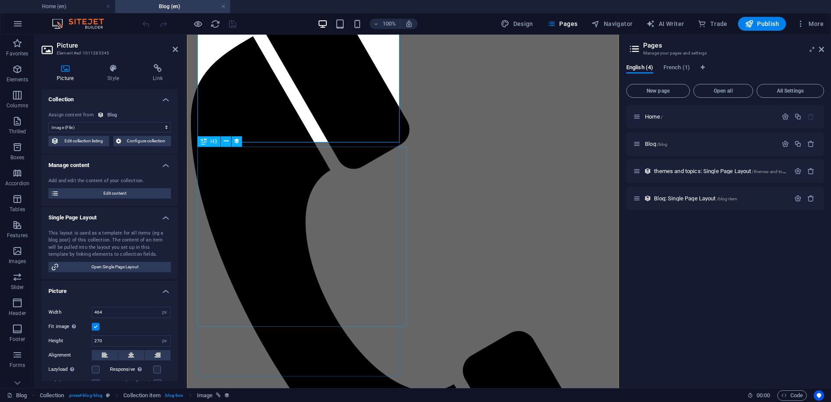
scroll to position [199, 0]
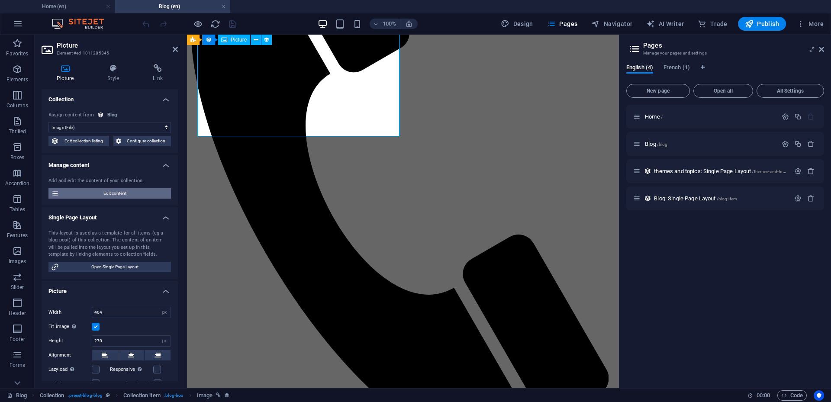
click at [120, 191] on font "Edit content" at bounding box center [114, 193] width 23 height 5
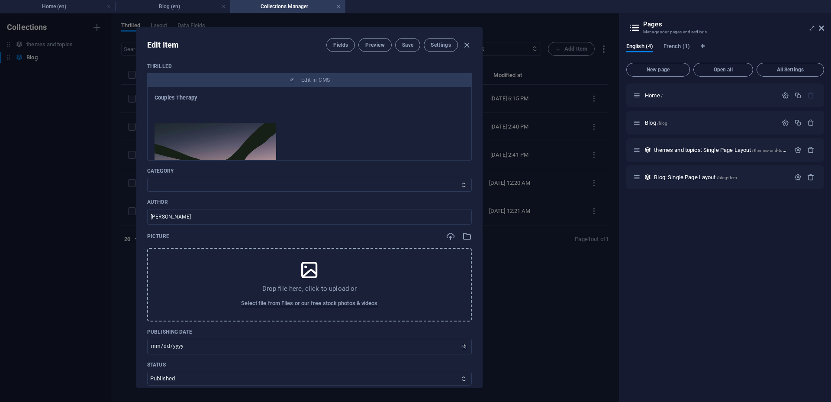
scroll to position [134, 0]
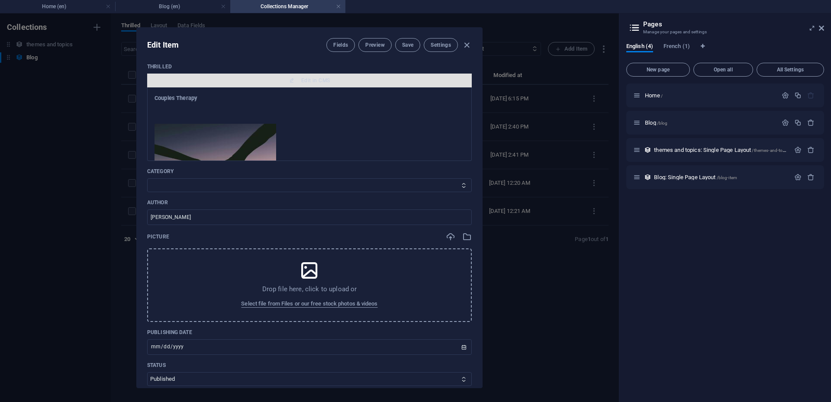
click at [316, 81] on font "Edit in CMS" at bounding box center [315, 80] width 29 height 6
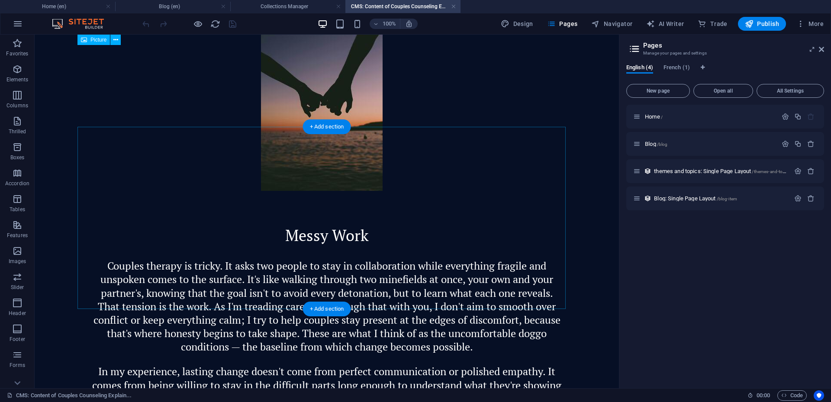
scroll to position [0, 0]
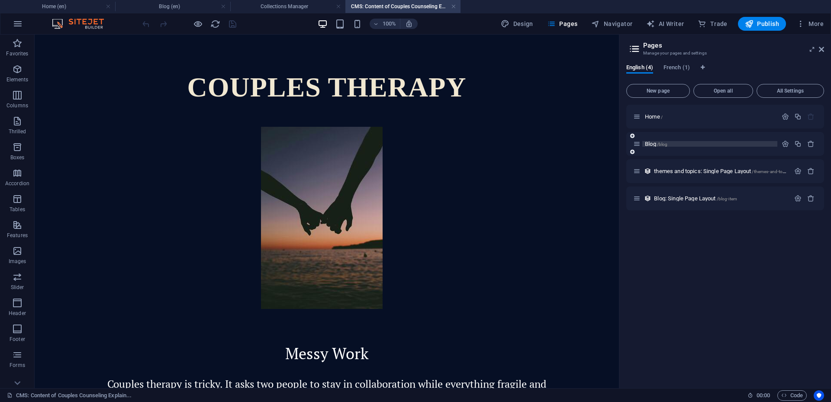
click at [651, 143] on font "Blog" at bounding box center [650, 144] width 11 height 6
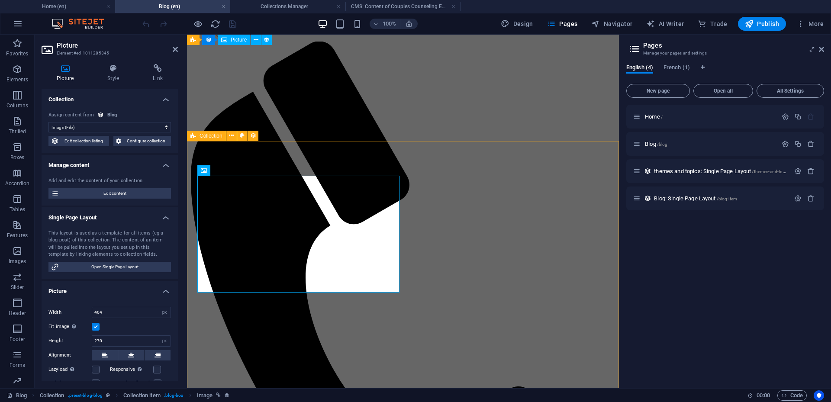
scroll to position [42, 0]
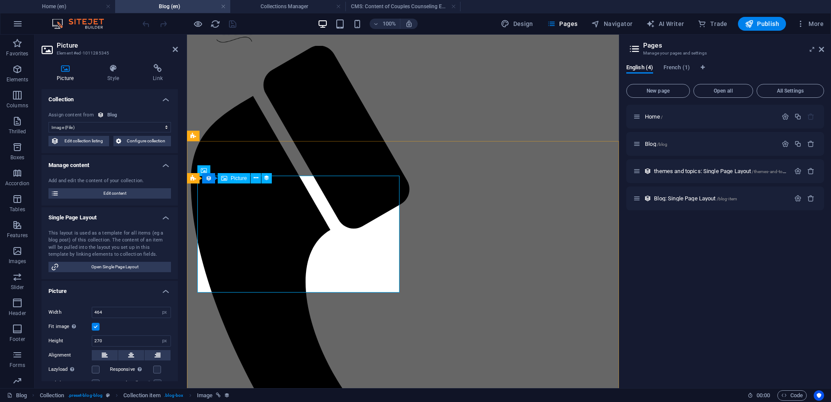
click at [229, 179] on div "Picture" at bounding box center [234, 178] width 32 height 10
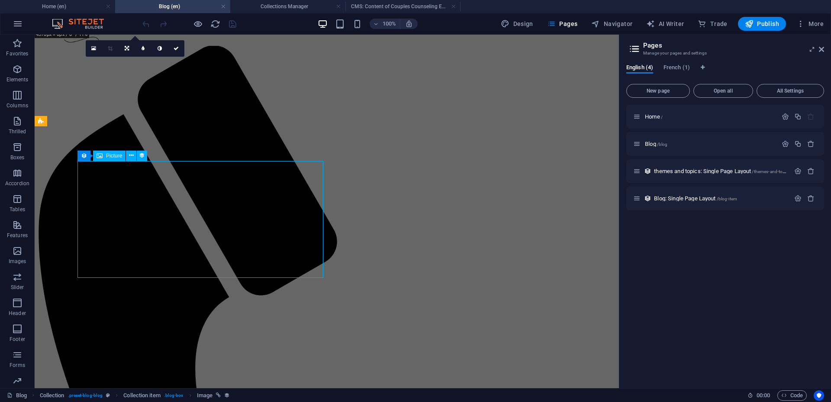
scroll to position [4, 0]
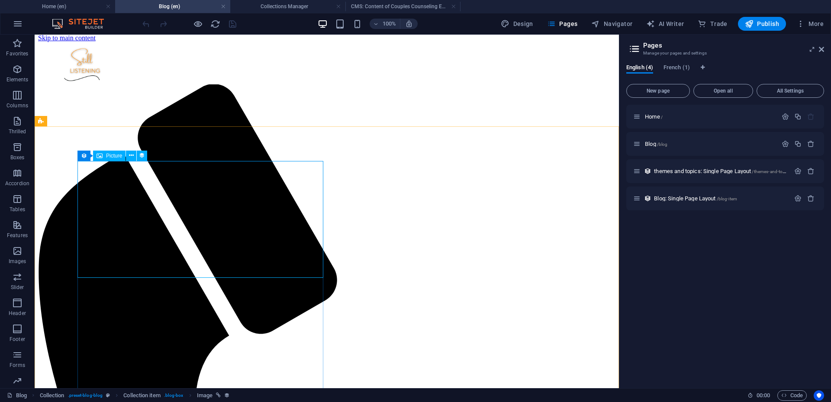
click at [110, 157] on font "Picture" at bounding box center [114, 156] width 16 height 6
select select "image"
select select "px"
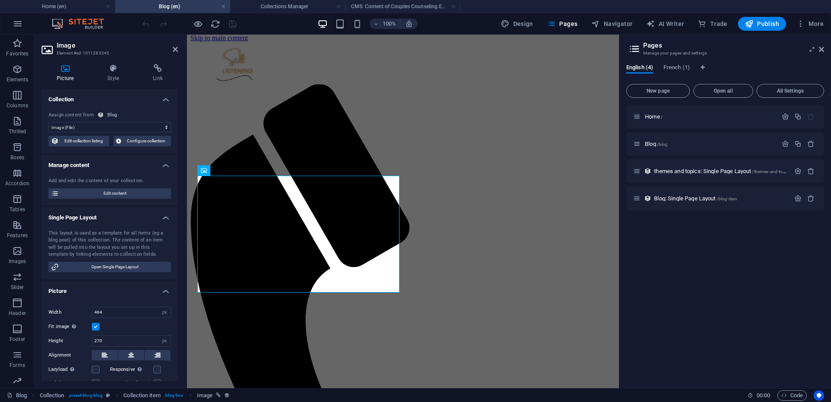
scroll to position [42, 0]
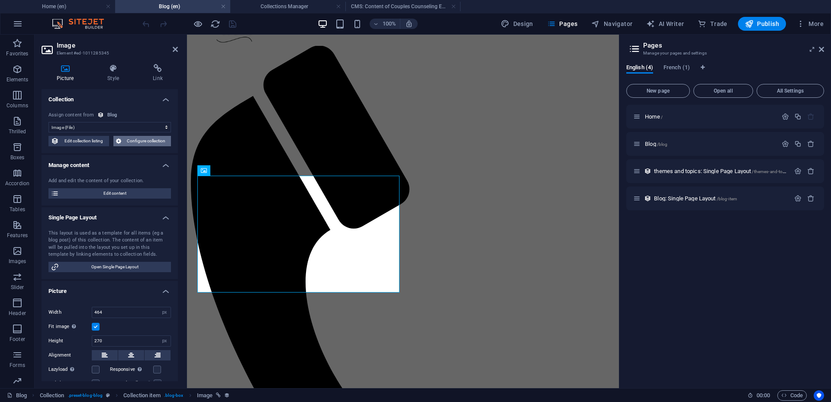
click at [132, 142] on font "Configure collection" at bounding box center [146, 141] width 39 height 5
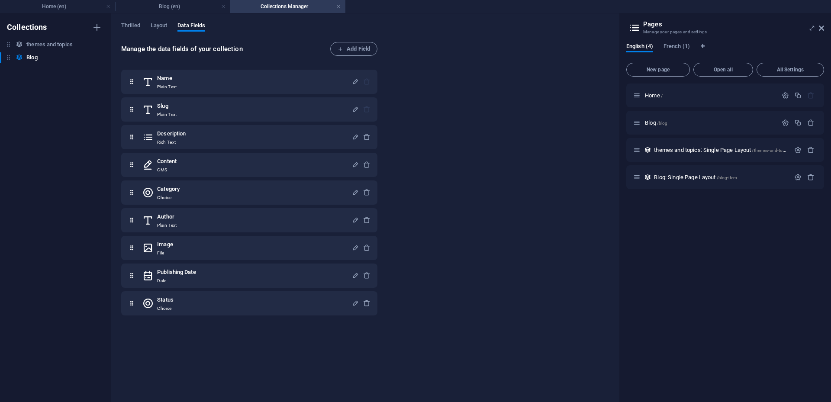
scroll to position [0, 0]
click at [338, 8] on link at bounding box center [338, 7] width 5 height 8
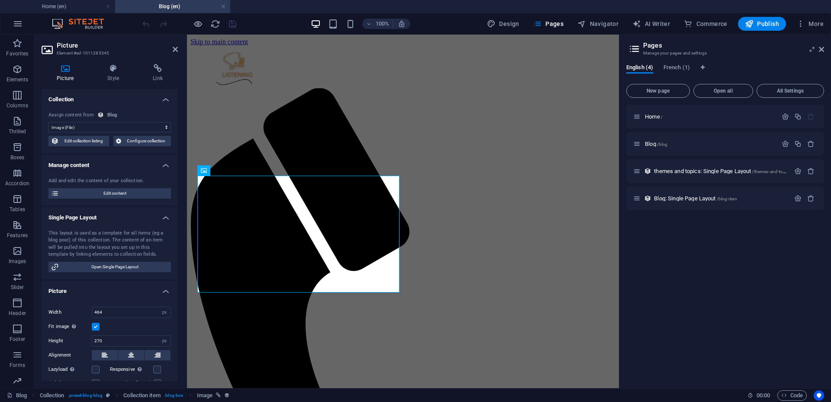
scroll to position [42, 0]
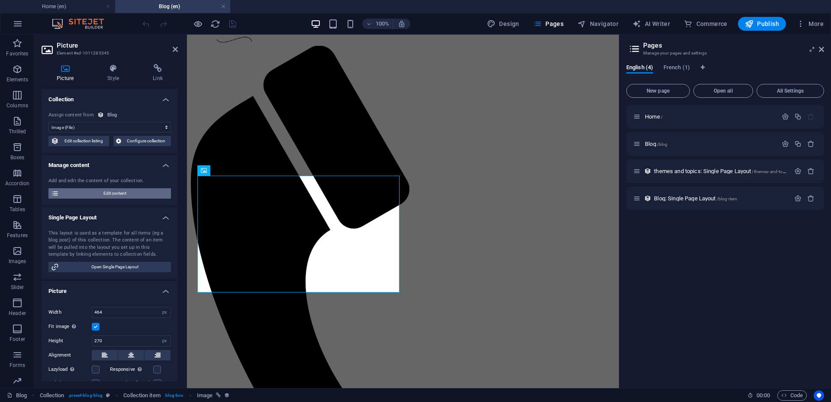
click at [107, 191] on font "Edit content" at bounding box center [114, 193] width 23 height 5
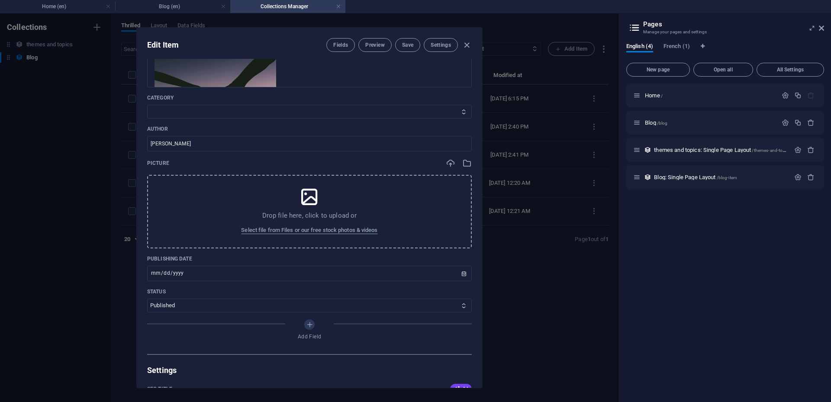
scroll to position [205, 0]
click at [312, 233] on font "Select file from Files or our free stock photos & videos" at bounding box center [309, 232] width 136 height 6
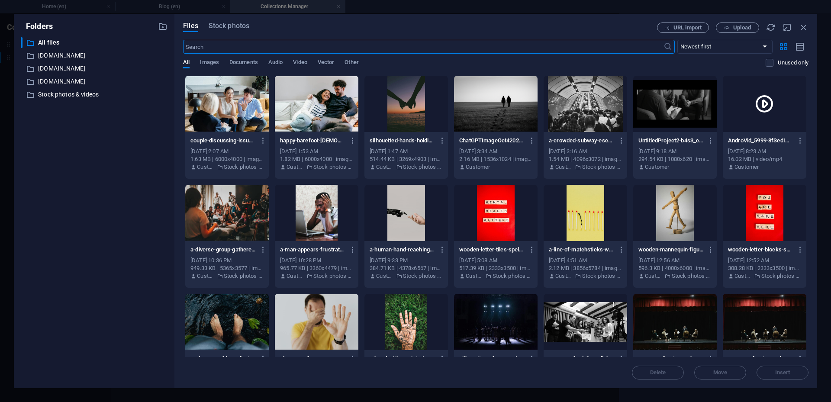
click at [223, 120] on div at bounding box center [227, 104] width 84 height 56
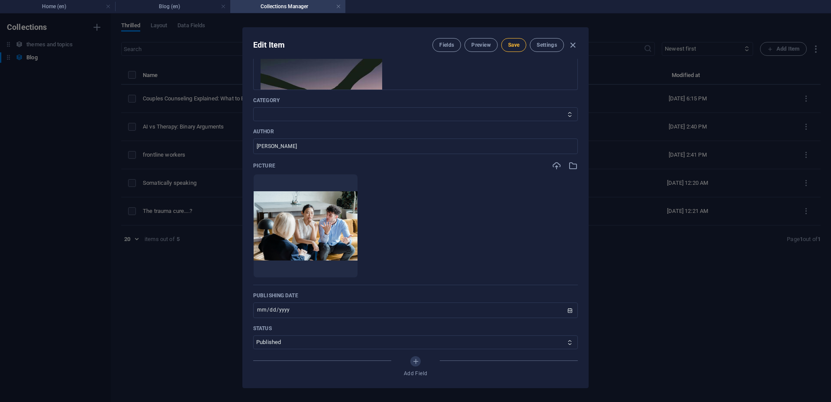
click at [516, 46] on font "Save" at bounding box center [513, 45] width 11 height 6
click at [482, 45] on font "Preview" at bounding box center [480, 45] width 19 height 6
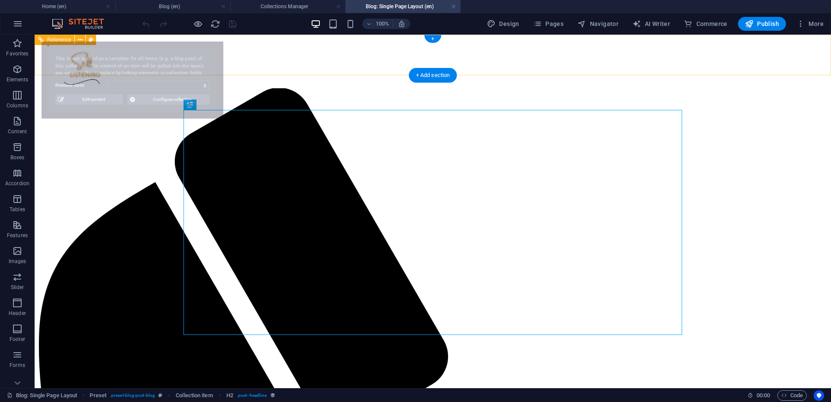
scroll to position [0, 0]
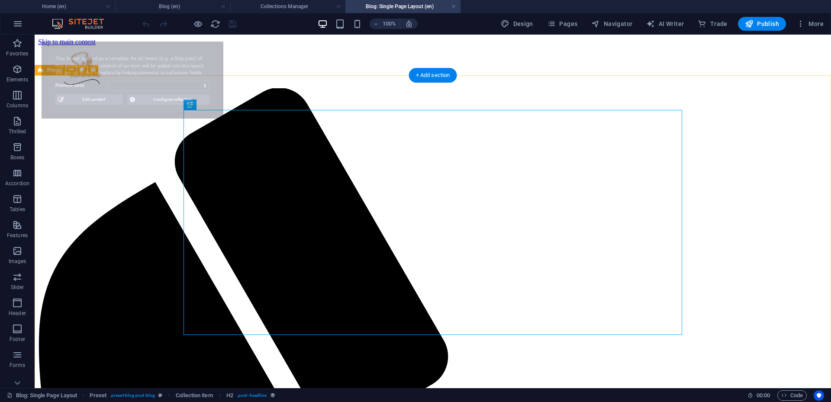
select select "68e453451c08ab0712035f16"
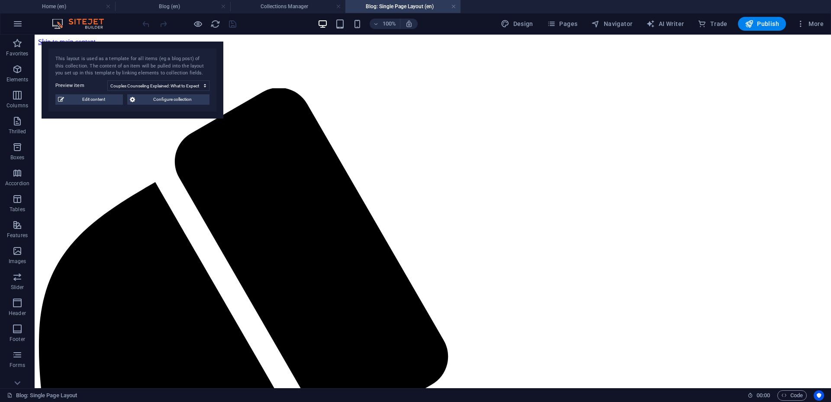
click at [418, 6] on font "Blog: Single Page Layout (en)" at bounding box center [400, 6] width 68 height 6
click at [287, 4] on font "Collections Manager" at bounding box center [285, 6] width 48 height 6
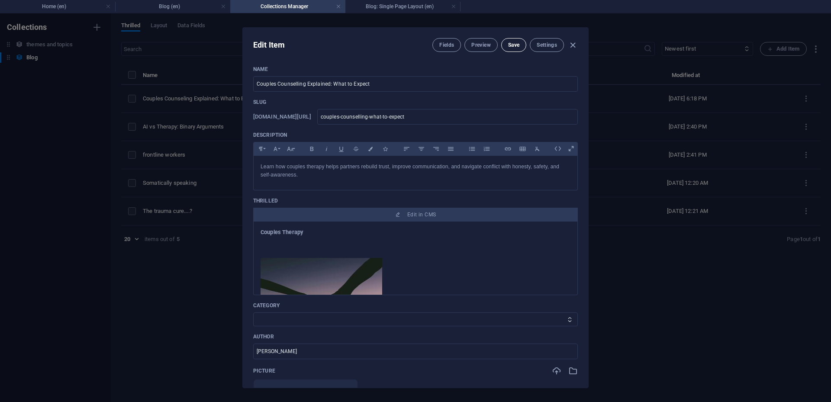
click at [519, 49] on button "Save" at bounding box center [513, 45] width 25 height 14
click at [572, 44] on icon "button" at bounding box center [573, 45] width 10 height 10
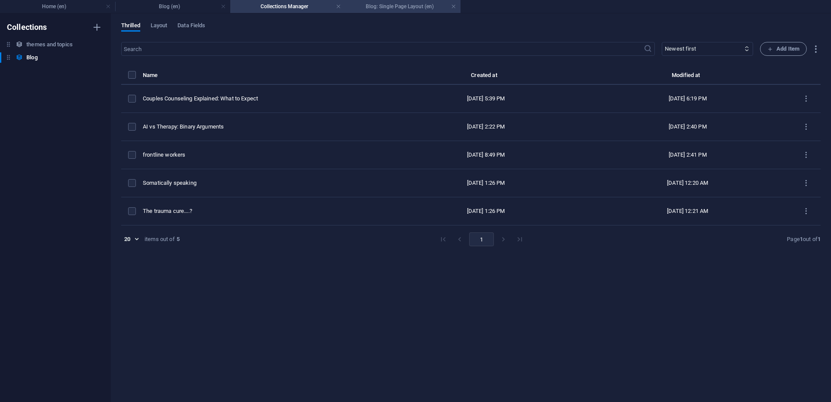
click at [394, 8] on font "Blog: Single Page Layout (en)" at bounding box center [400, 6] width 68 height 6
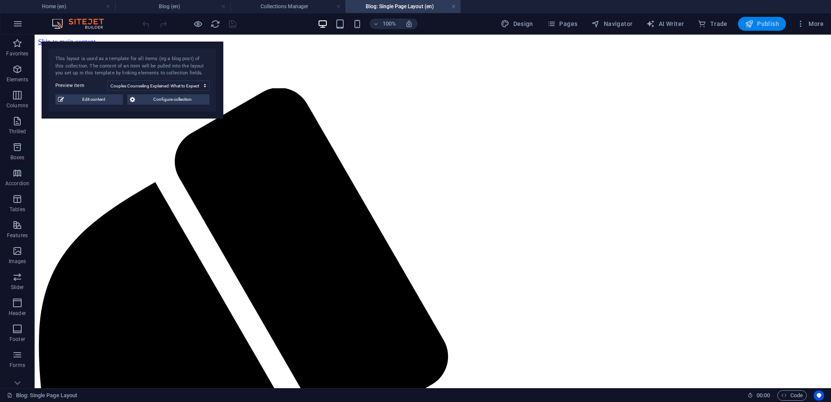
click at [756, 27] on span "Publish" at bounding box center [762, 23] width 34 height 9
